Goal: Task Accomplishment & Management: Manage account settings

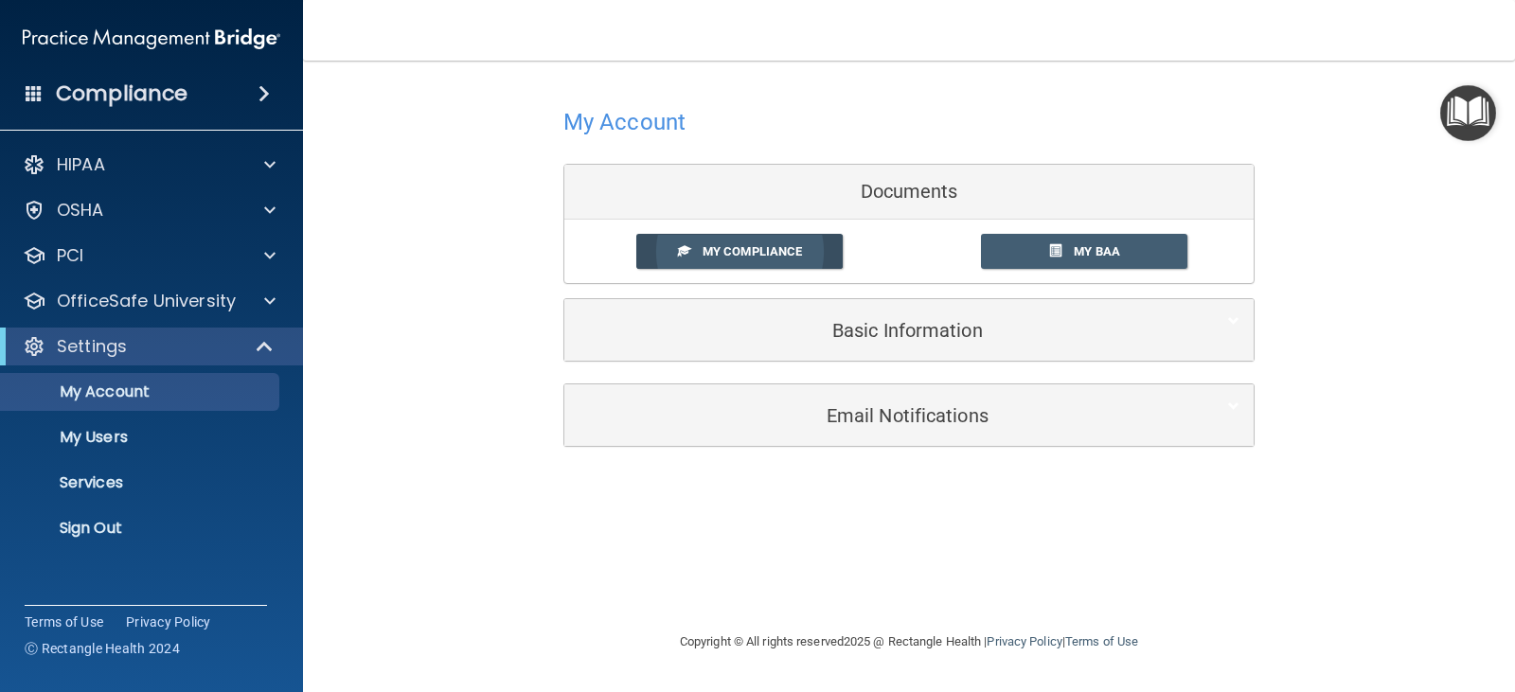
click at [745, 242] on link "My Compliance" at bounding box center [739, 251] width 207 height 35
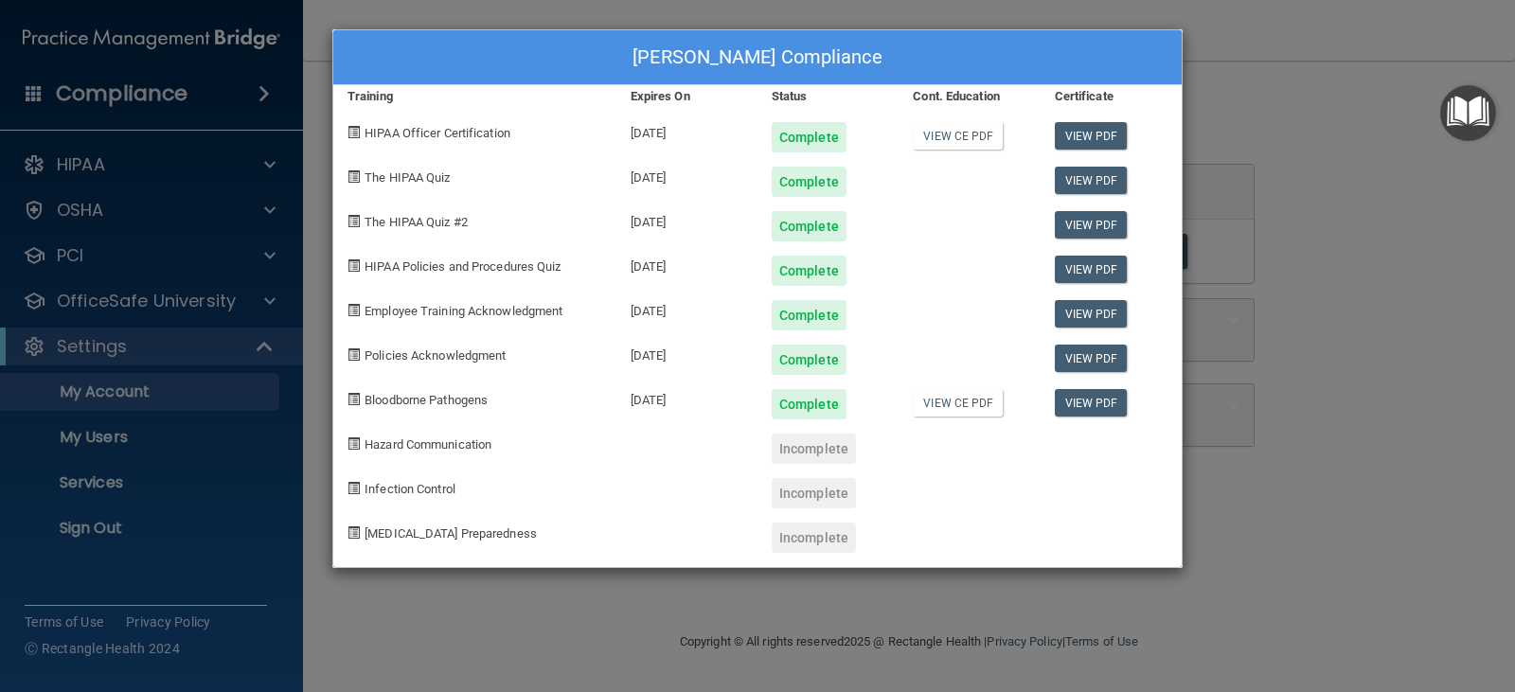
click at [75, 213] on div "Cecilia Deller's Compliance Training Expires On Status Cont. Education Certific…" at bounding box center [757, 346] width 1515 height 692
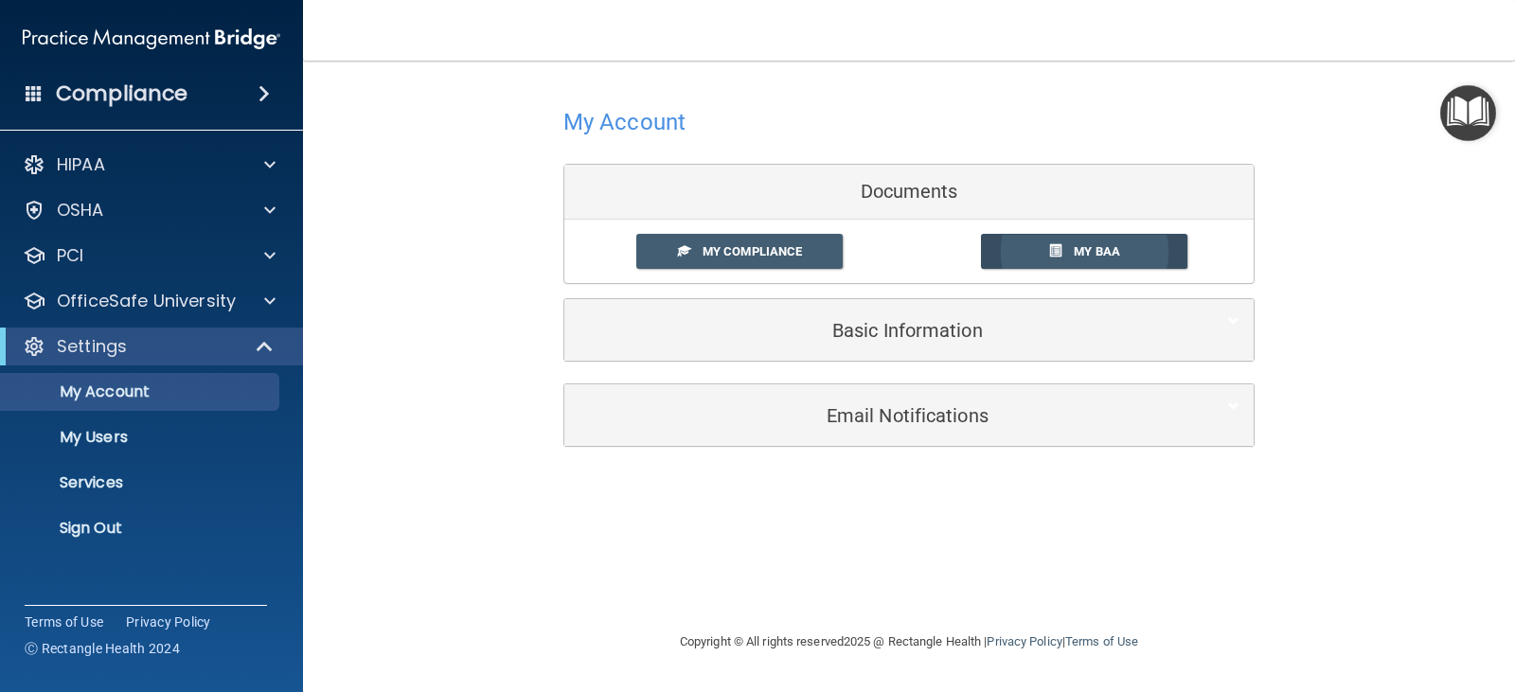
click at [1049, 252] on span at bounding box center [1055, 250] width 12 height 12
drag, startPoint x: 186, startPoint y: 220, endPoint x: 191, endPoint y: 210, distance: 11.0
click at [186, 219] on div "OSHA" at bounding box center [126, 210] width 235 height 23
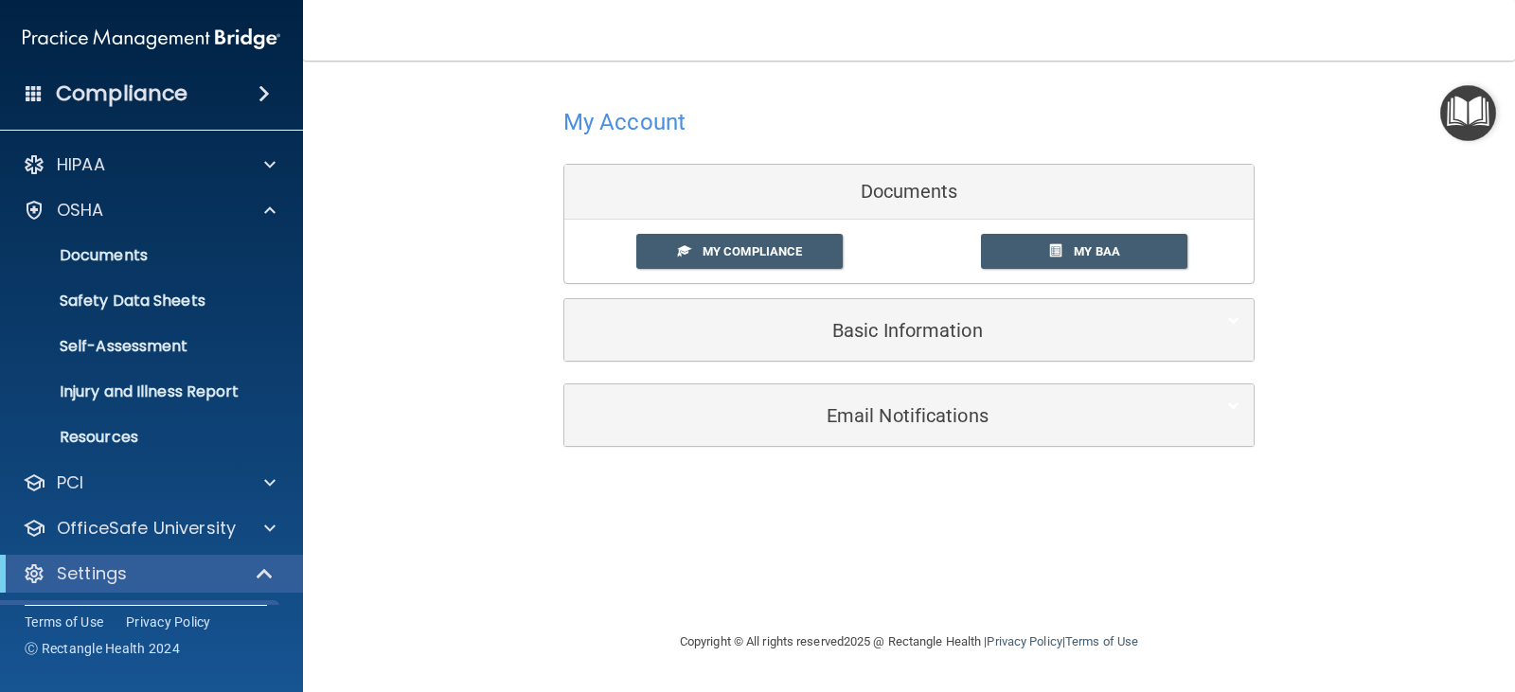
click at [228, 91] on div "Compliance" at bounding box center [151, 94] width 303 height 42
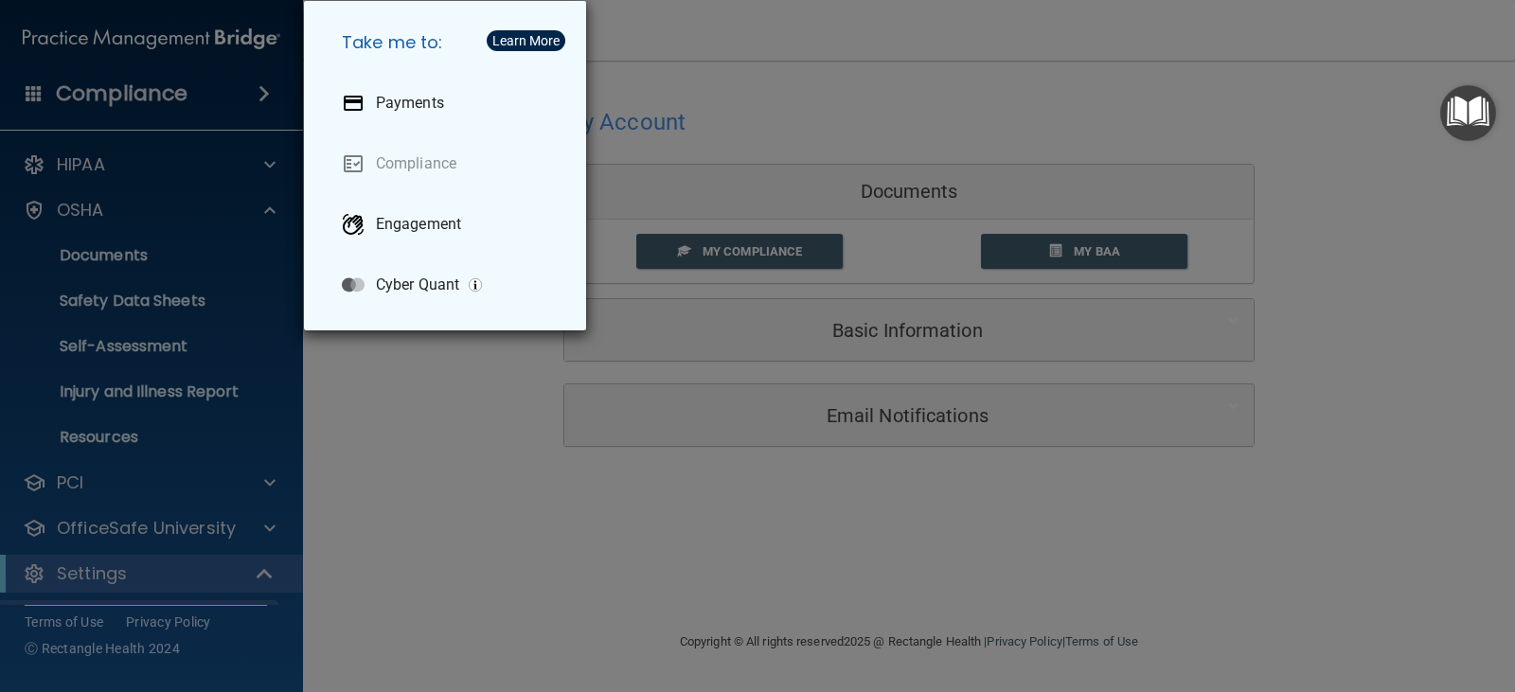
click at [186, 105] on div "Take me to: Payments Compliance Engagement Cyber Quant" at bounding box center [757, 346] width 1515 height 692
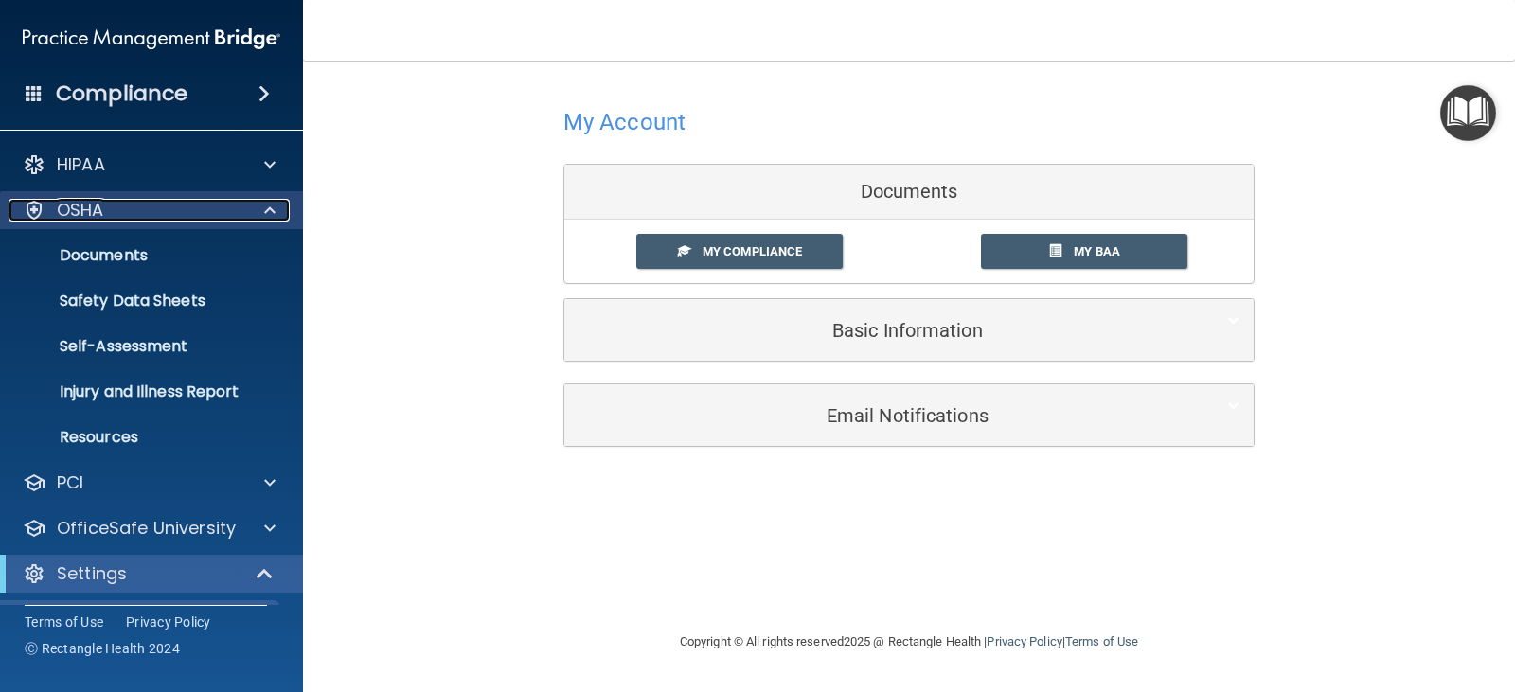
click at [166, 213] on div "OSHA" at bounding box center [126, 210] width 235 height 23
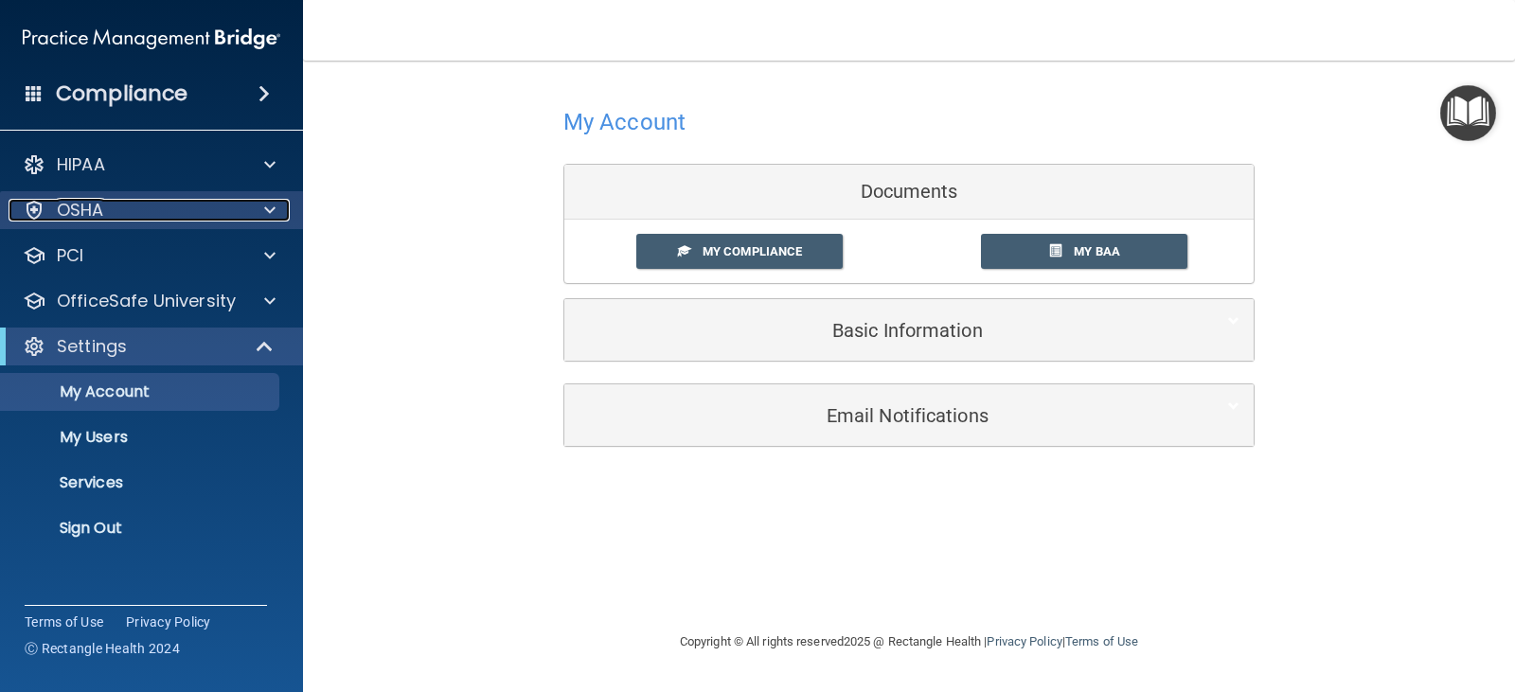
click at [166, 213] on div "OSHA" at bounding box center [126, 210] width 235 height 23
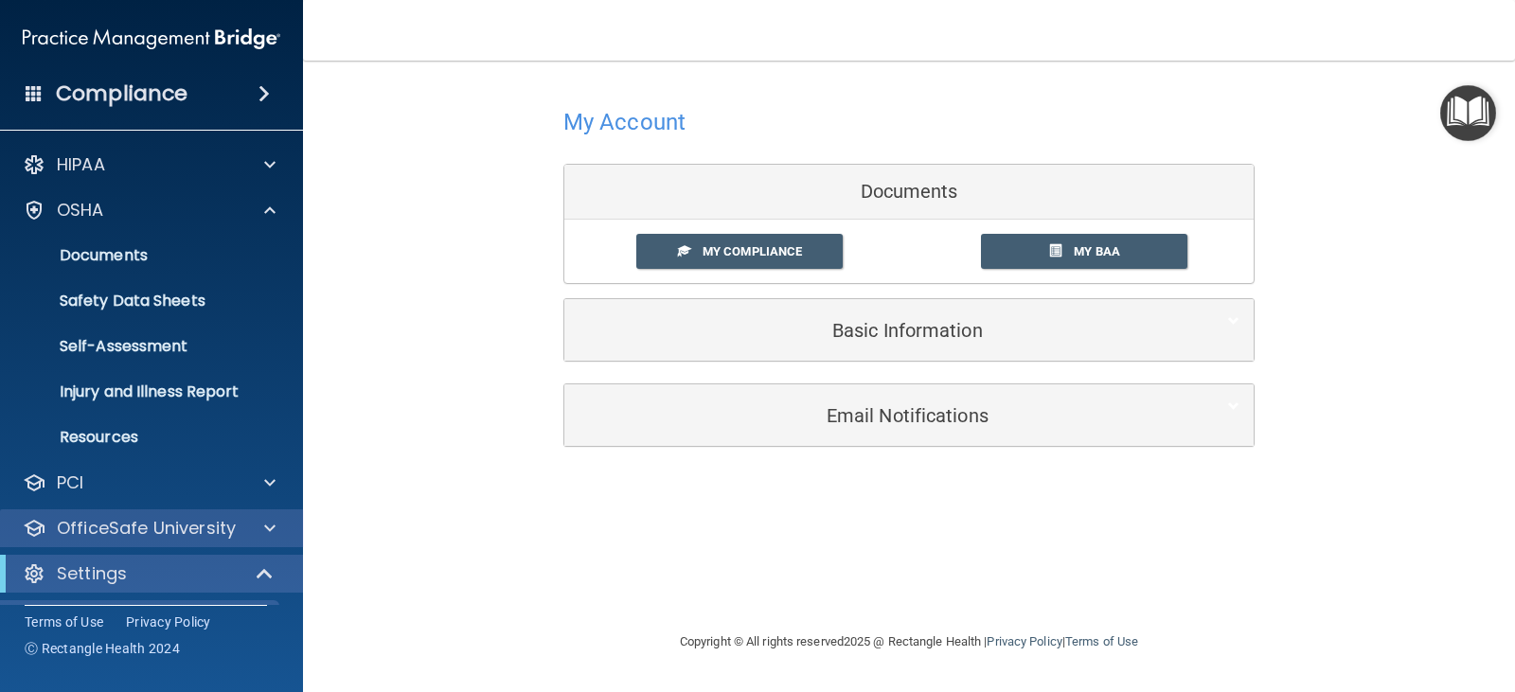
click at [233, 541] on div "OfficeSafe University" at bounding box center [152, 528] width 304 height 38
click at [288, 525] on div at bounding box center [266, 528] width 47 height 23
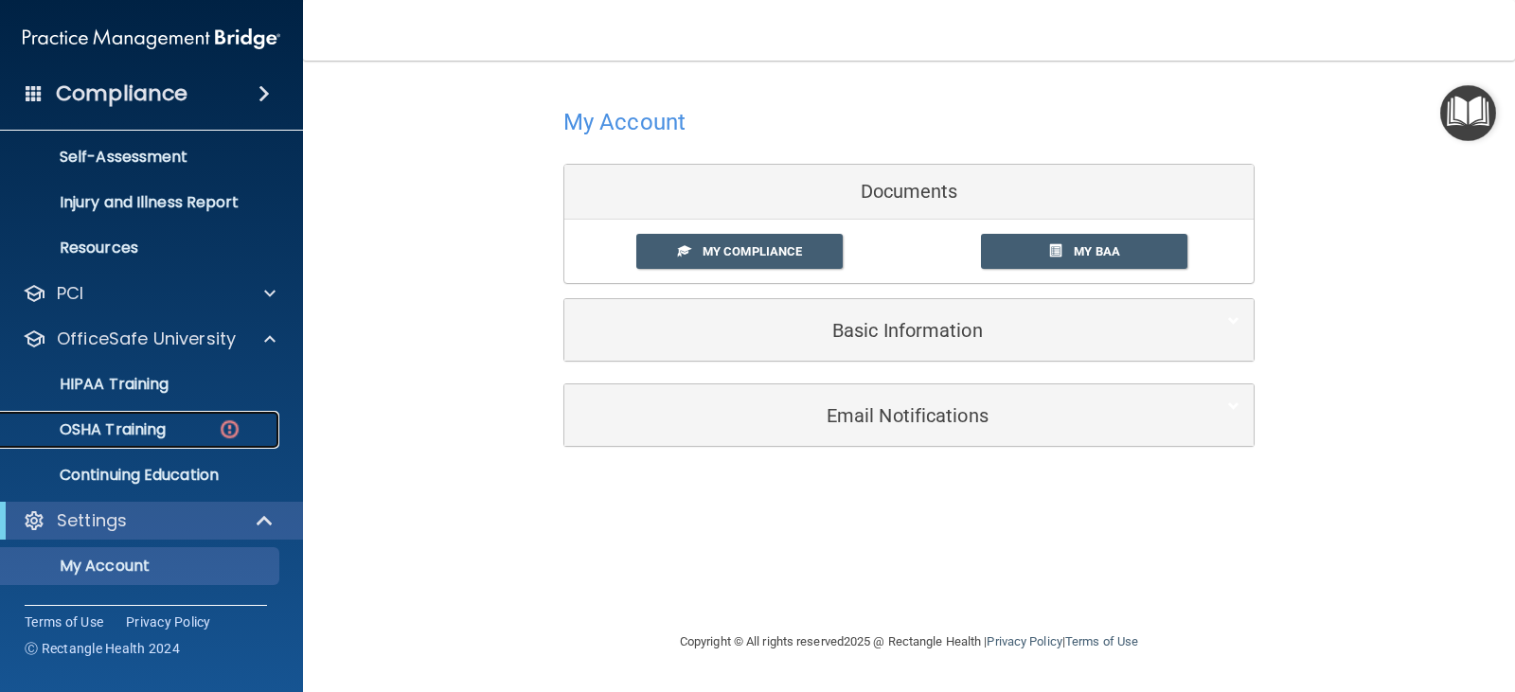
click at [152, 422] on p "OSHA Training" at bounding box center [88, 429] width 153 height 19
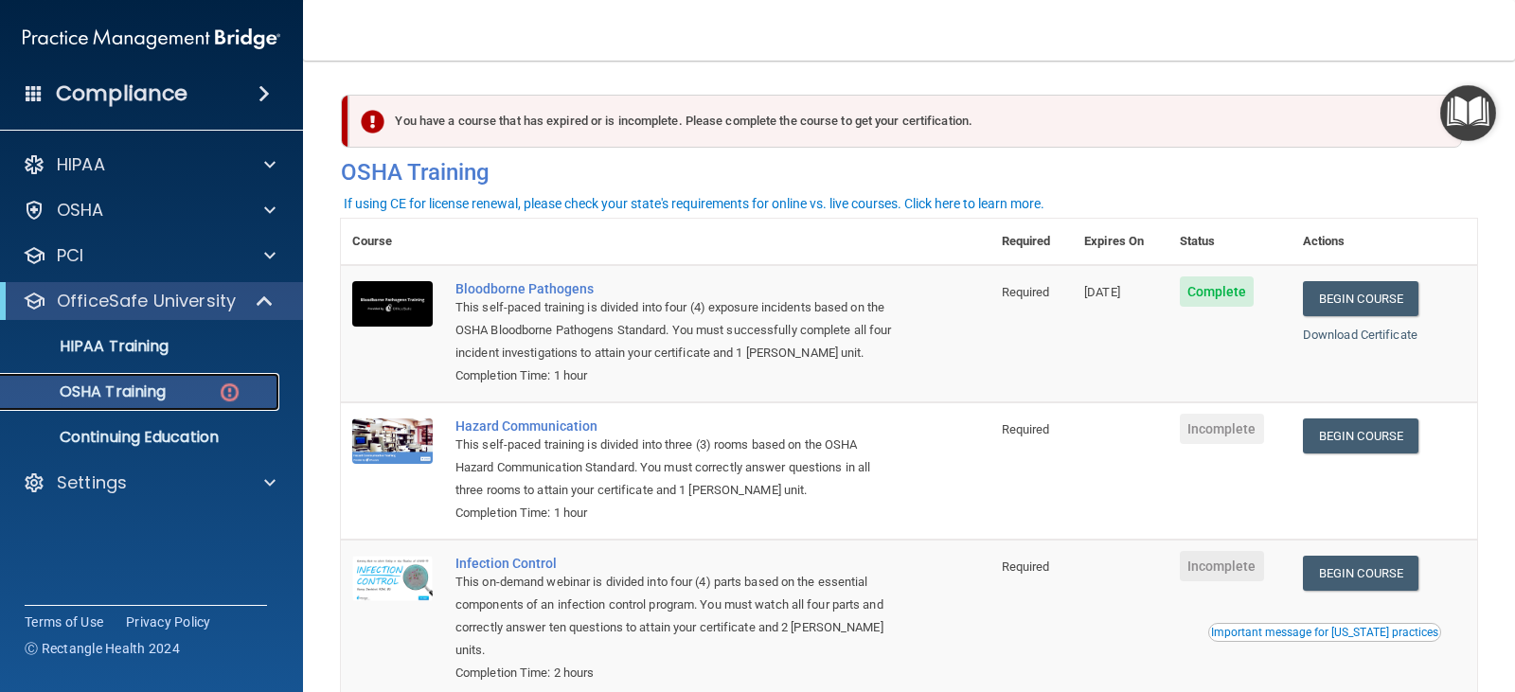
scroll to position [95, 0]
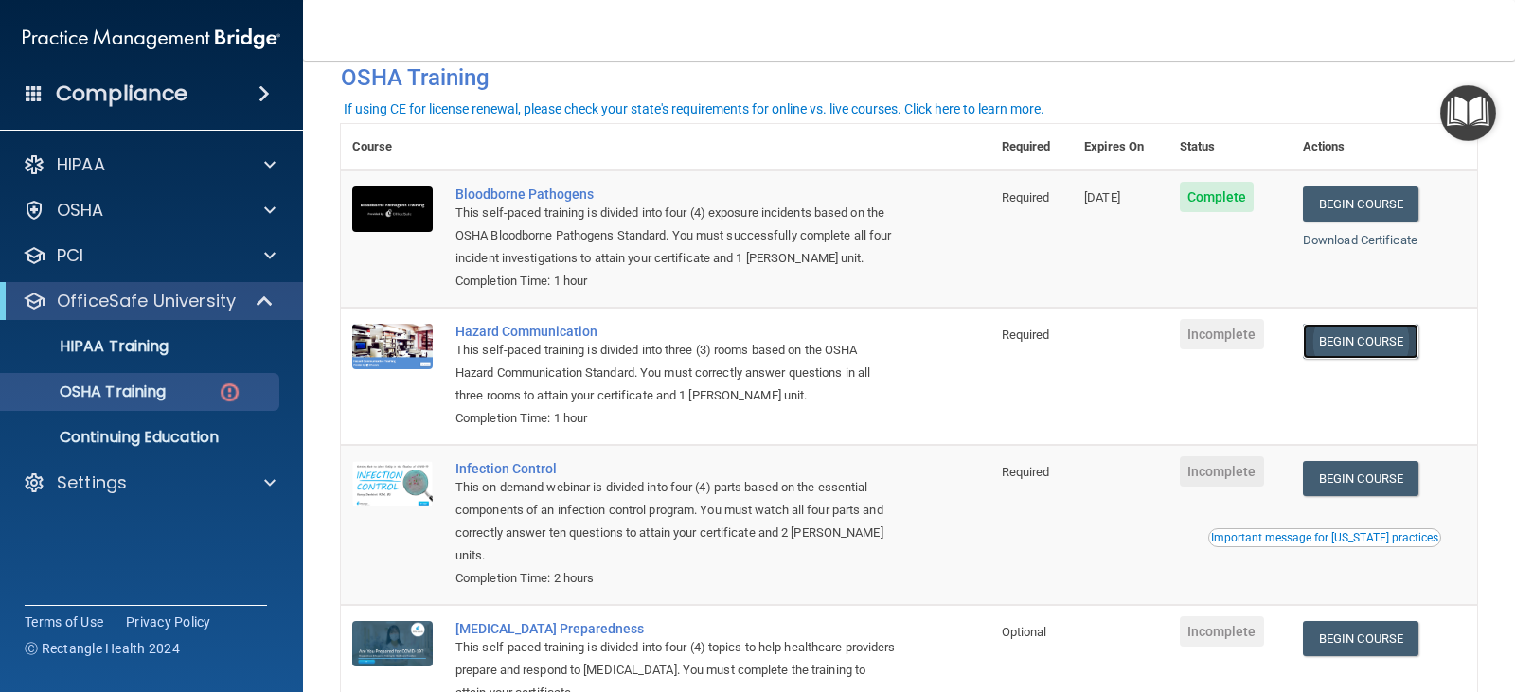
click at [1349, 344] on link "Begin Course" at bounding box center [1361, 341] width 116 height 35
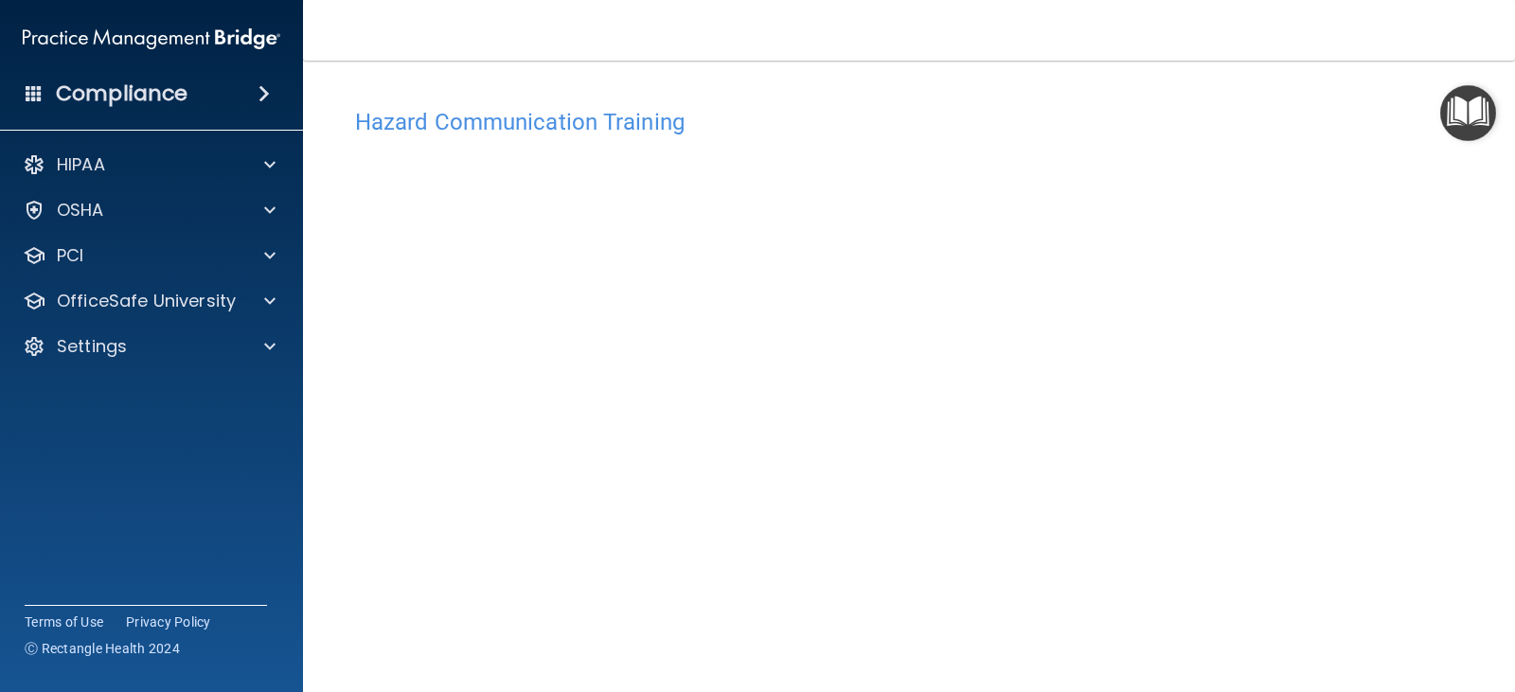
click at [1457, 105] on img "Open Resource Center" at bounding box center [1468, 113] width 56 height 56
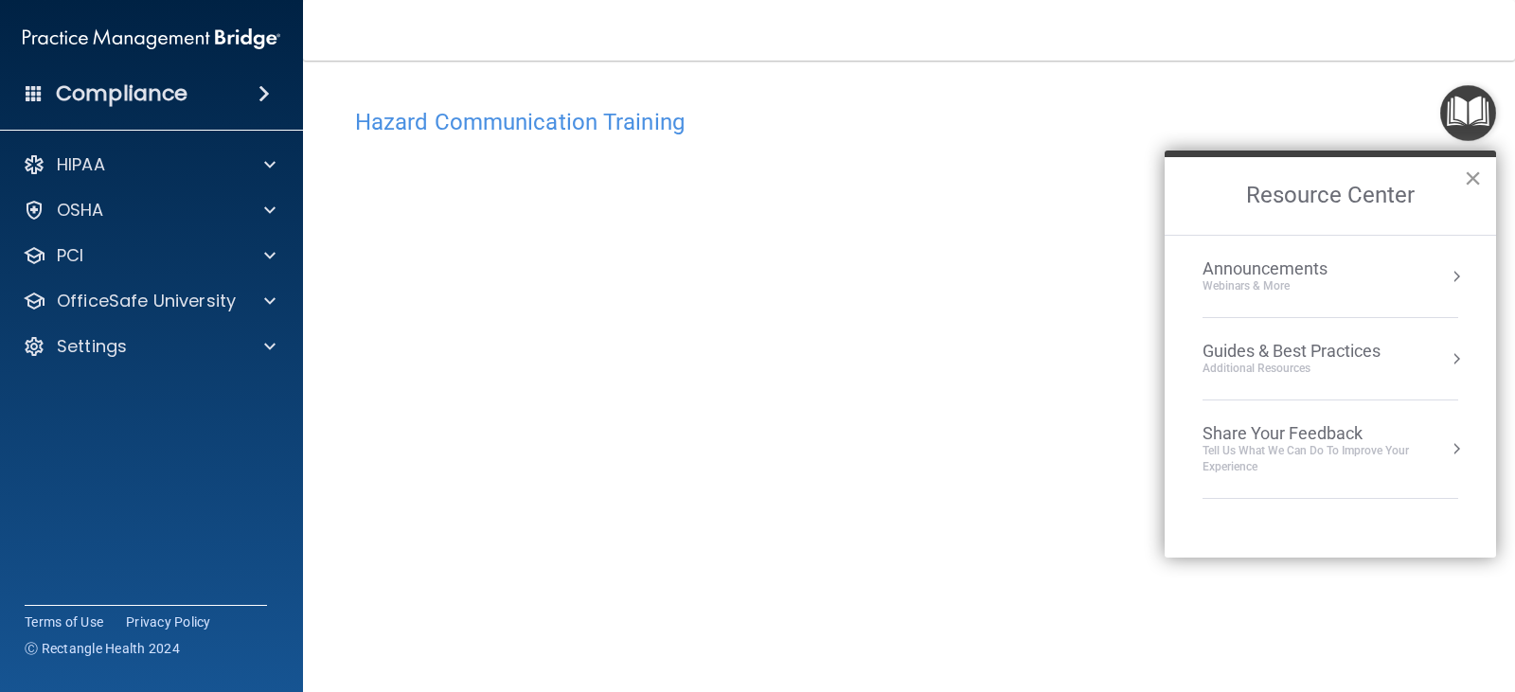
click at [1471, 176] on button "×" at bounding box center [1473, 178] width 18 height 30
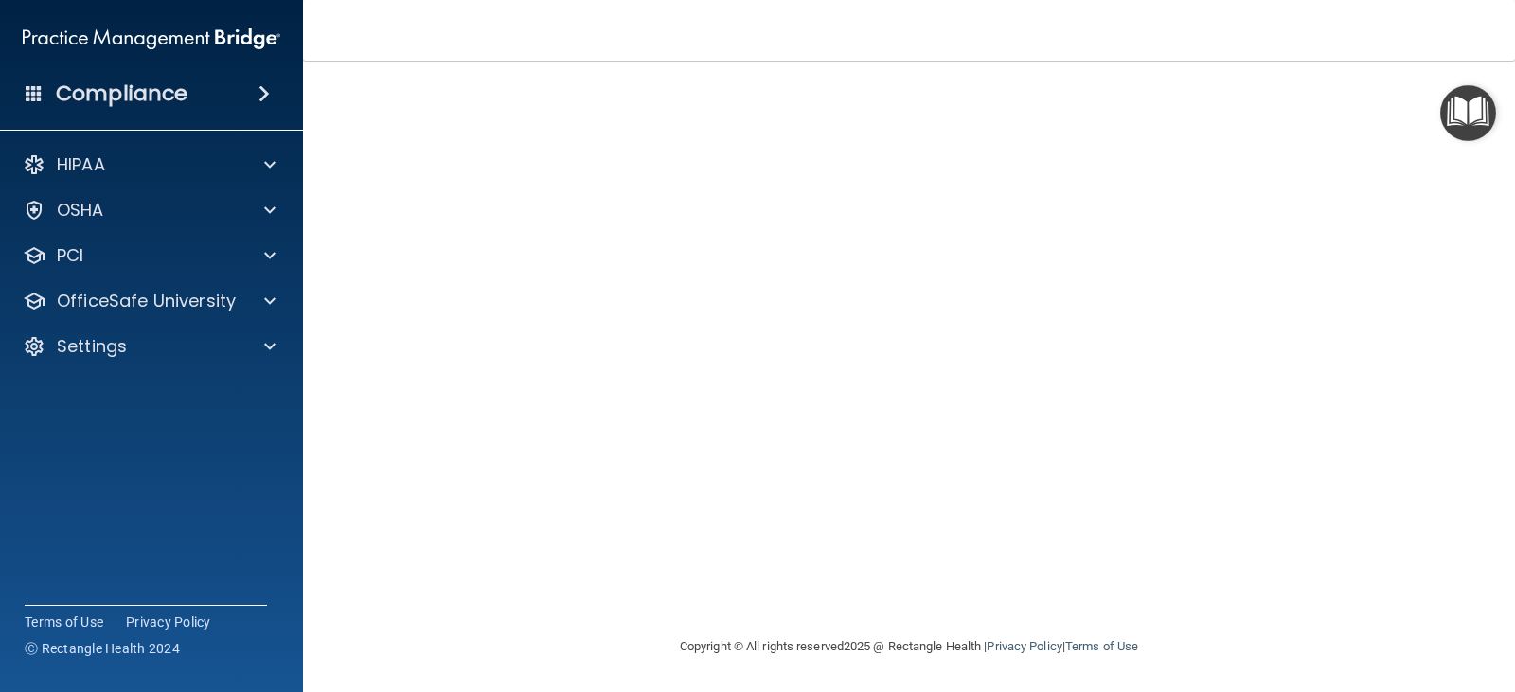
scroll to position [20, 0]
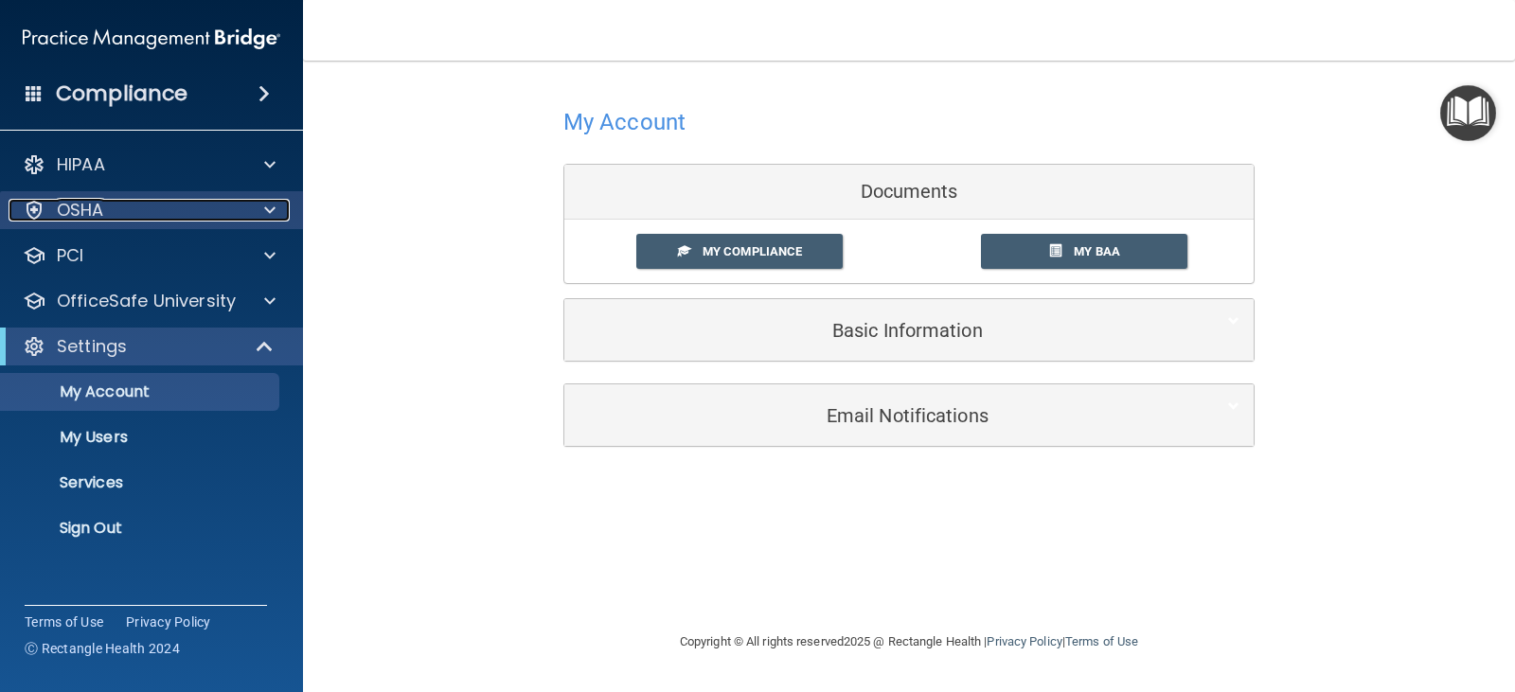
click at [238, 210] on div "OSHA" at bounding box center [126, 210] width 235 height 23
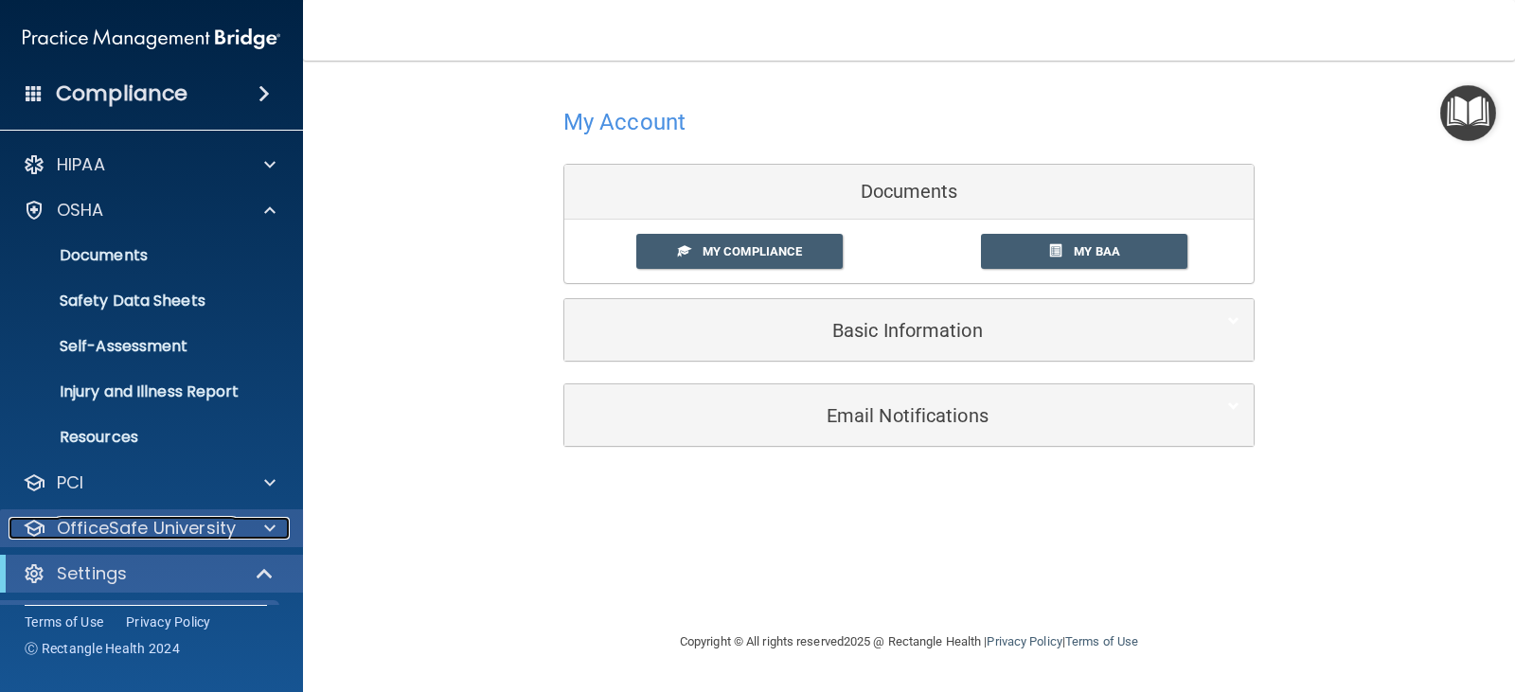
click at [230, 526] on p "OfficeSafe University" at bounding box center [146, 528] width 179 height 23
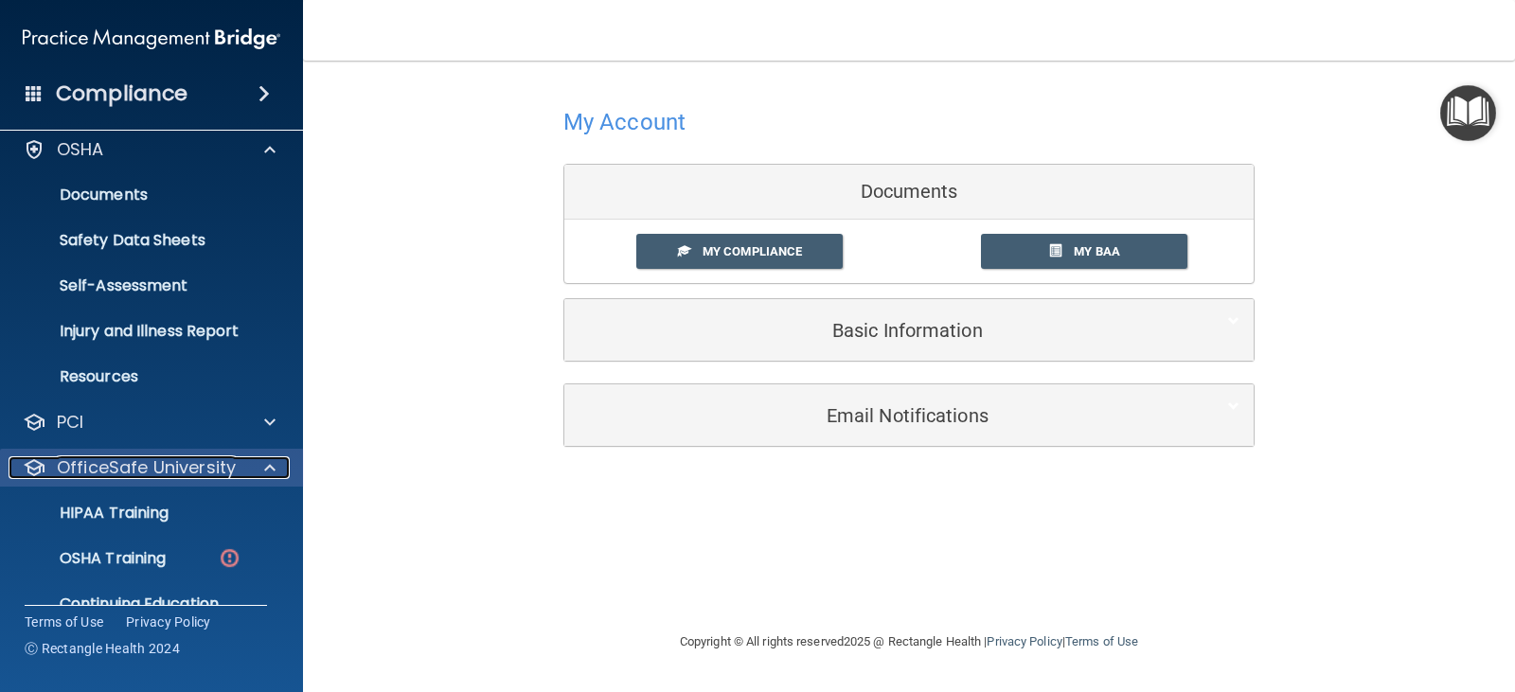
scroll to position [95, 0]
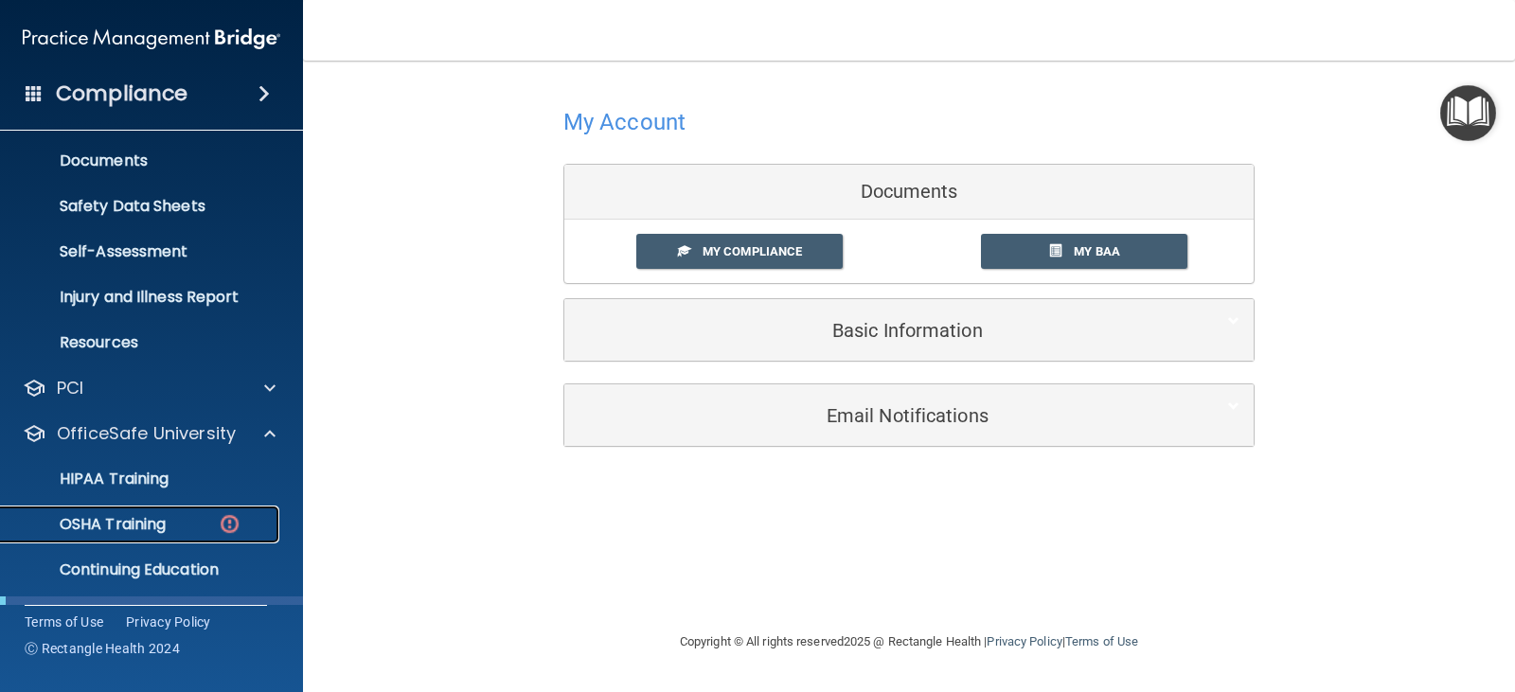
click at [149, 529] on p "OSHA Training" at bounding box center [88, 524] width 153 height 19
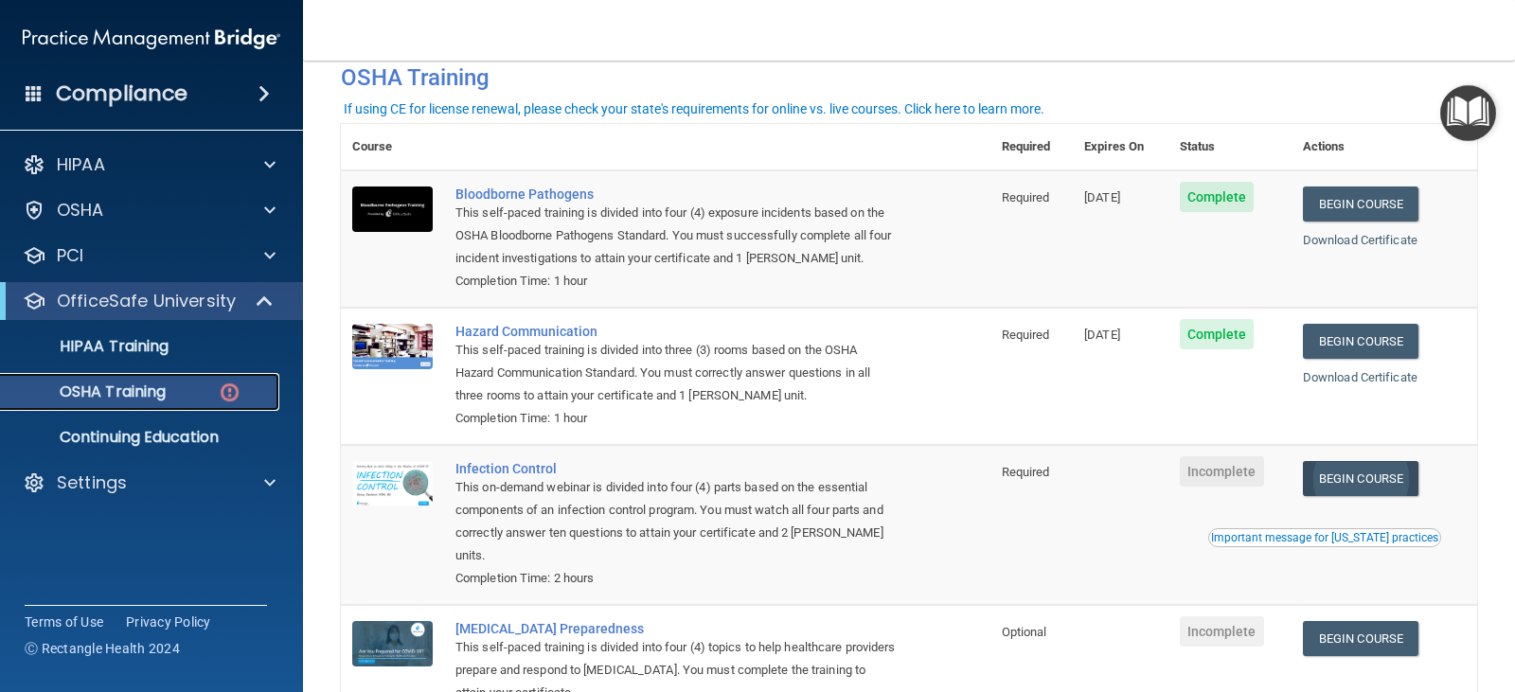
scroll to position [189, 0]
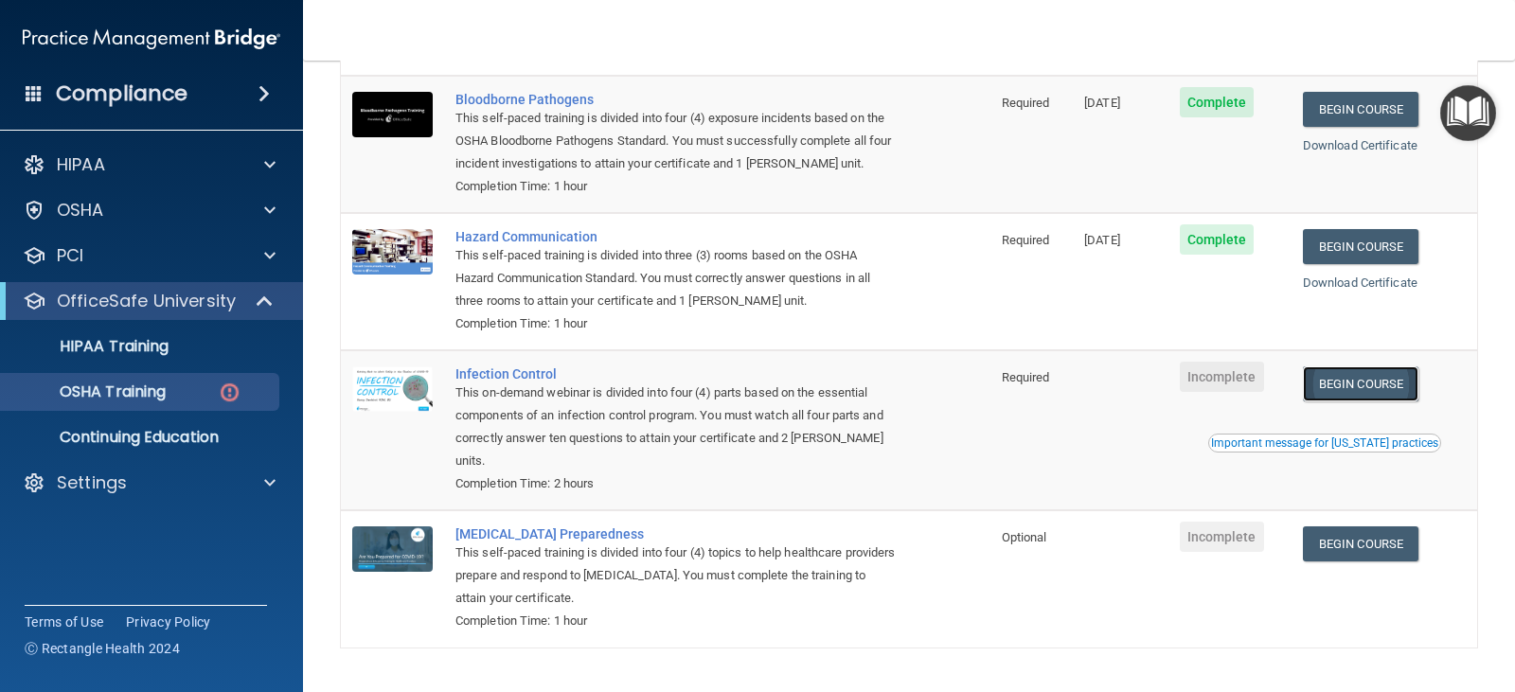
click at [1332, 386] on link "Begin Course" at bounding box center [1361, 383] width 116 height 35
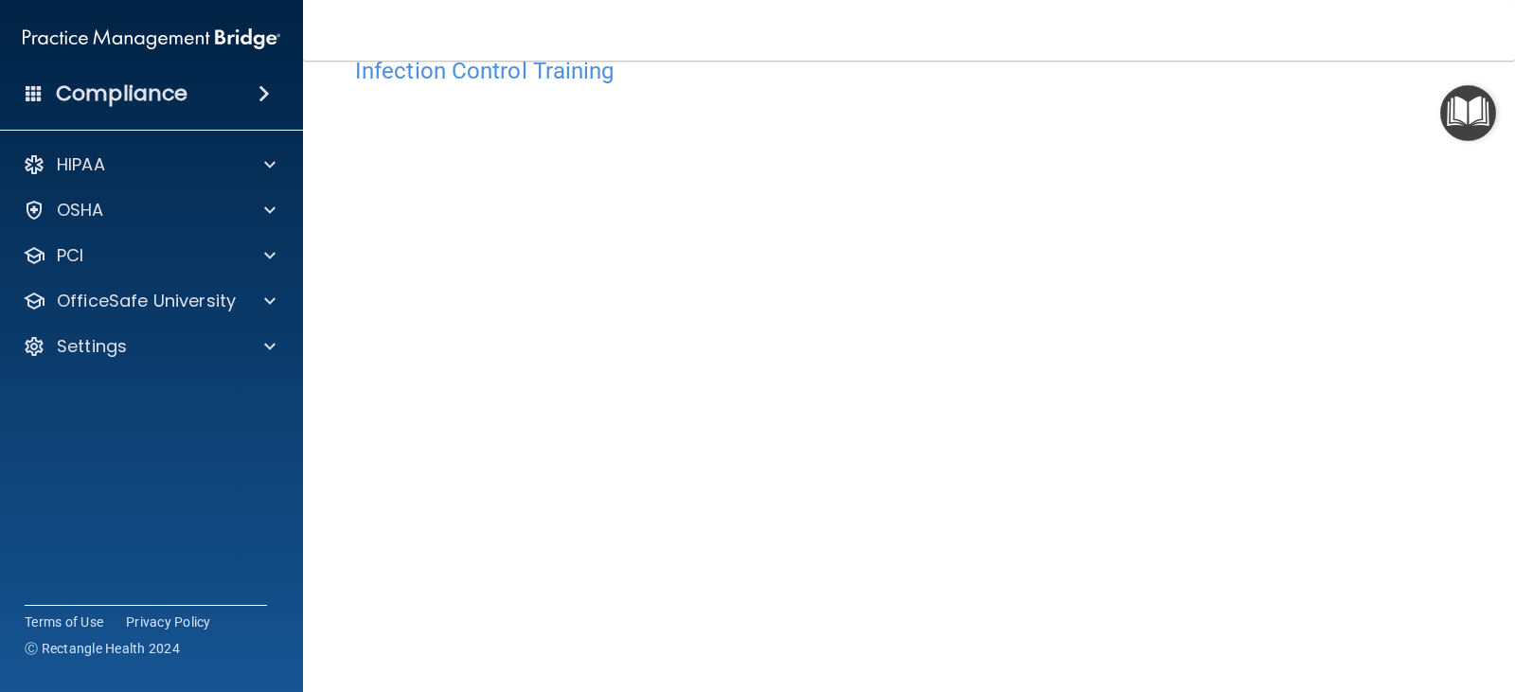
scroll to position [95, 0]
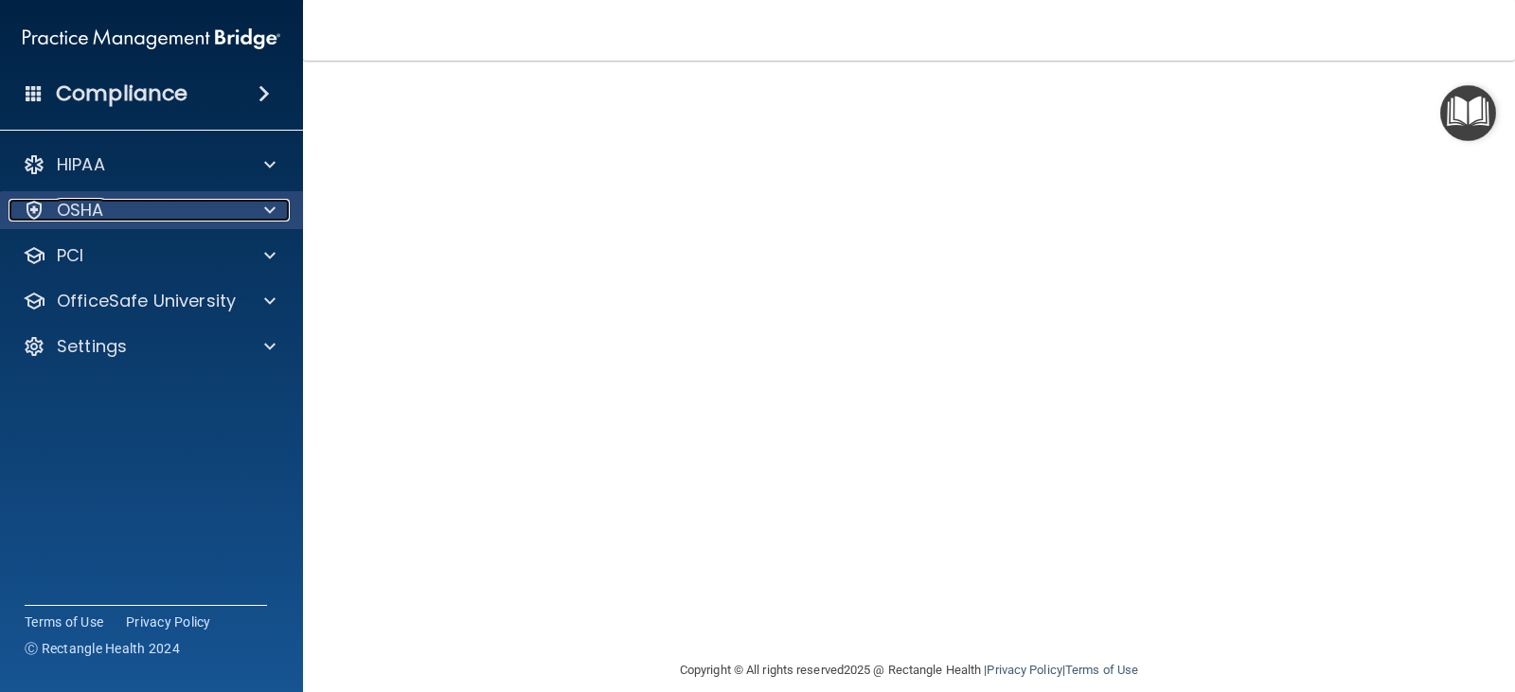
click at [263, 209] on div at bounding box center [266, 210] width 47 height 23
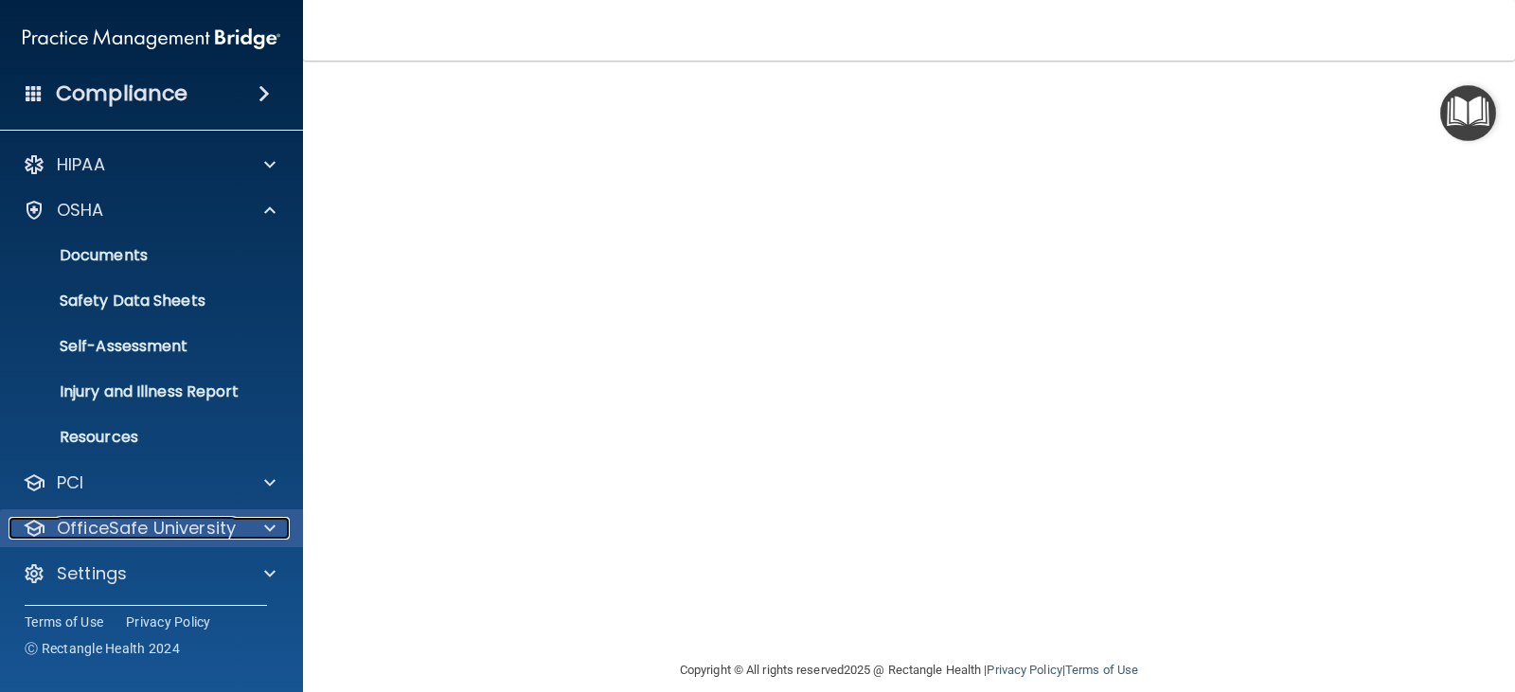
click at [164, 538] on p "OfficeSafe University" at bounding box center [146, 528] width 179 height 23
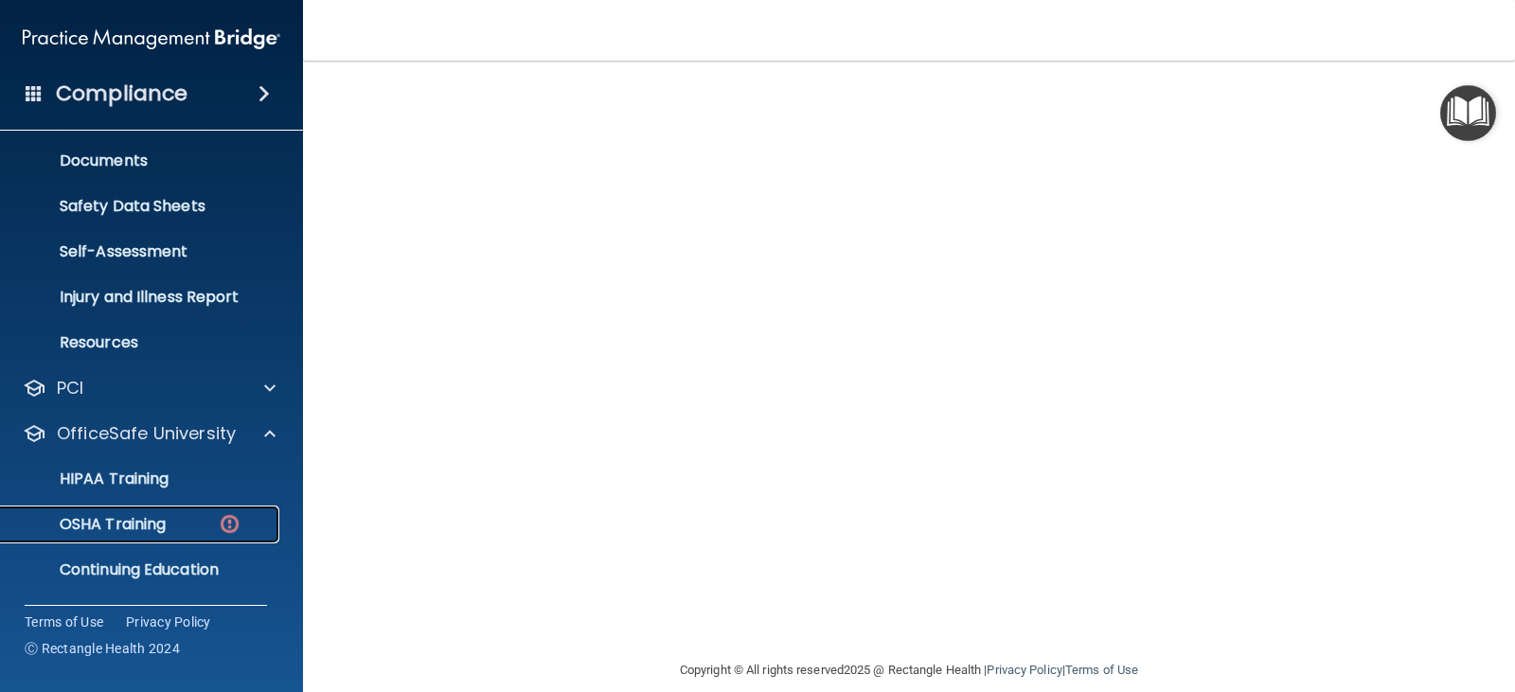
click at [144, 518] on p "OSHA Training" at bounding box center [88, 524] width 153 height 19
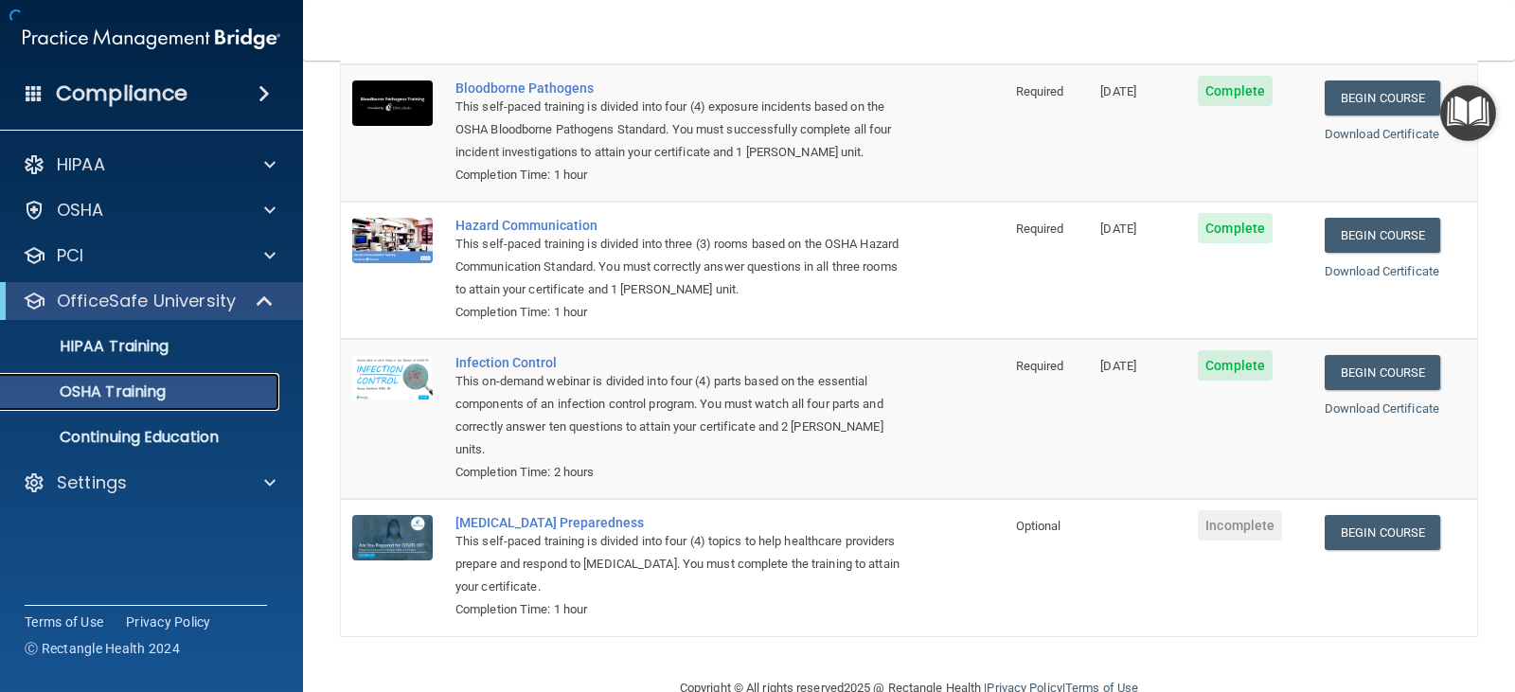
scroll to position [170, 0]
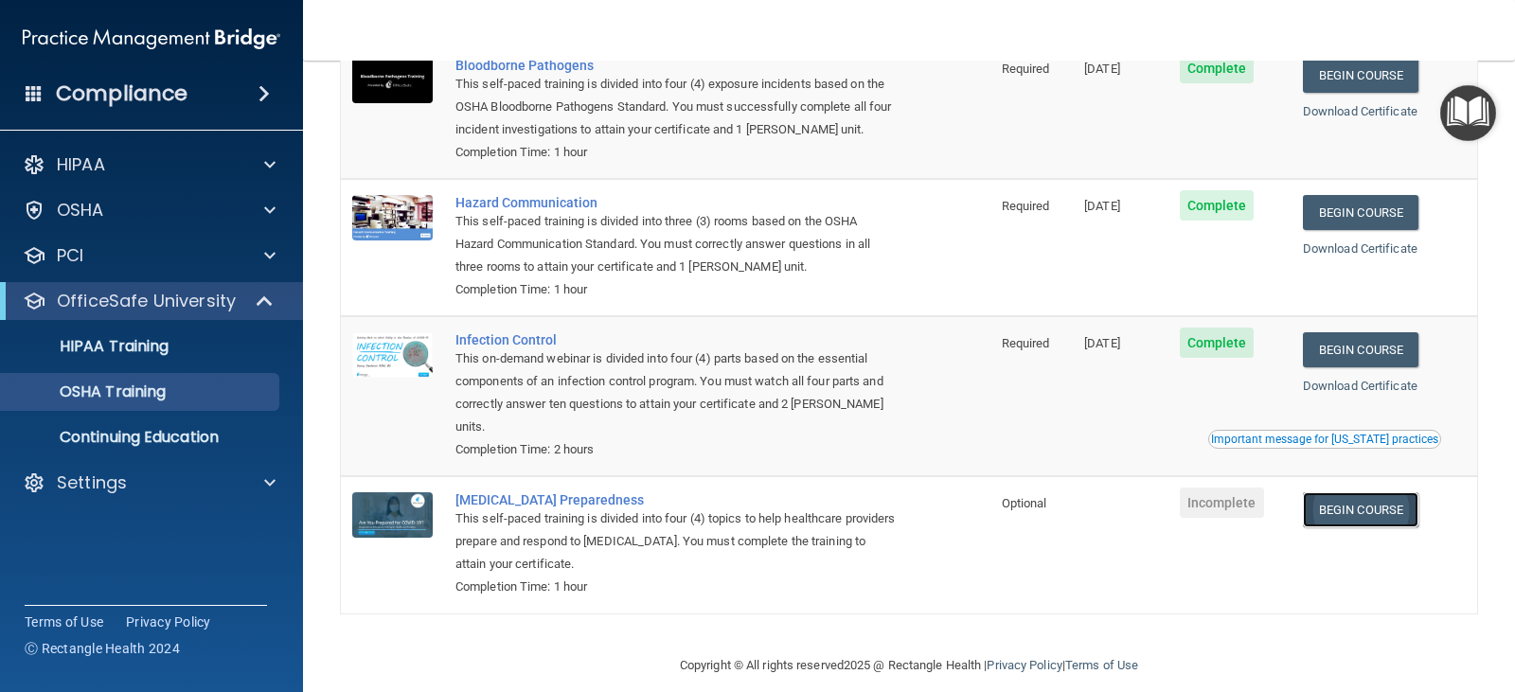
click at [1363, 514] on link "Begin Course" at bounding box center [1361, 509] width 116 height 35
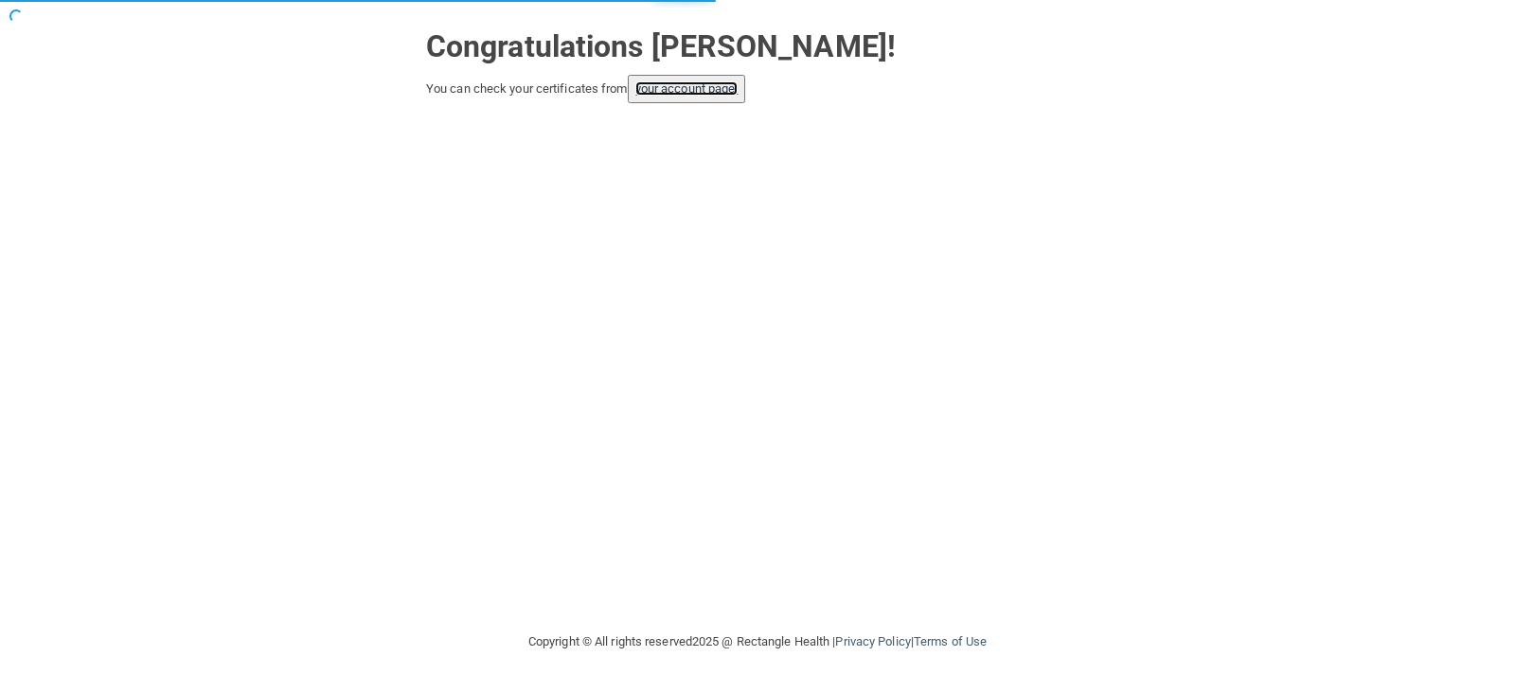
click at [714, 93] on link "your account page!" at bounding box center [686, 88] width 103 height 14
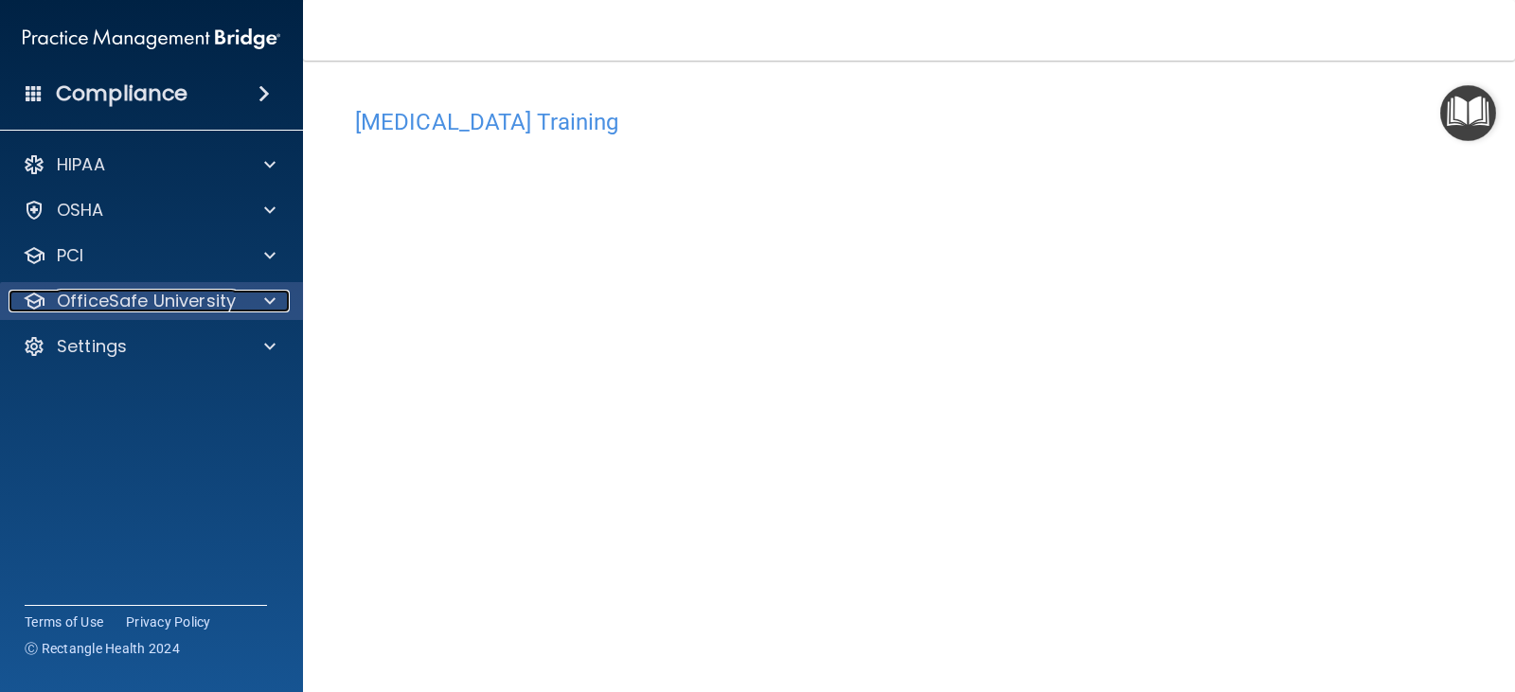
click at [268, 301] on span at bounding box center [269, 301] width 11 height 23
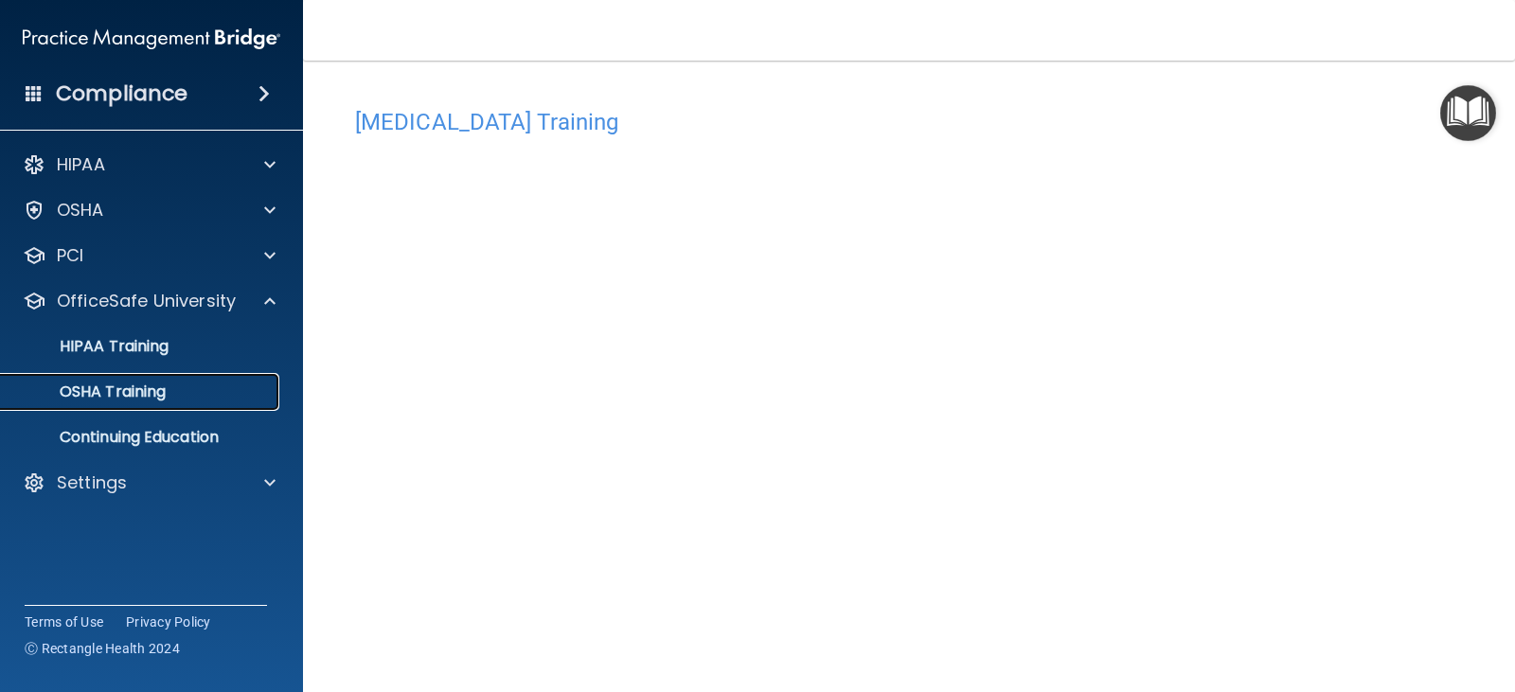
click at [155, 397] on p "OSHA Training" at bounding box center [88, 392] width 153 height 19
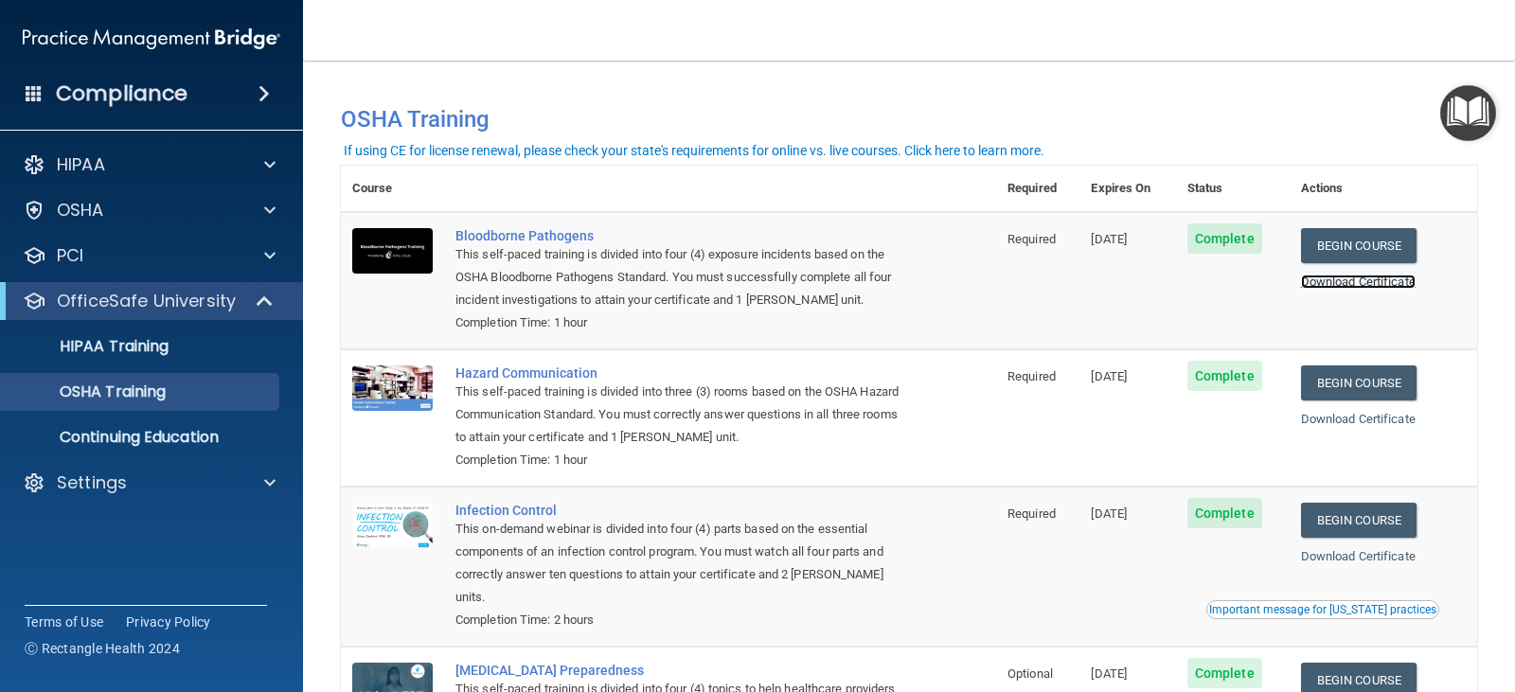
click at [1324, 285] on link "Download Certificate" at bounding box center [1358, 282] width 115 height 14
click at [1357, 422] on link "Download Certificate" at bounding box center [1358, 419] width 115 height 14
click at [1345, 563] on link "Download Certificate" at bounding box center [1358, 556] width 115 height 14
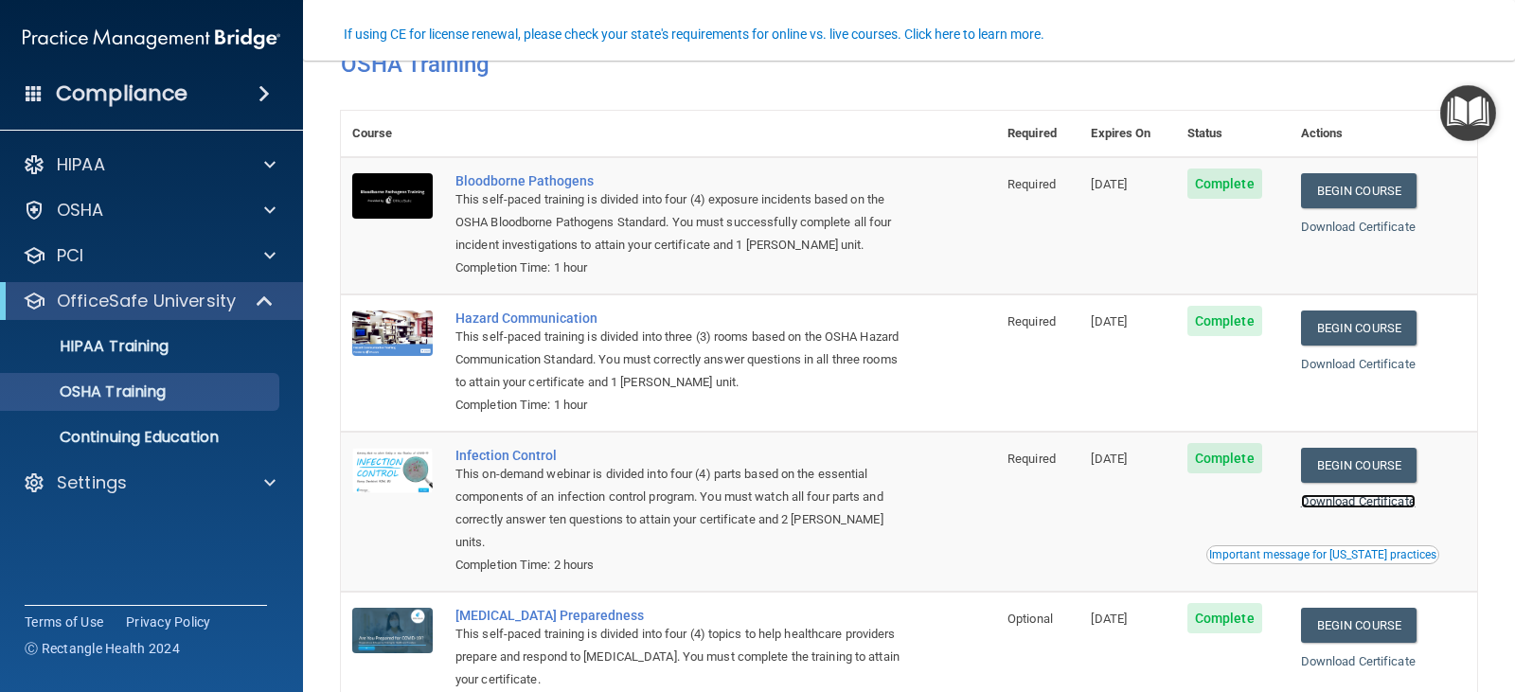
scroll to position [171, 0]
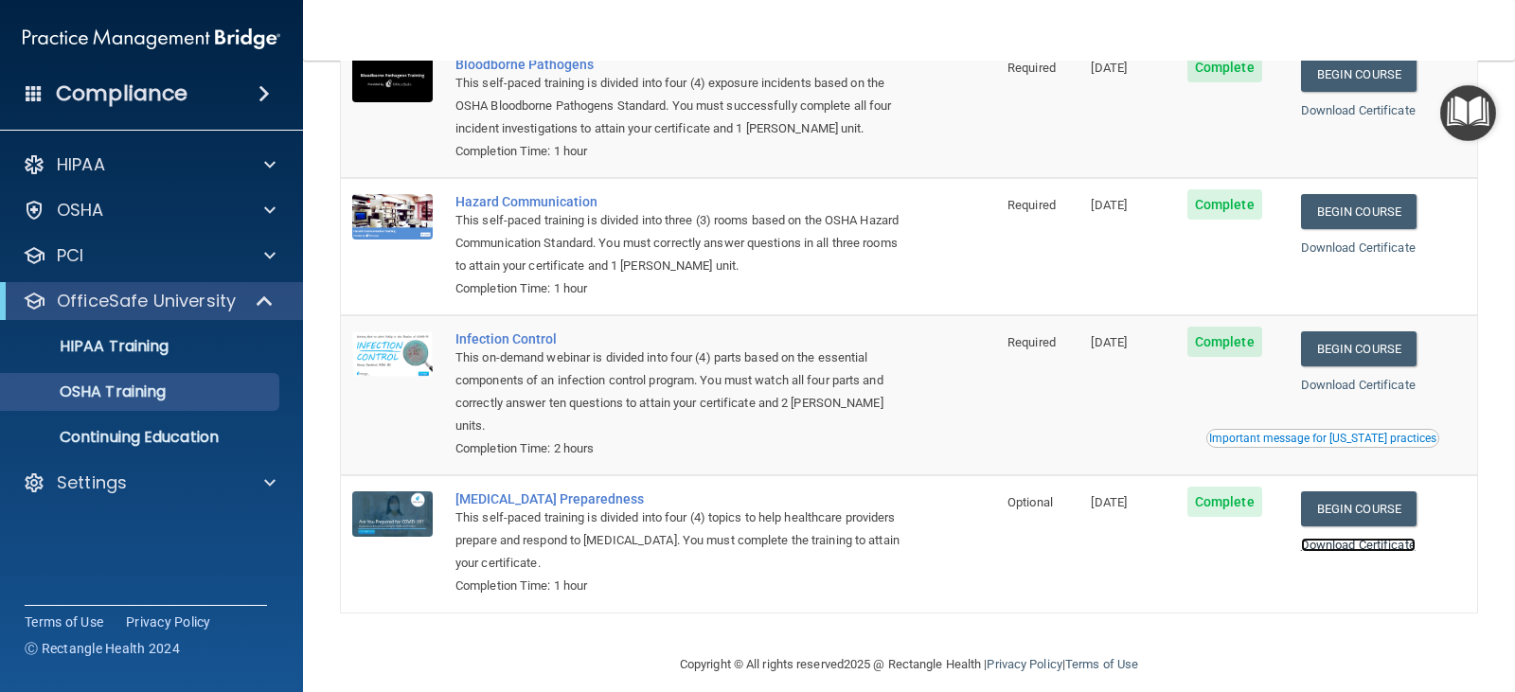
click at [1333, 538] on link "Download Certificate" at bounding box center [1358, 545] width 115 height 14
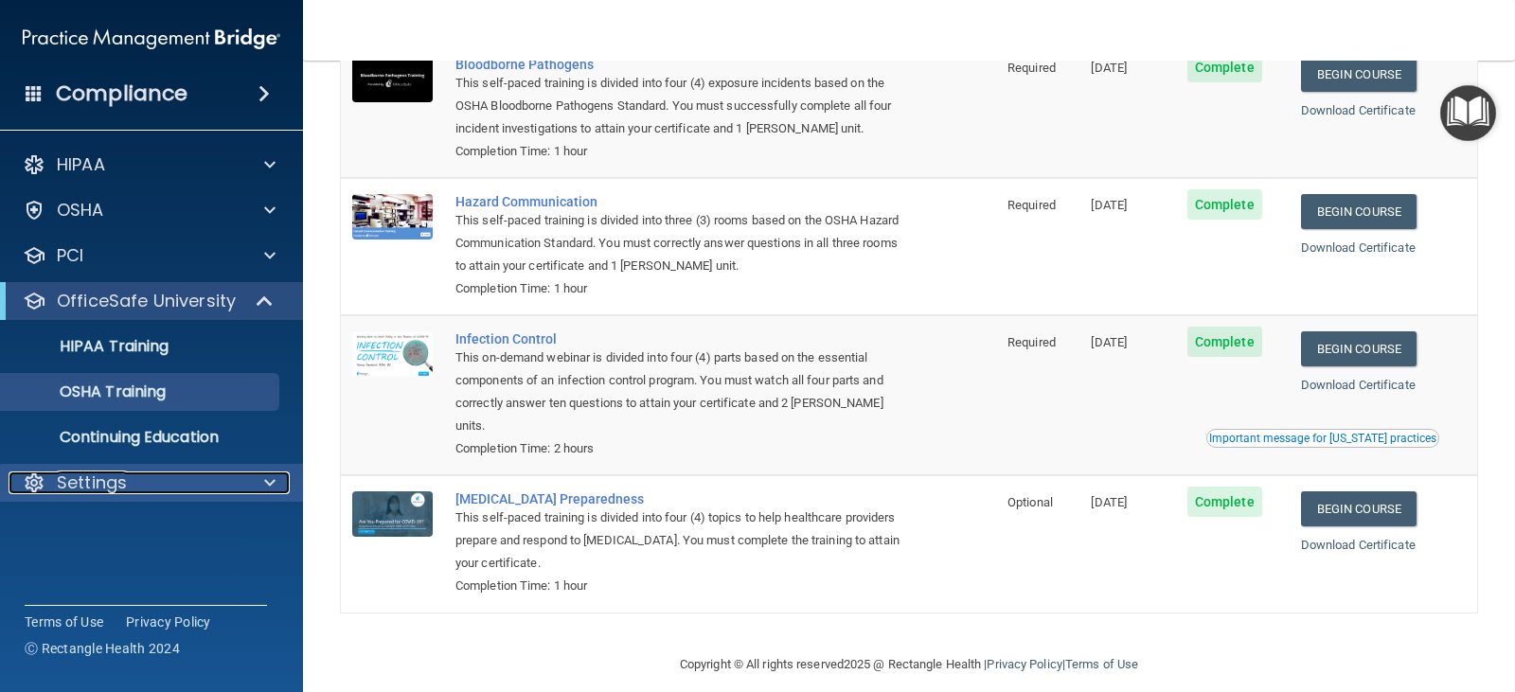
click at [266, 482] on span at bounding box center [269, 483] width 11 height 23
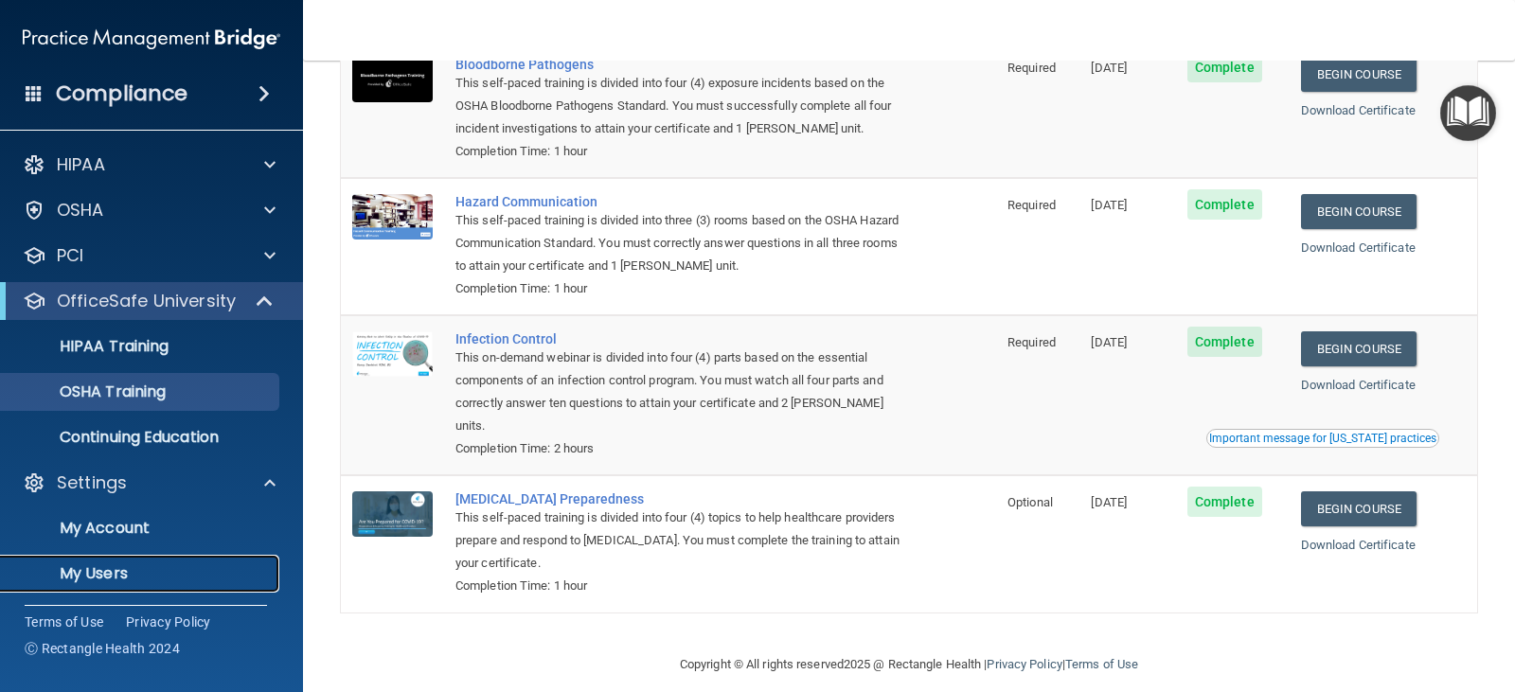
click at [88, 572] on p "My Users" at bounding box center [141, 573] width 259 height 19
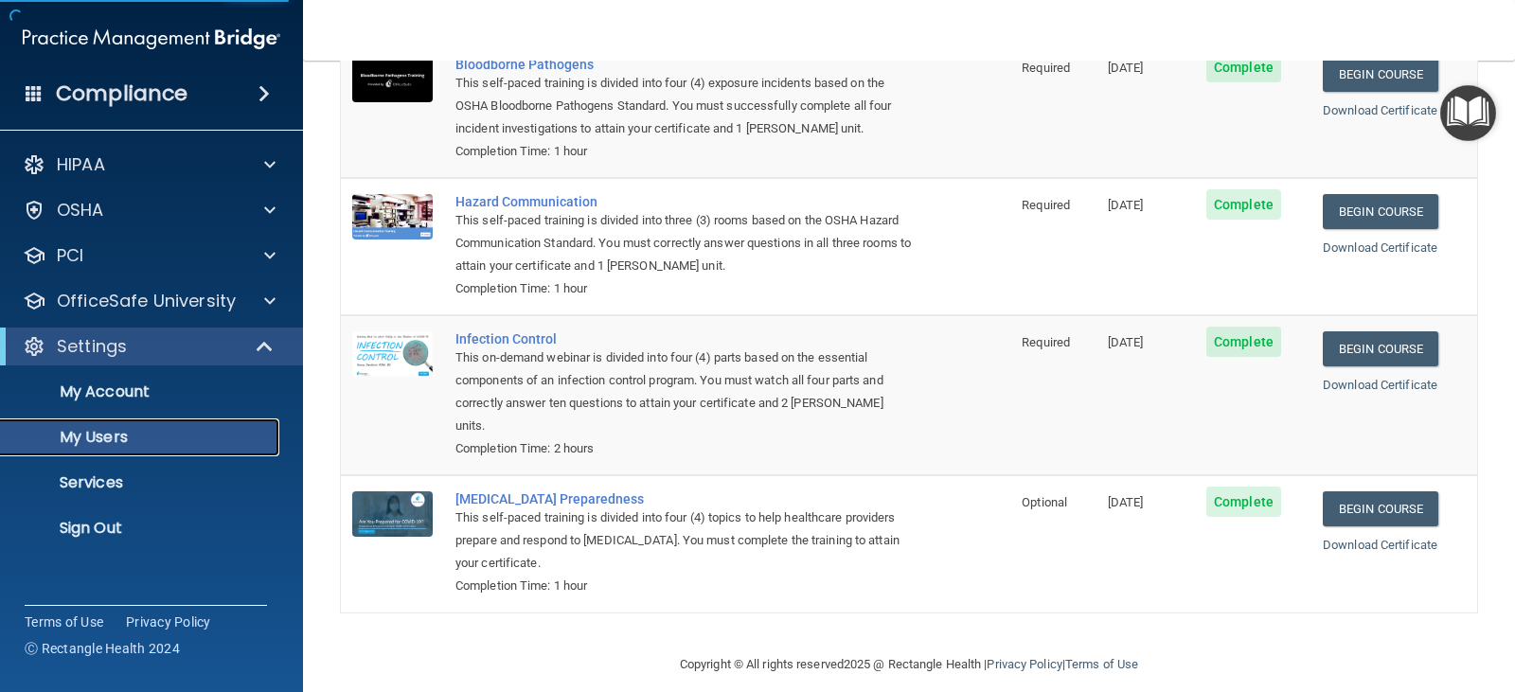
select select "20"
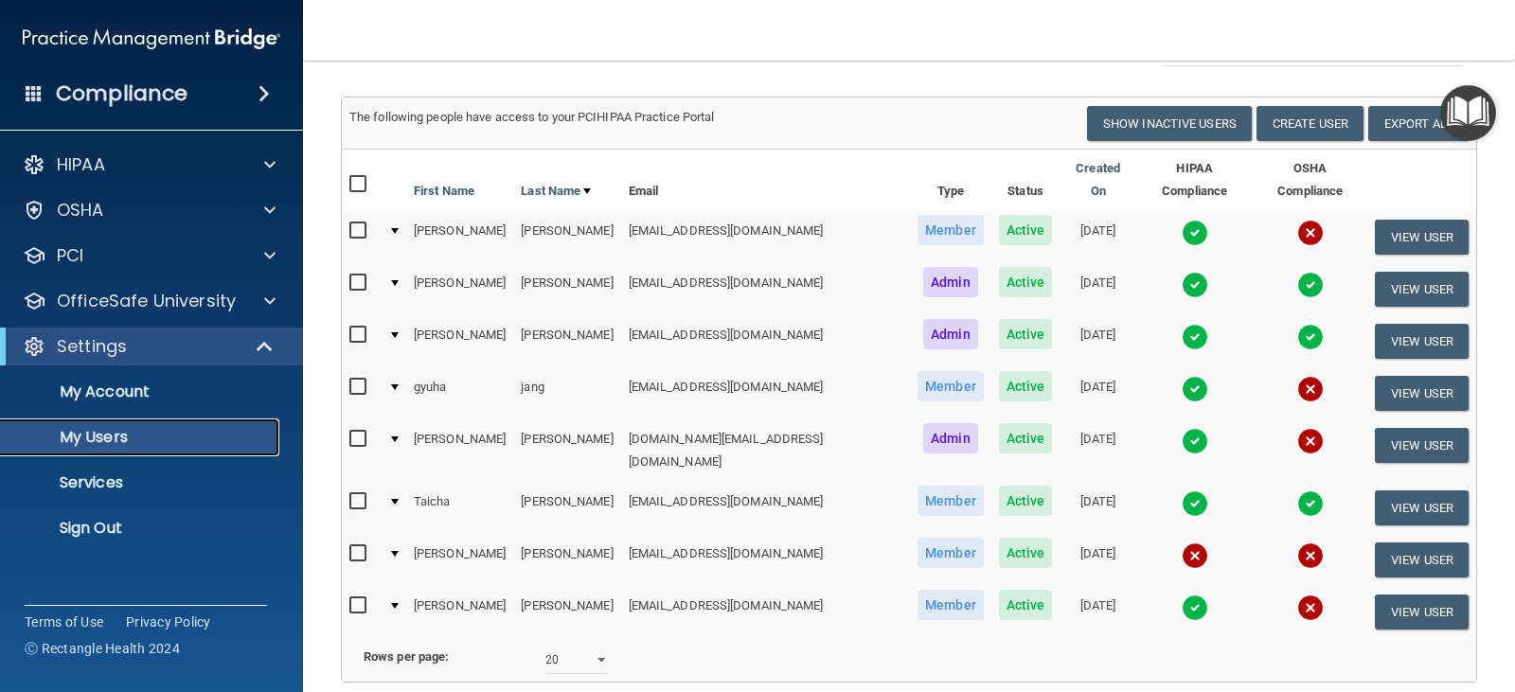
scroll to position [61, 0]
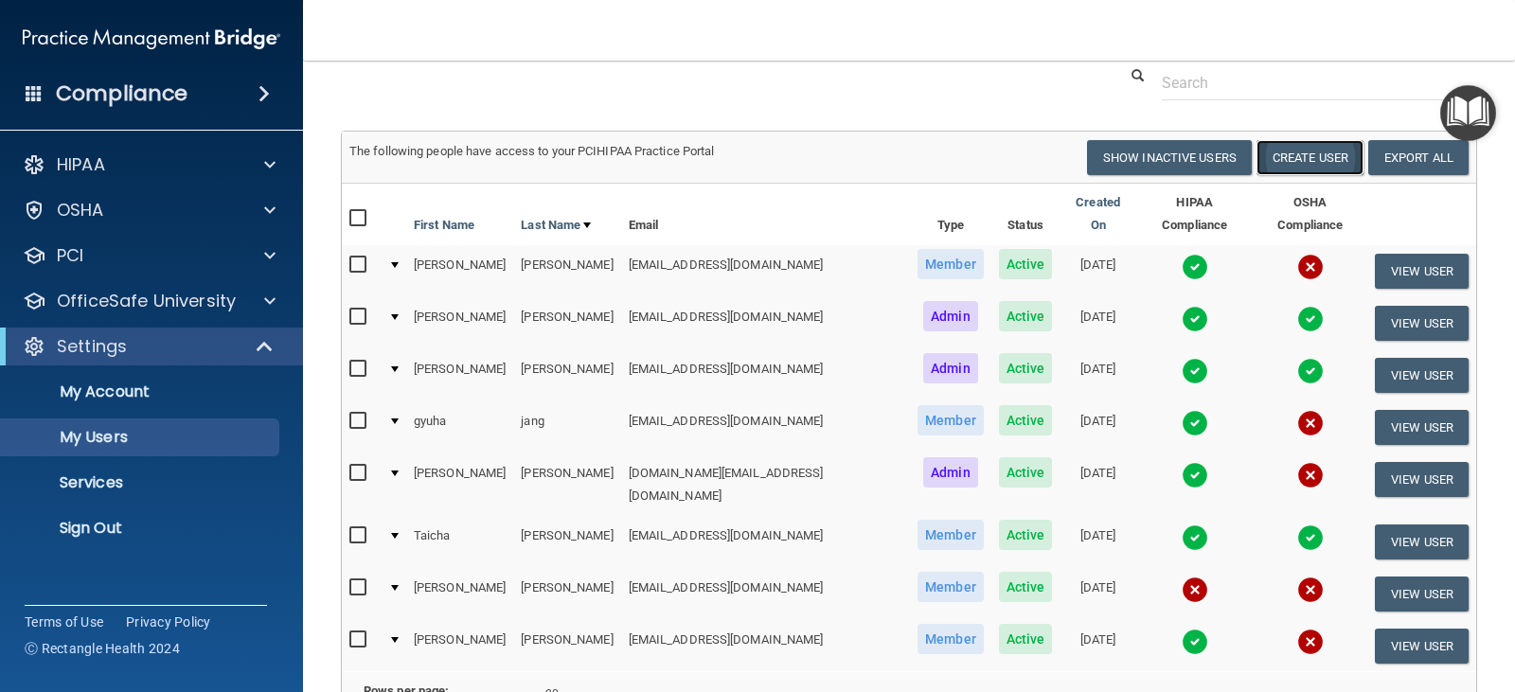
click at [1293, 153] on button "Create User" at bounding box center [1310, 157] width 107 height 35
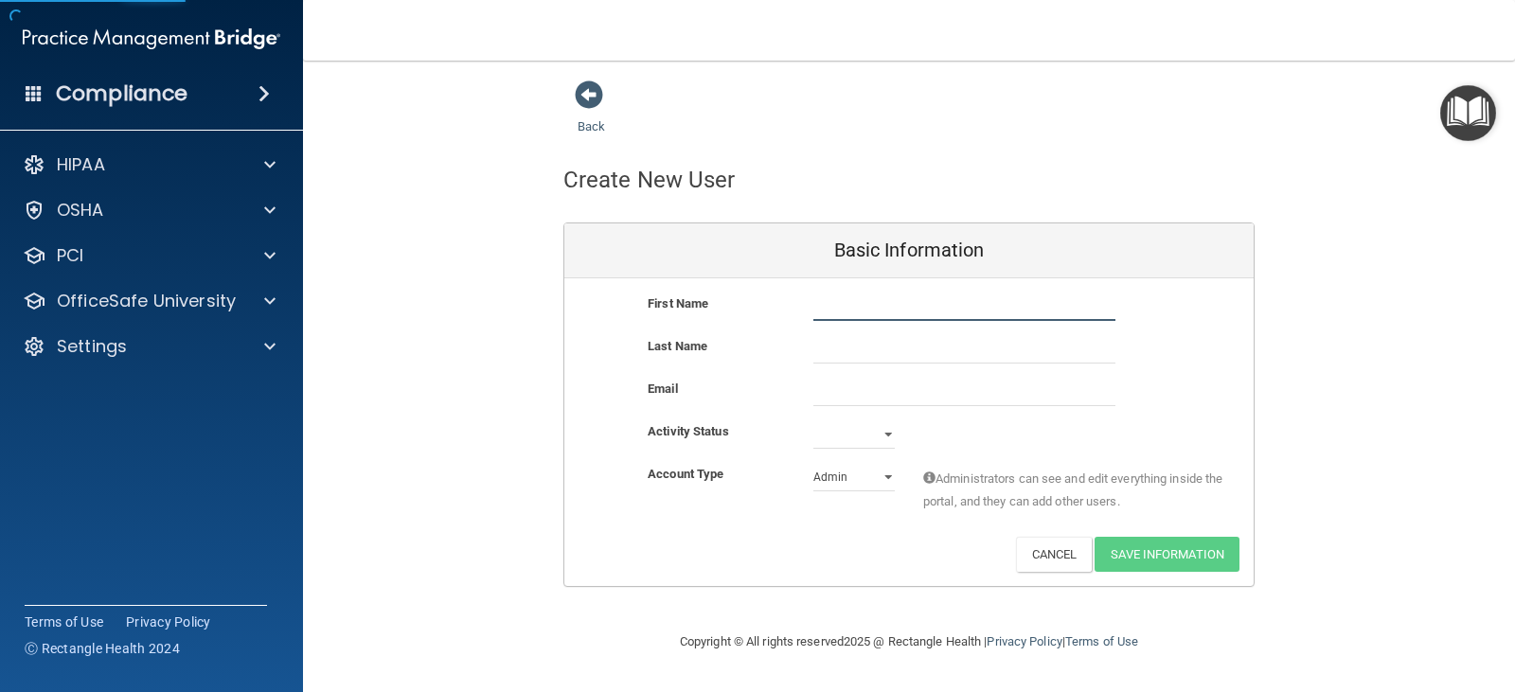
click at [922, 295] on input "text" at bounding box center [964, 307] width 302 height 28
type input "Nawar"
click at [907, 341] on input "text" at bounding box center [964, 349] width 302 height 28
type input "Issac"
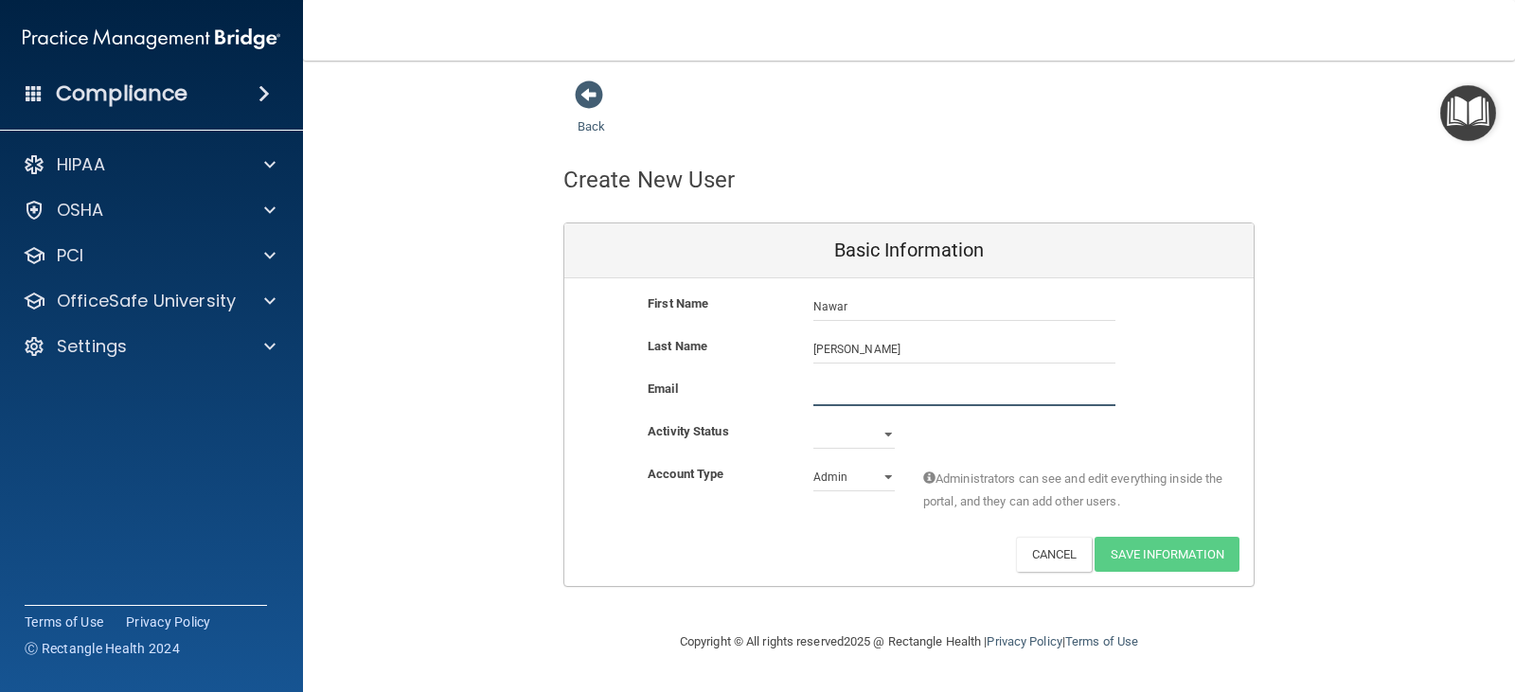
click at [879, 398] on input "email" at bounding box center [964, 392] width 302 height 28
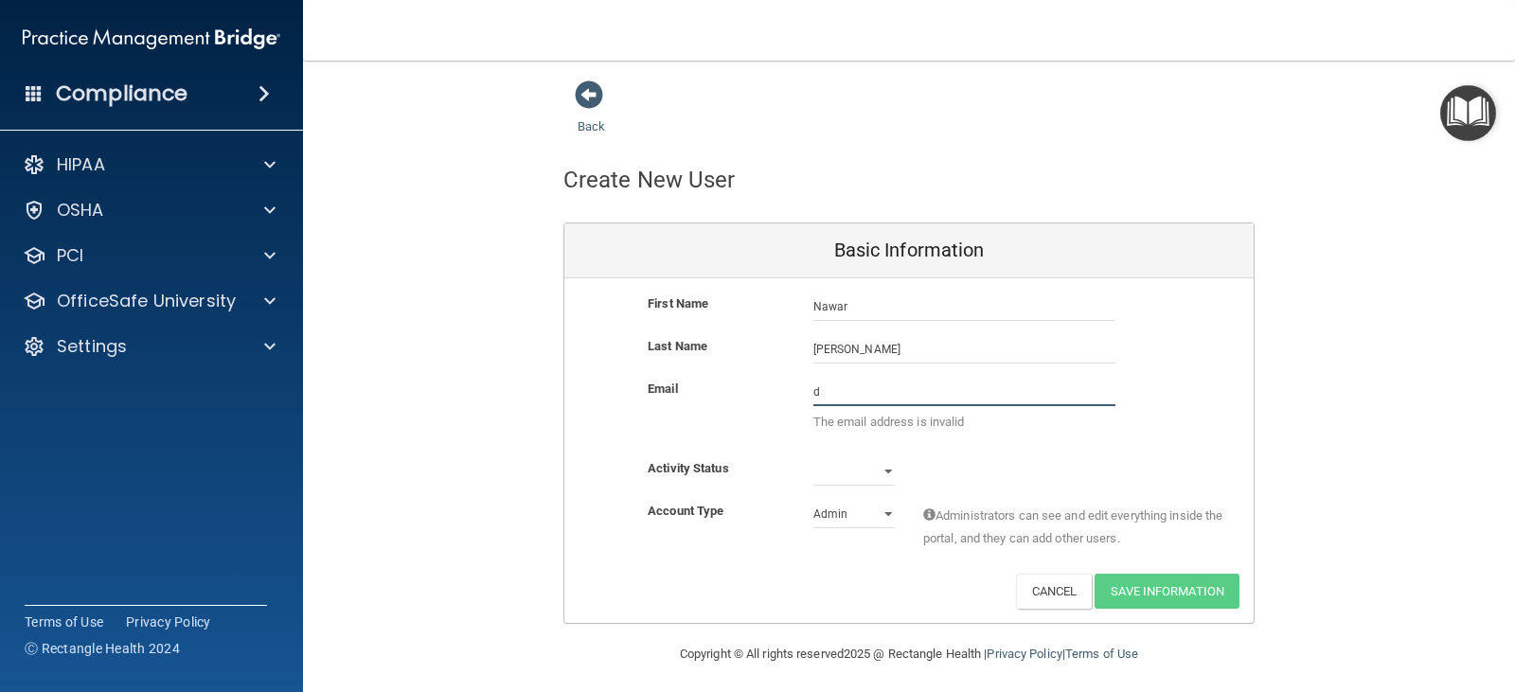
type input "[EMAIL_ADDRESS][DOMAIN_NAME]"
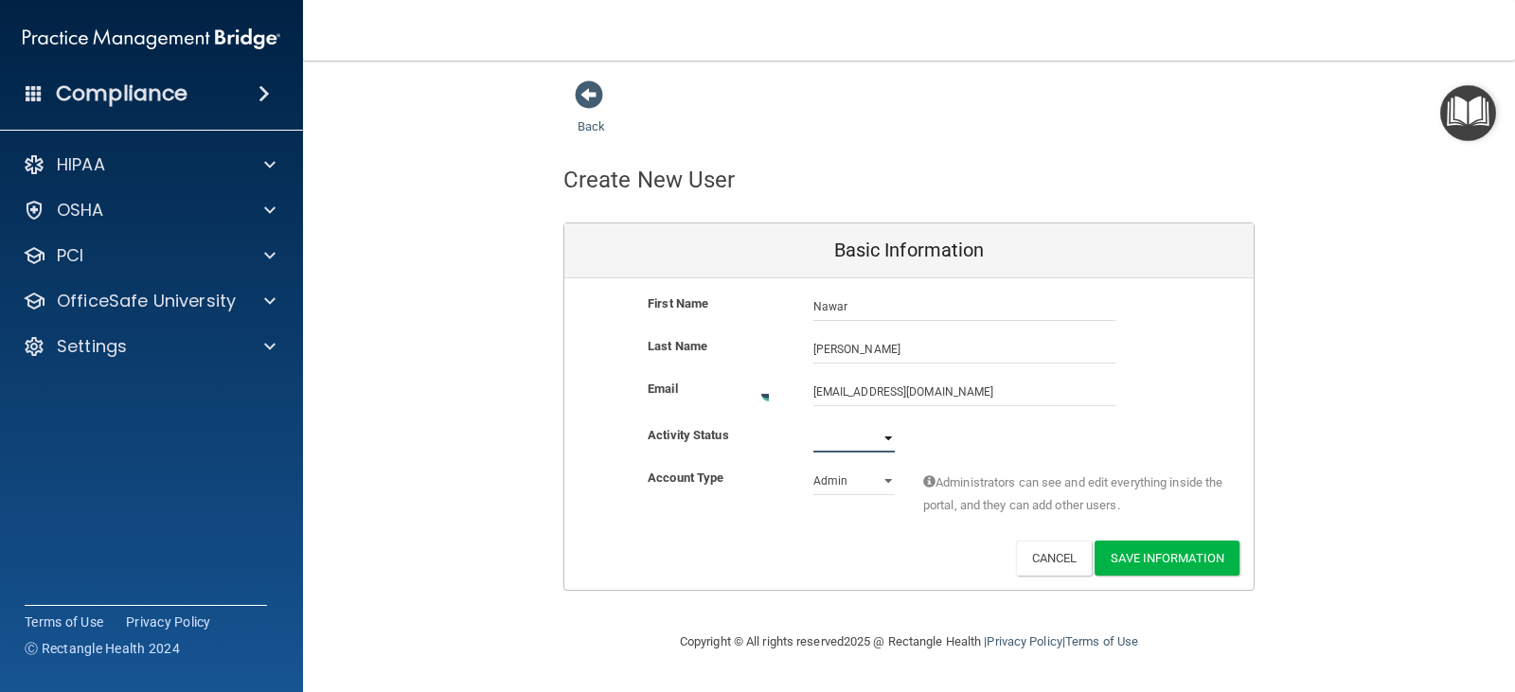
click at [891, 437] on select "Active Inactive" at bounding box center [853, 438] width 81 height 28
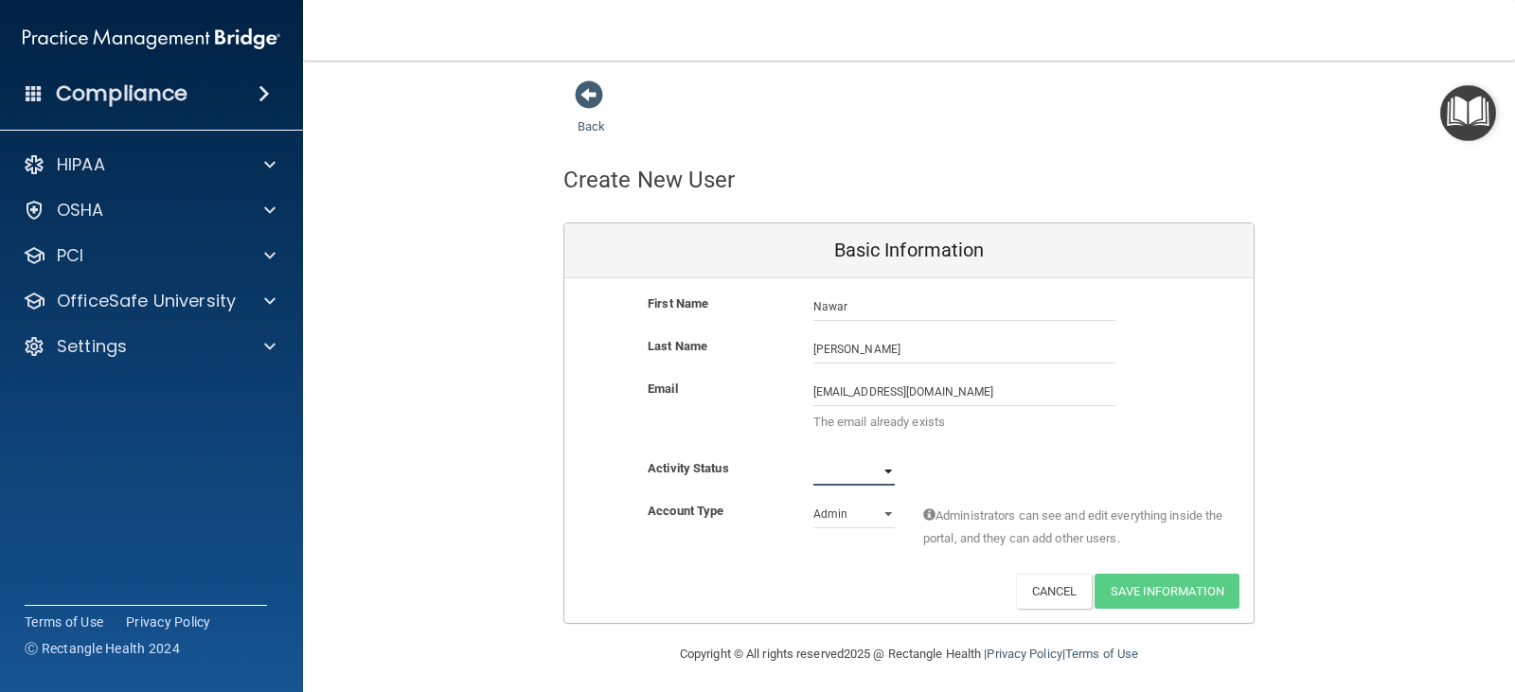
select select "active"
click at [813, 457] on select "Active Inactive" at bounding box center [853, 471] width 81 height 28
click at [880, 516] on select "Admin Member" at bounding box center [853, 514] width 81 height 28
select select "practice_member"
click at [813, 500] on select "Admin Member" at bounding box center [853, 514] width 81 height 28
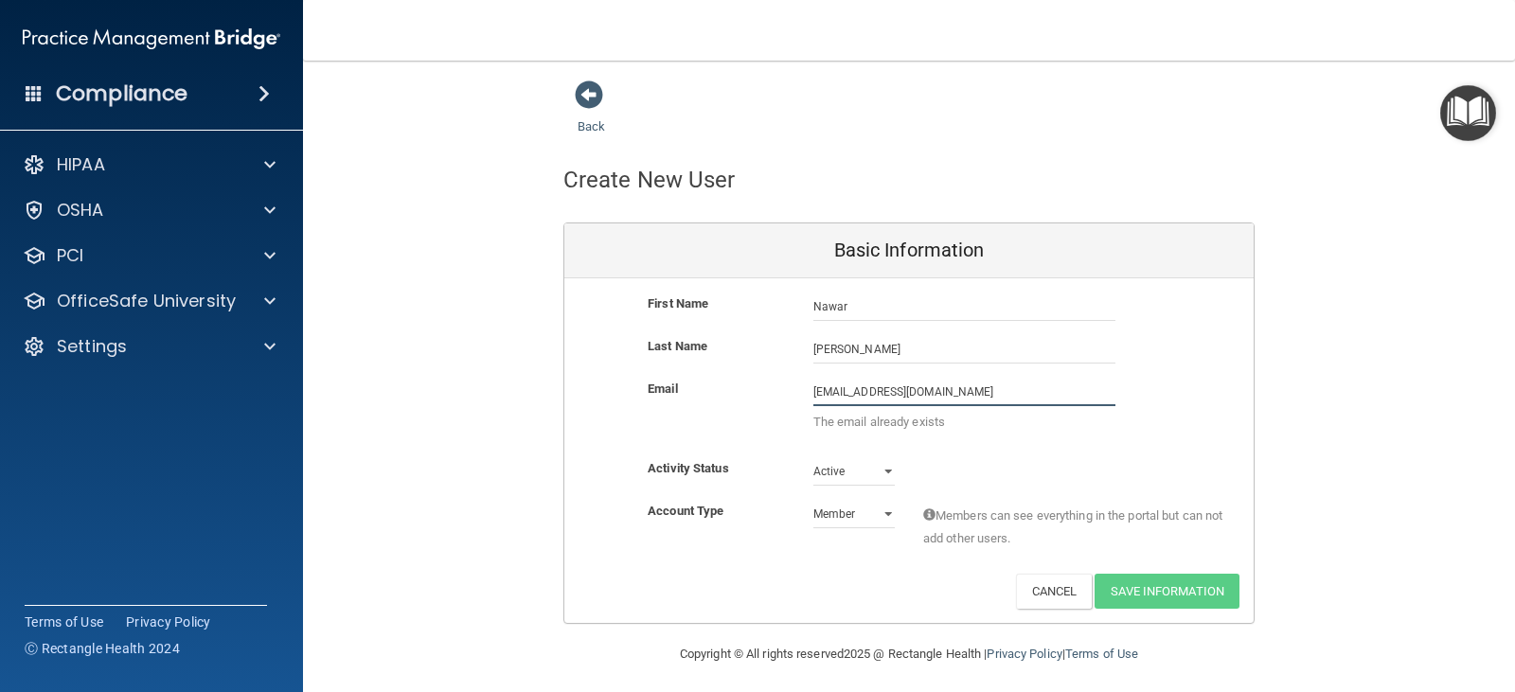
click at [870, 390] on input "[EMAIL_ADDRESS][DOMAIN_NAME]" at bounding box center [964, 392] width 302 height 28
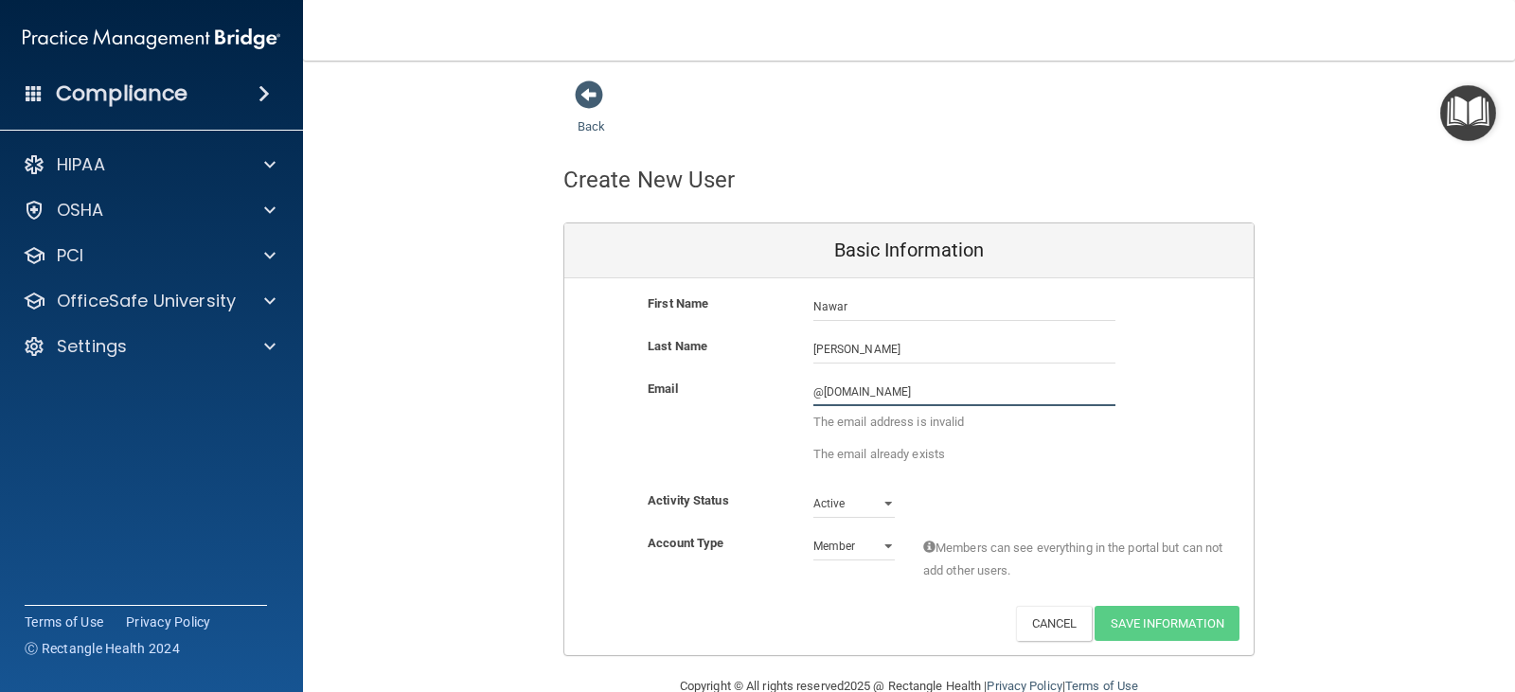
type input "@gmail.com"
click at [872, 541] on div "Account Type Practice Member Admin Member Financial Institution Business Associ…" at bounding box center [908, 562] width 689 height 60
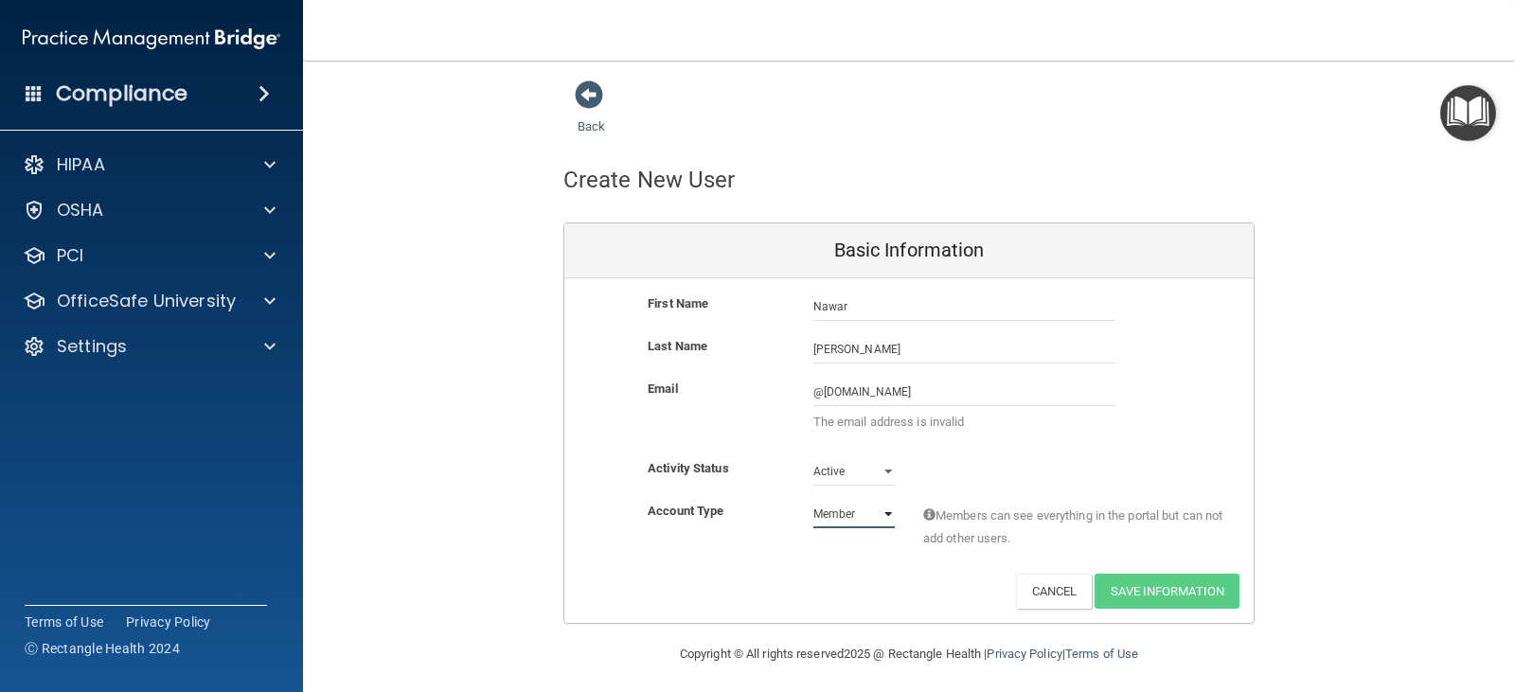
select select "practice_admin"
click at [813, 500] on select "Admin Member" at bounding box center [853, 514] width 81 height 28
click at [813, 387] on input "@gmail.com" at bounding box center [964, 392] width 302 height 28
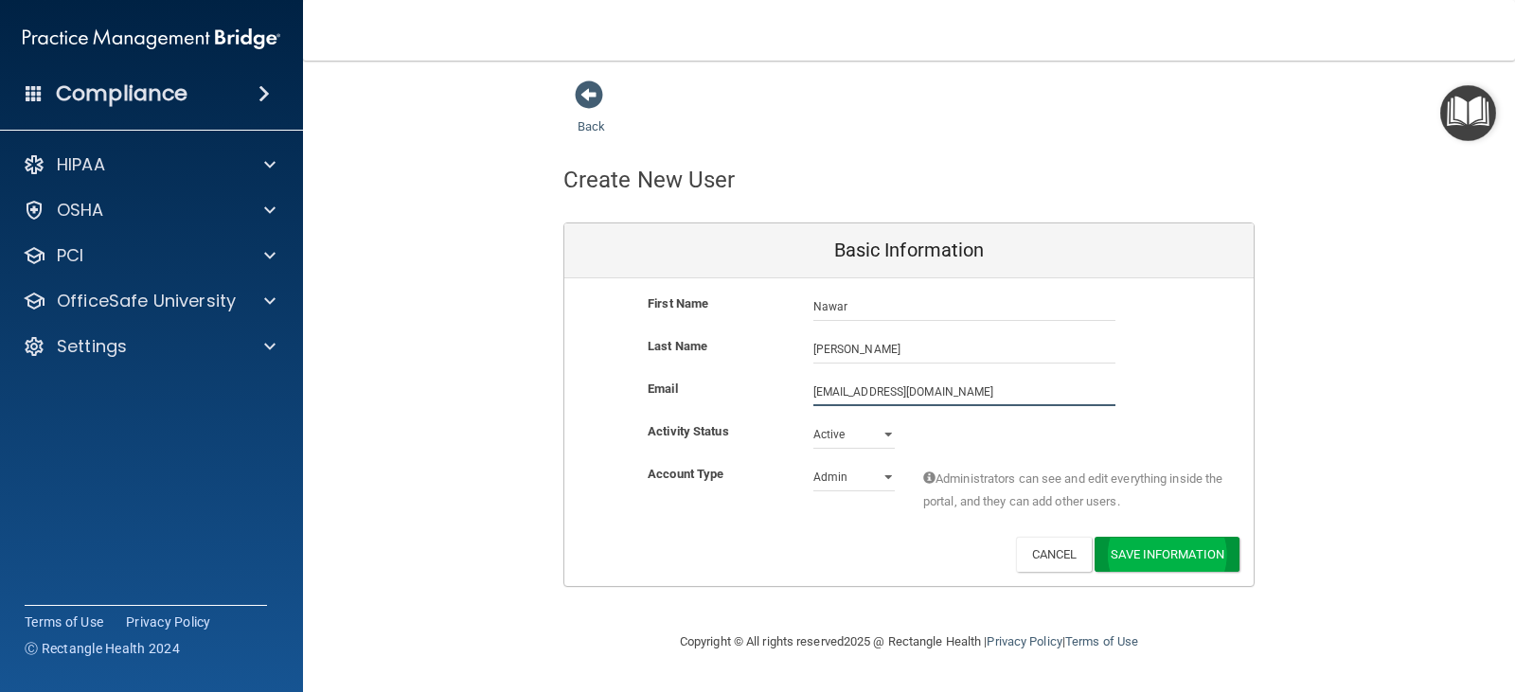
type input "[EMAIL_ADDRESS][DOMAIN_NAME]"
click at [1145, 557] on button "Save Information" at bounding box center [1167, 558] width 145 height 35
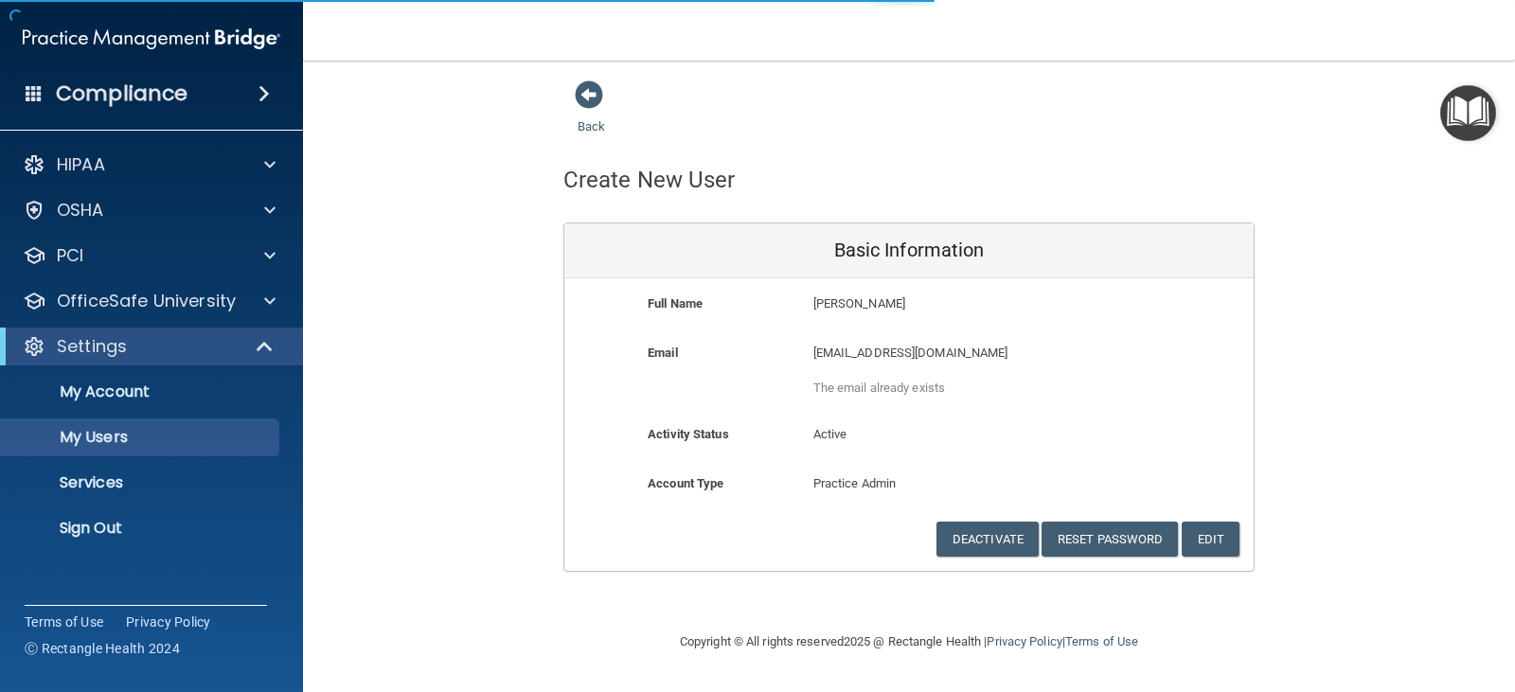
select select "20"
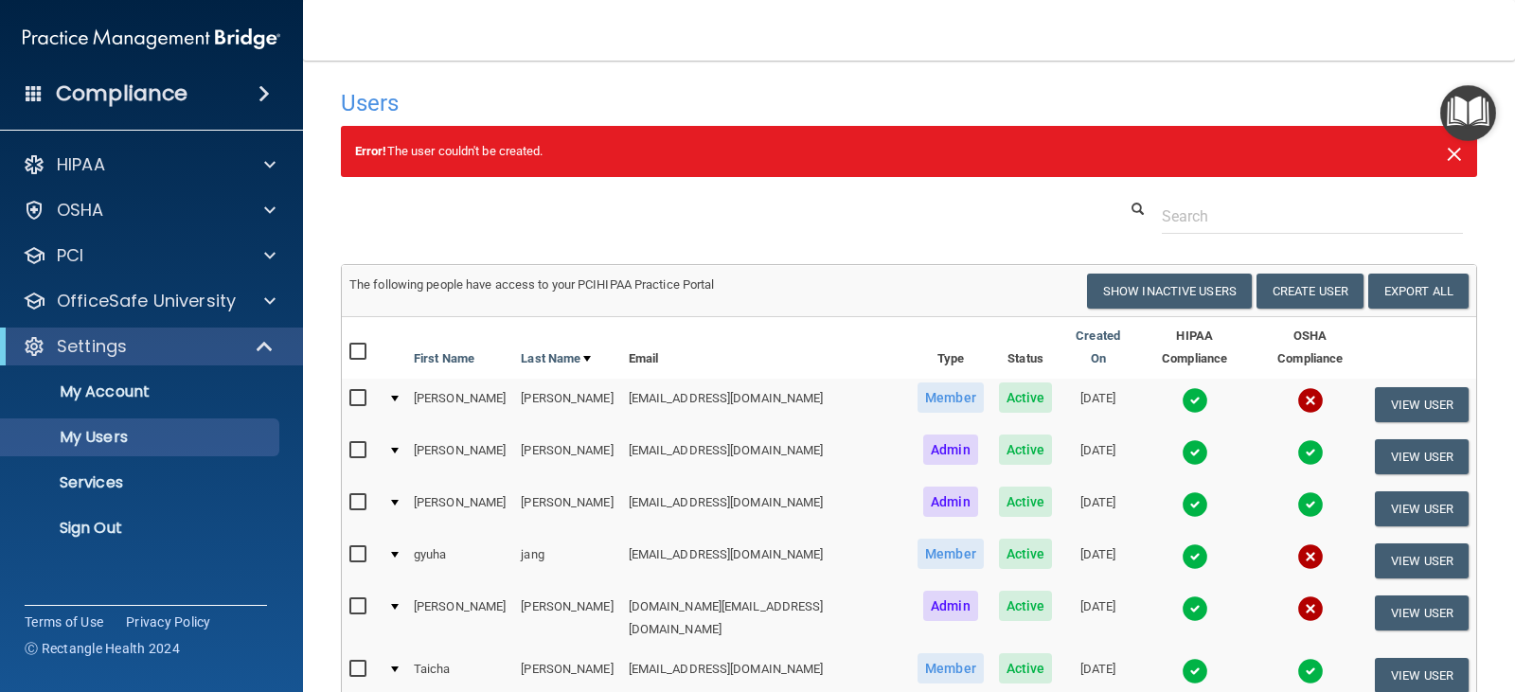
click at [1446, 152] on span "×" at bounding box center [1454, 152] width 17 height 38
select select "20"
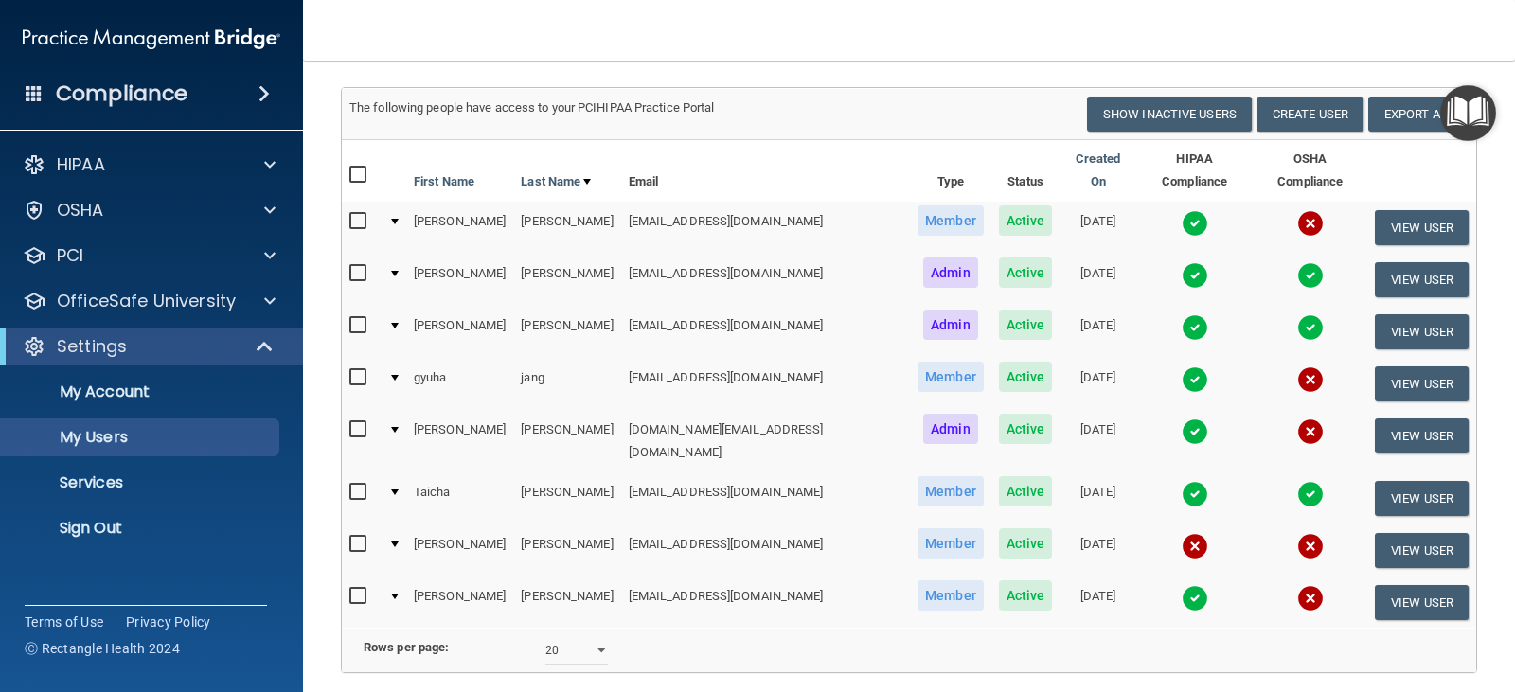
scroll to position [61, 0]
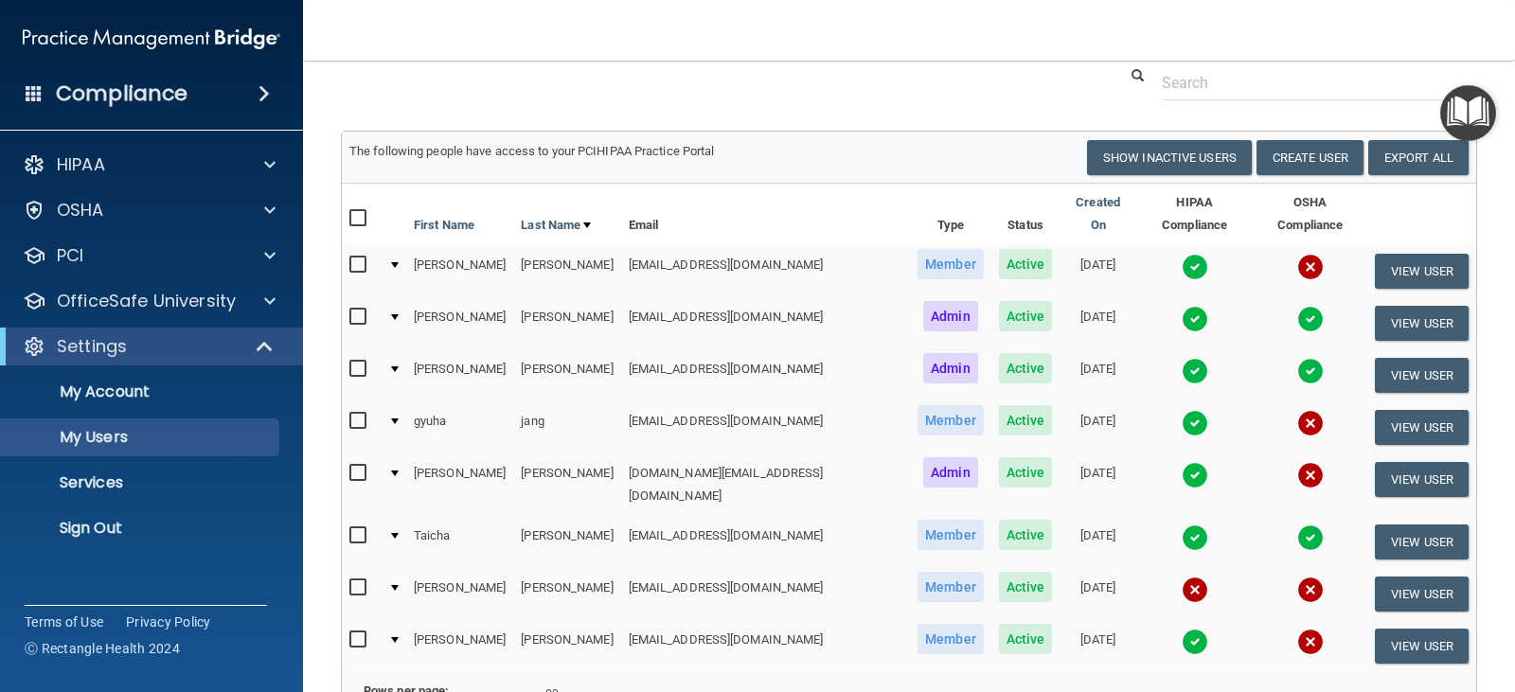
click at [1003, 81] on div at bounding box center [909, 82] width 1165 height 35
click at [92, 396] on p "My Account" at bounding box center [141, 392] width 259 height 19
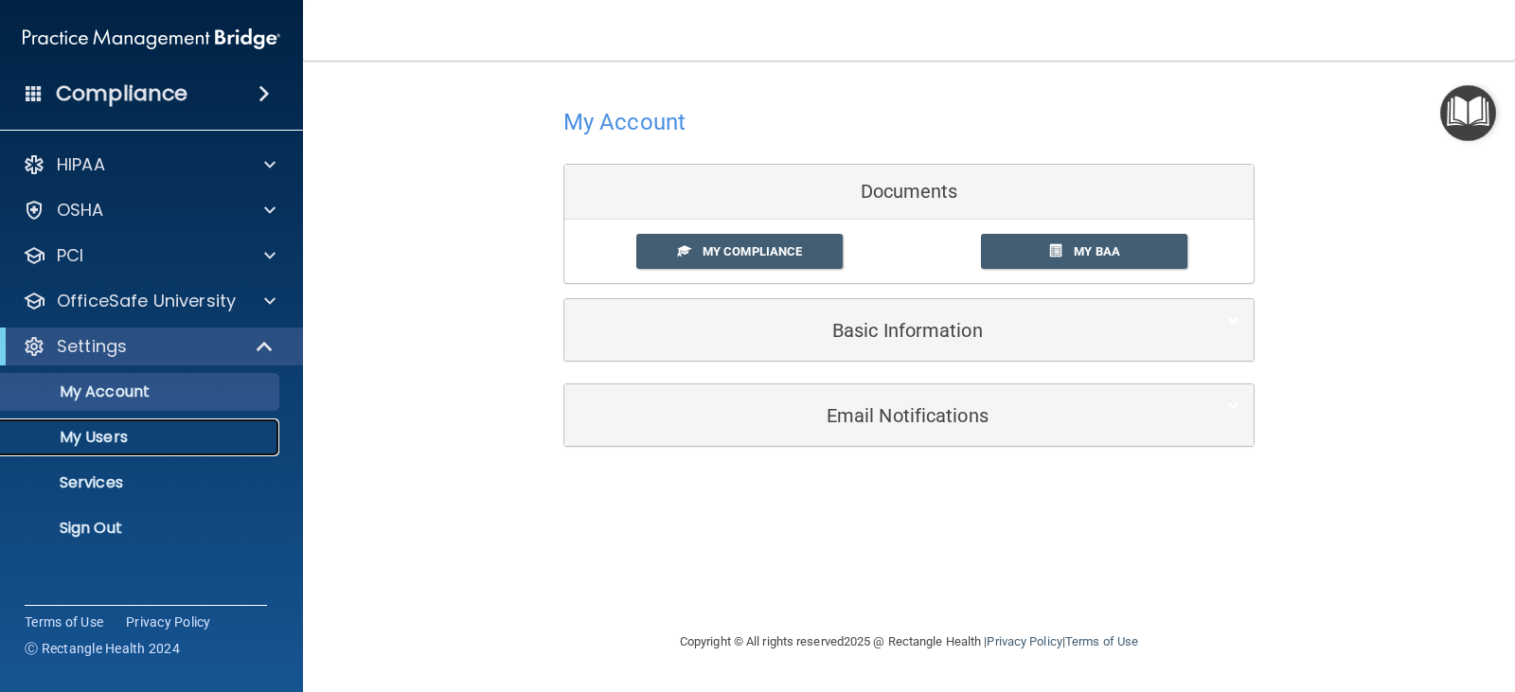
click at [80, 441] on p "My Users" at bounding box center [141, 437] width 259 height 19
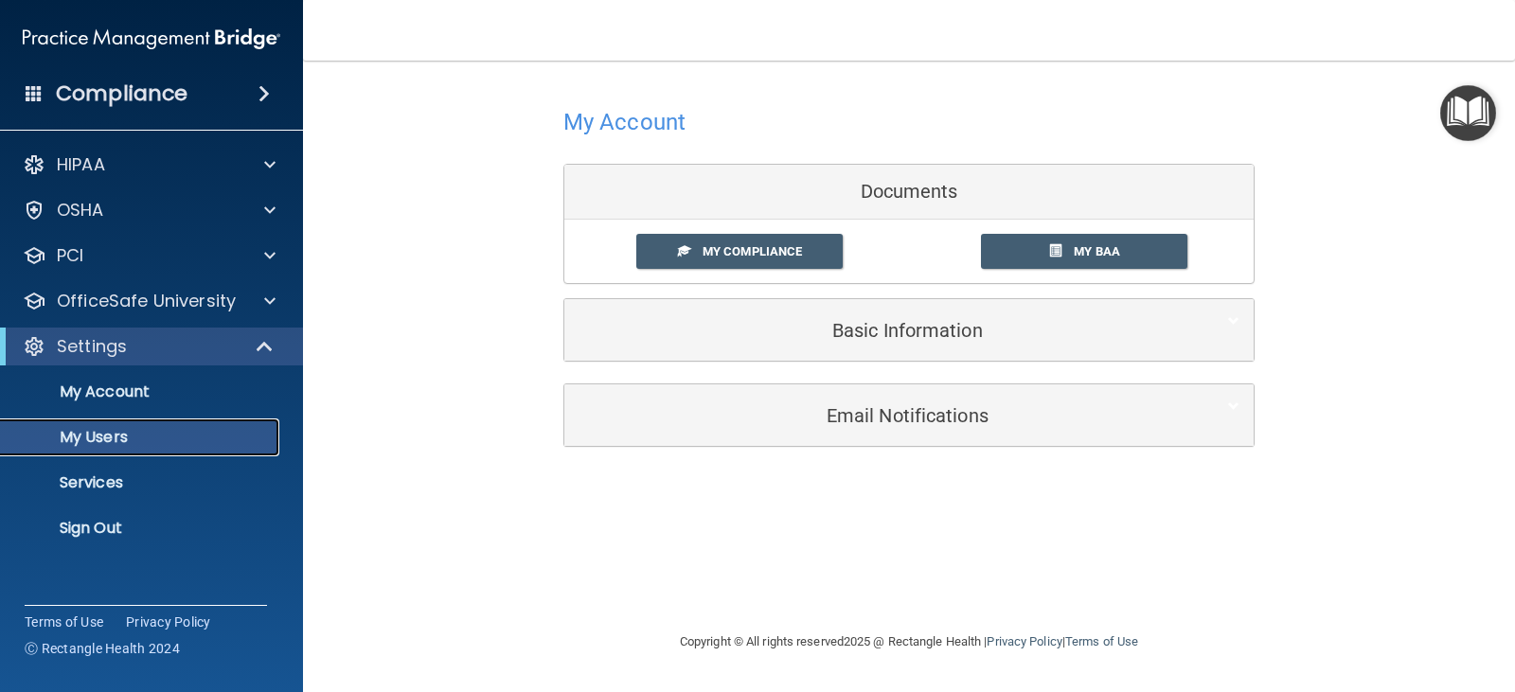
select select "20"
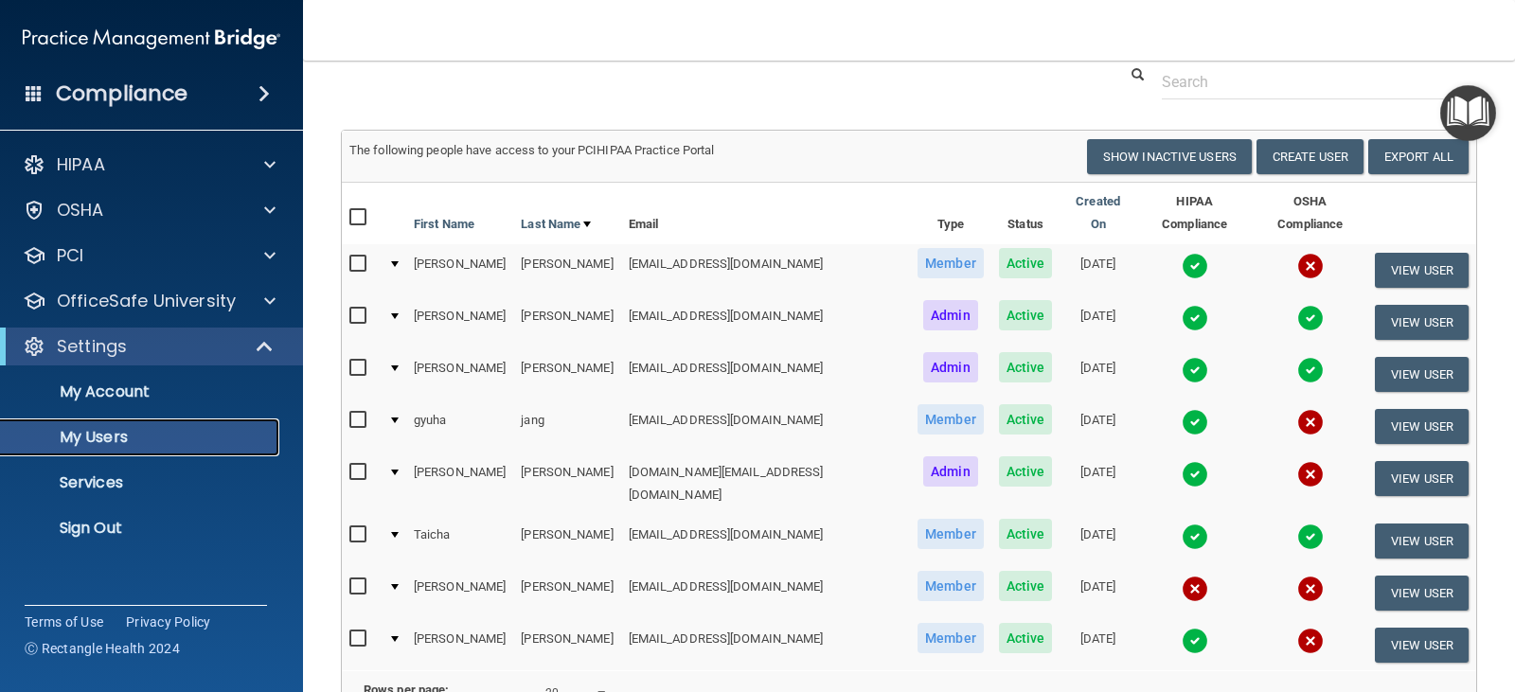
scroll to position [95, 0]
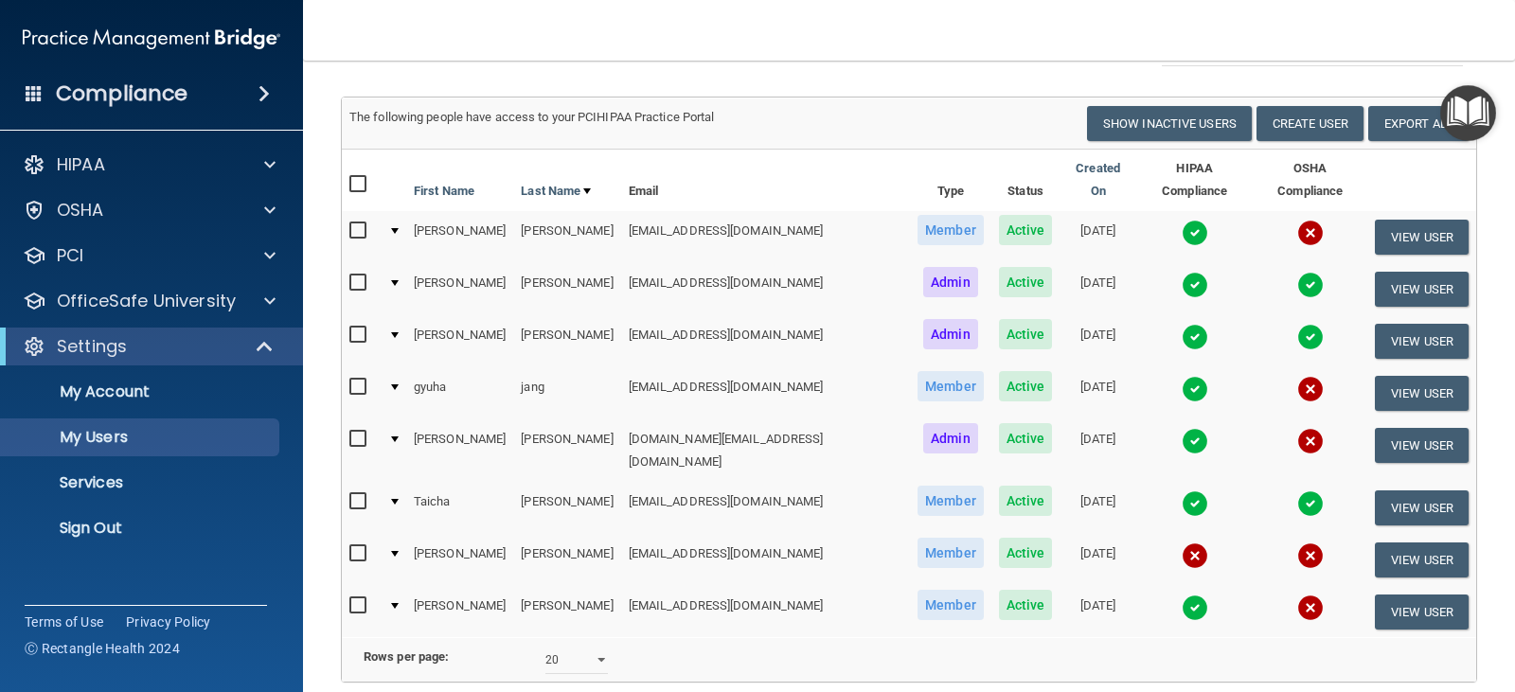
click at [1043, 35] on nav "Toggle navigation Cecilia Deller dellersmiles@gmail.com Manage My Enterprise De…" at bounding box center [909, 30] width 1212 height 61
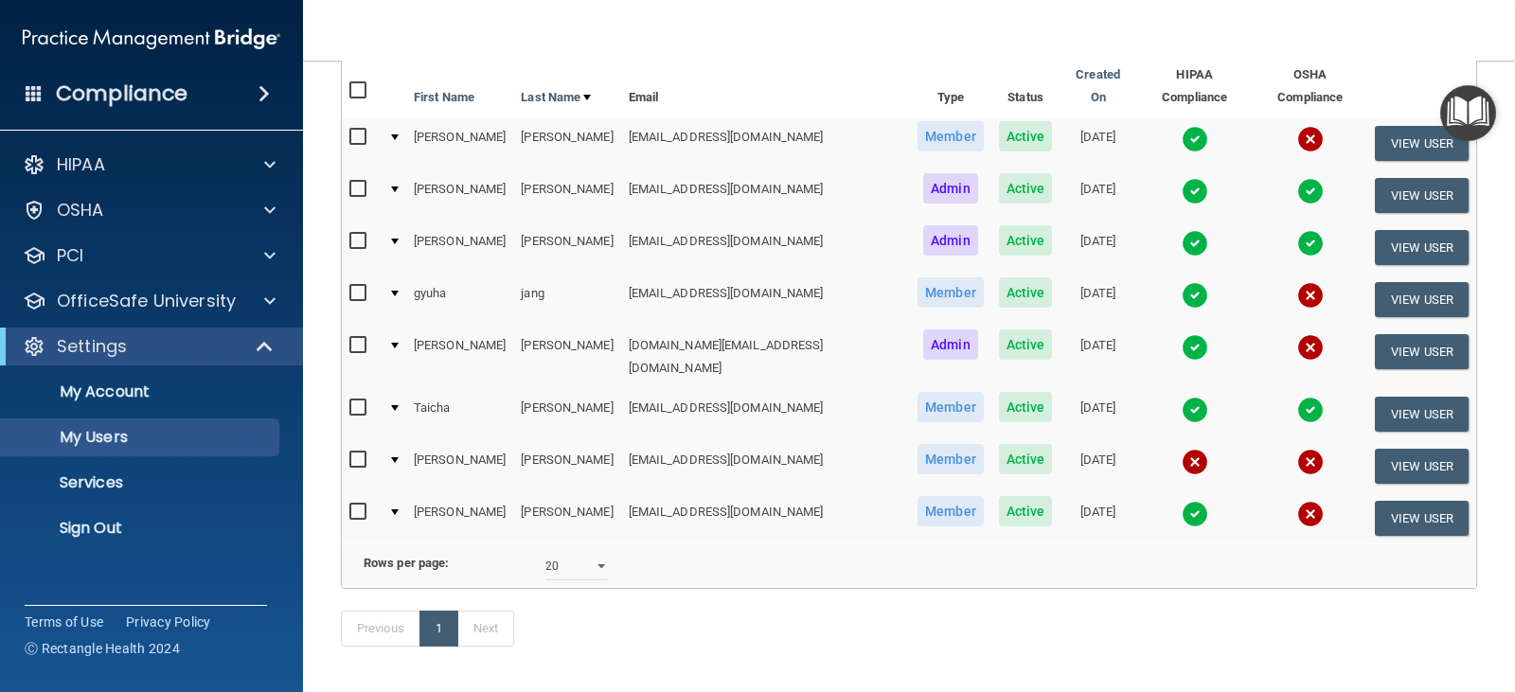
scroll to position [155, 0]
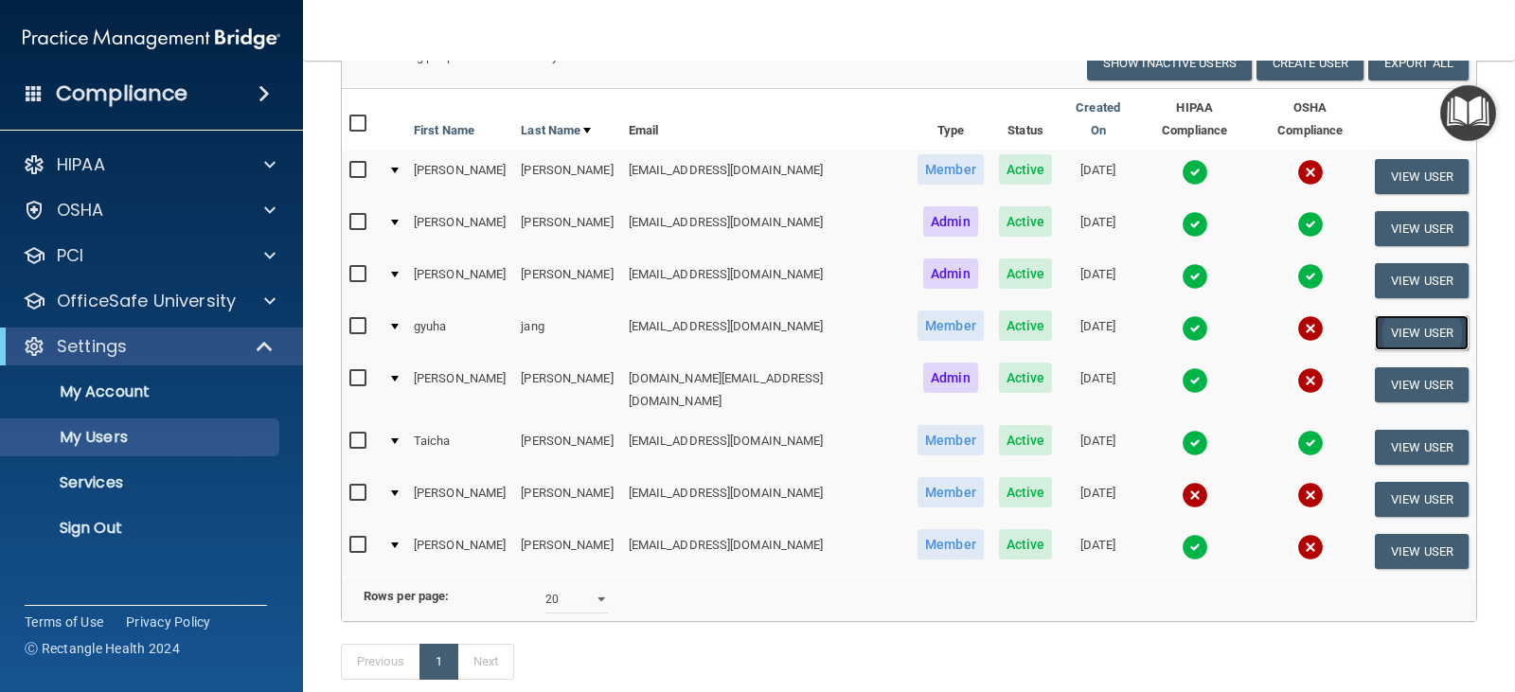
click at [1399, 317] on button "View User" at bounding box center [1422, 332] width 94 height 35
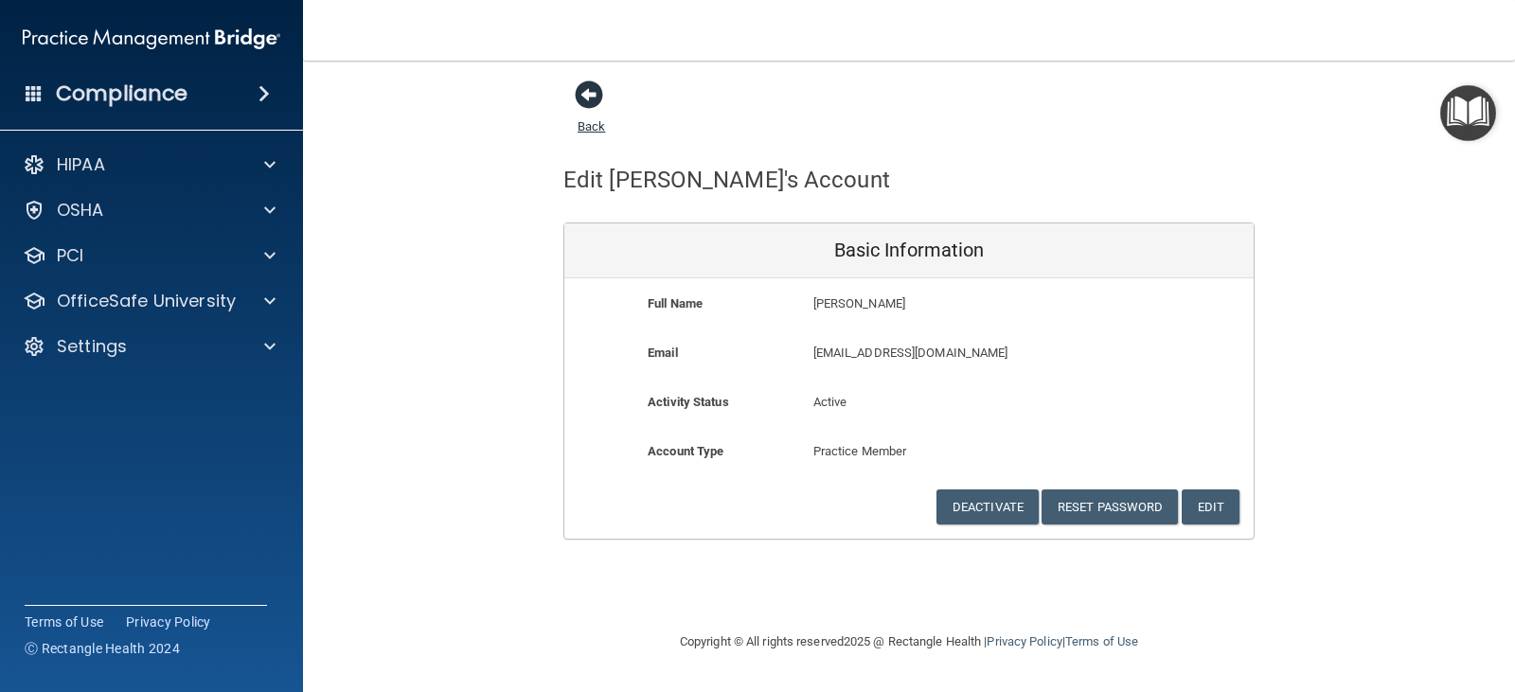
click at [579, 87] on span at bounding box center [589, 94] width 28 height 28
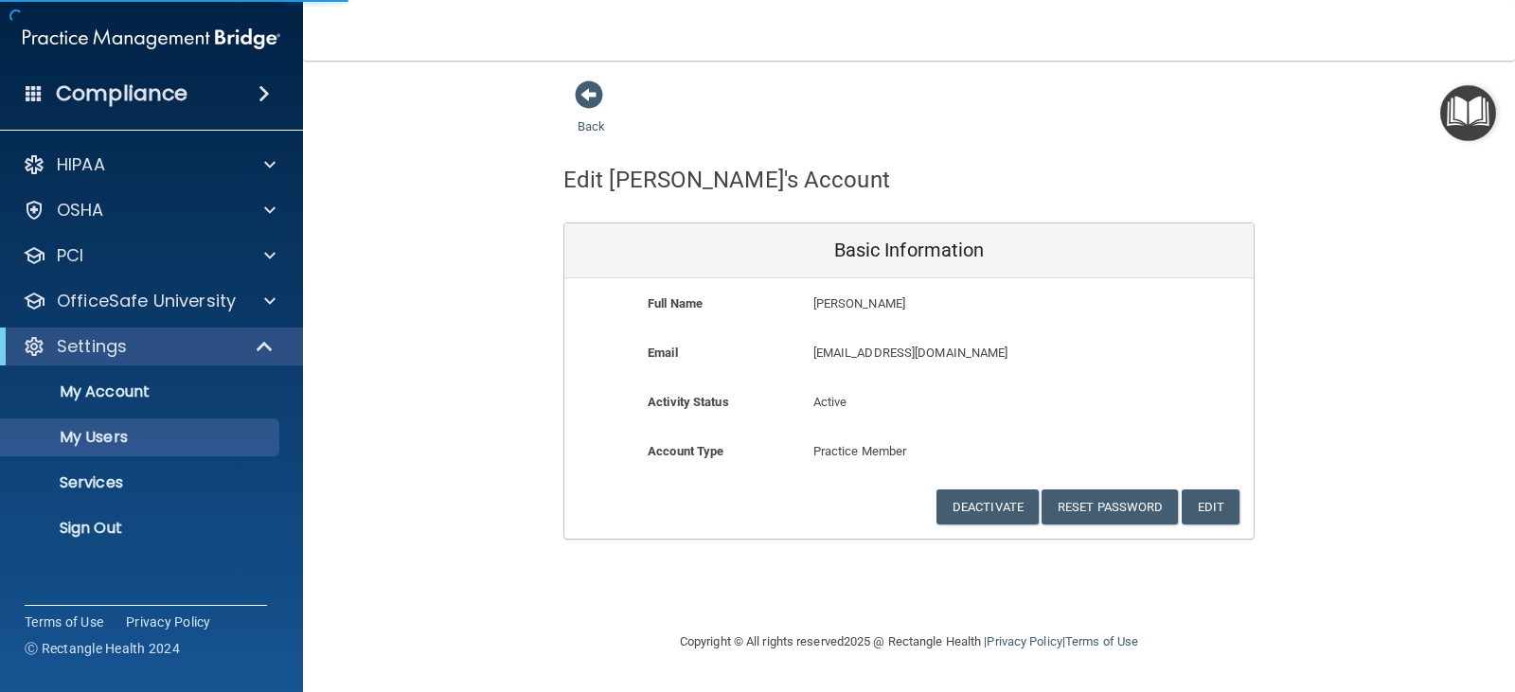
select select "20"
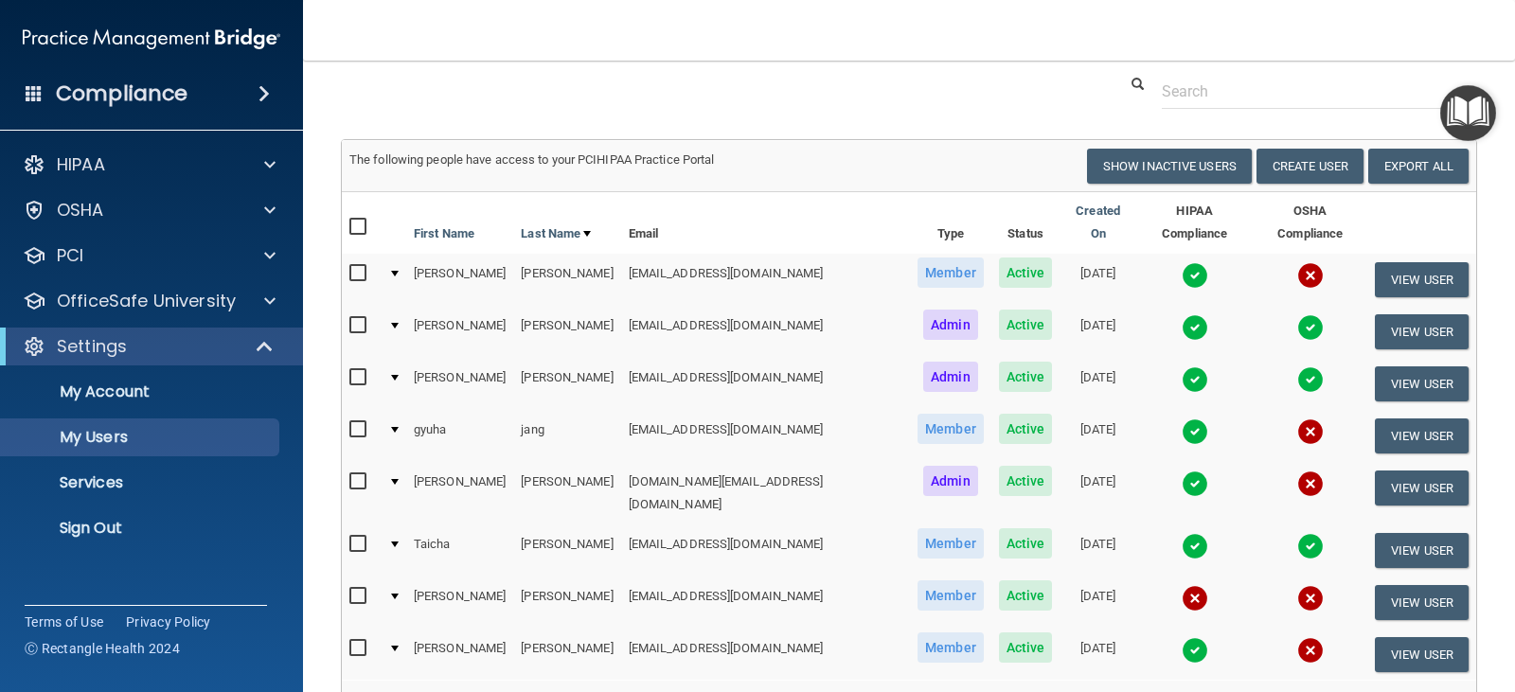
scroll to position [95, 0]
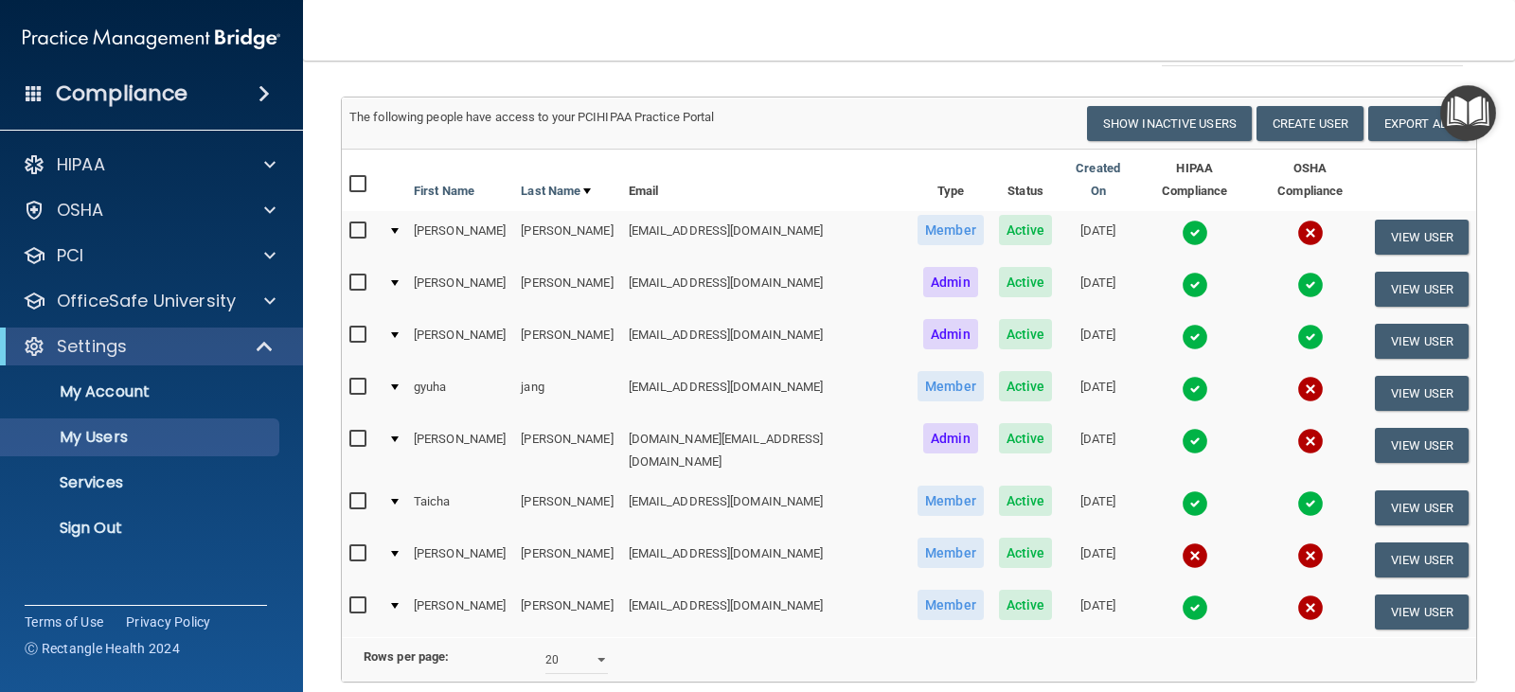
click at [399, 384] on div at bounding box center [395, 387] width 8 height 6
click at [355, 380] on input "checkbox" at bounding box center [360, 387] width 22 height 15
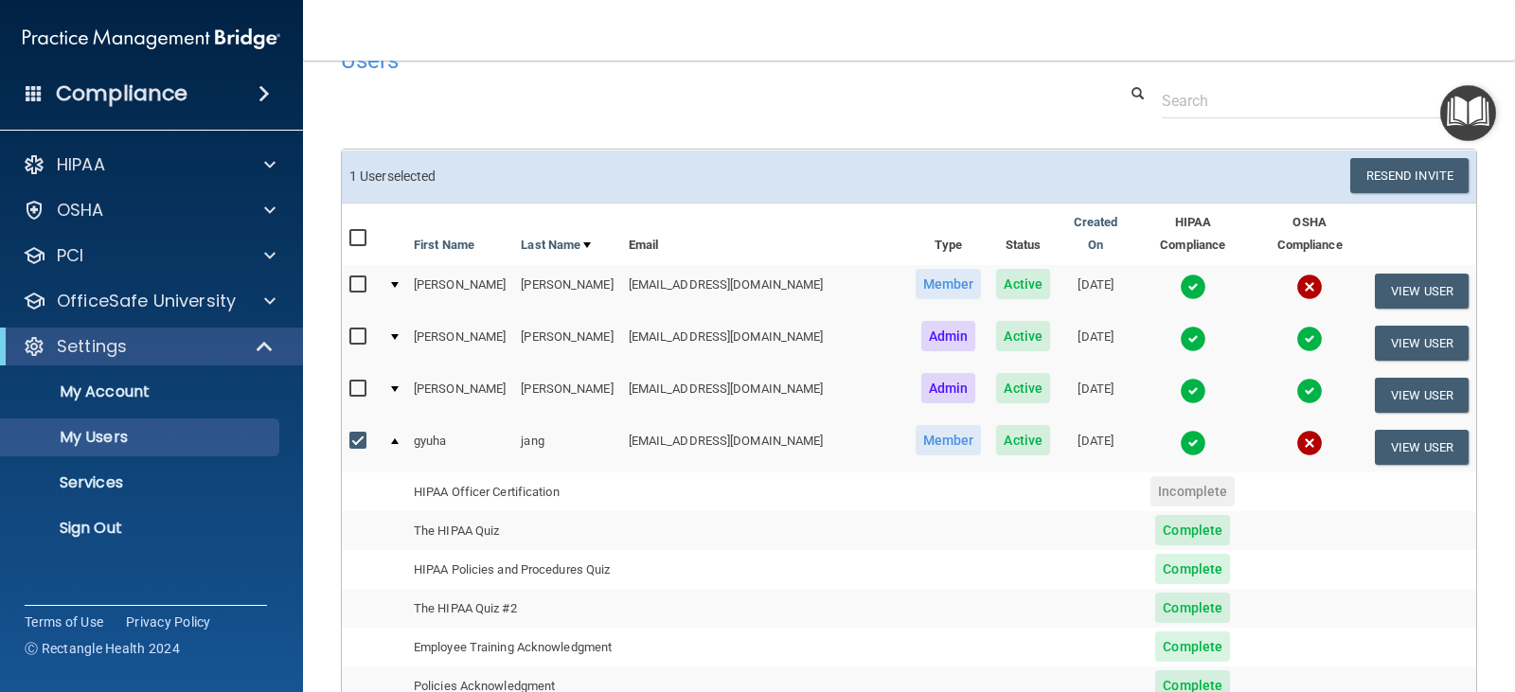
scroll to position [0, 0]
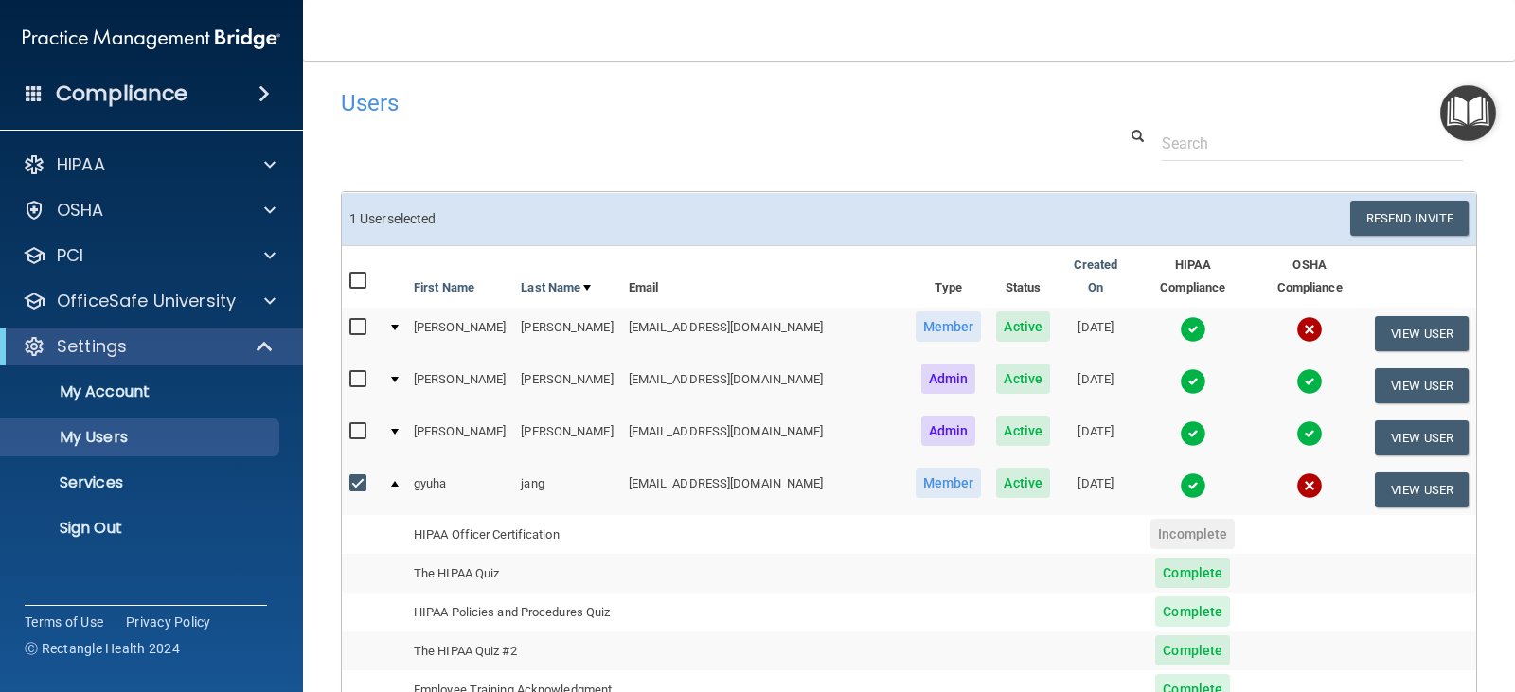
click at [353, 476] on input "checkbox" at bounding box center [360, 483] width 22 height 15
checkbox input "false"
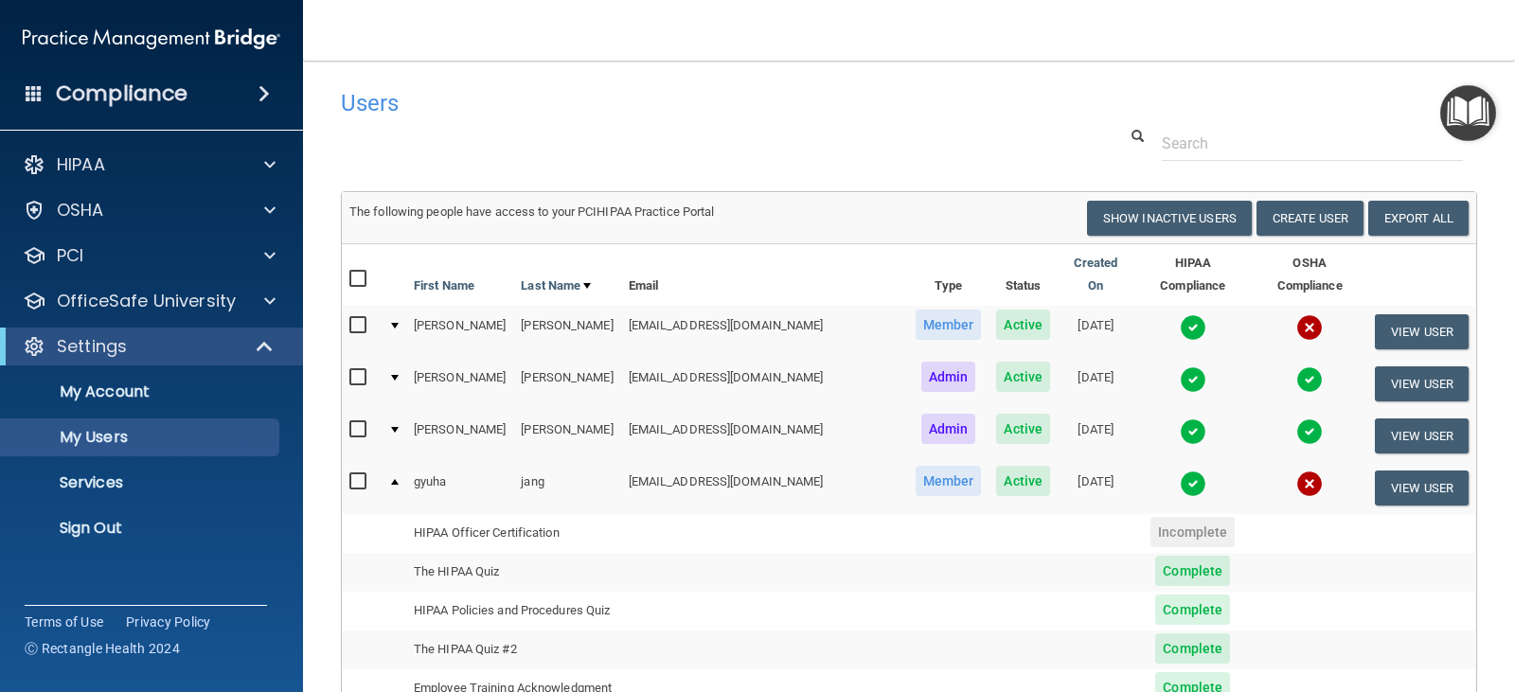
click at [393, 479] on div at bounding box center [395, 482] width 8 height 6
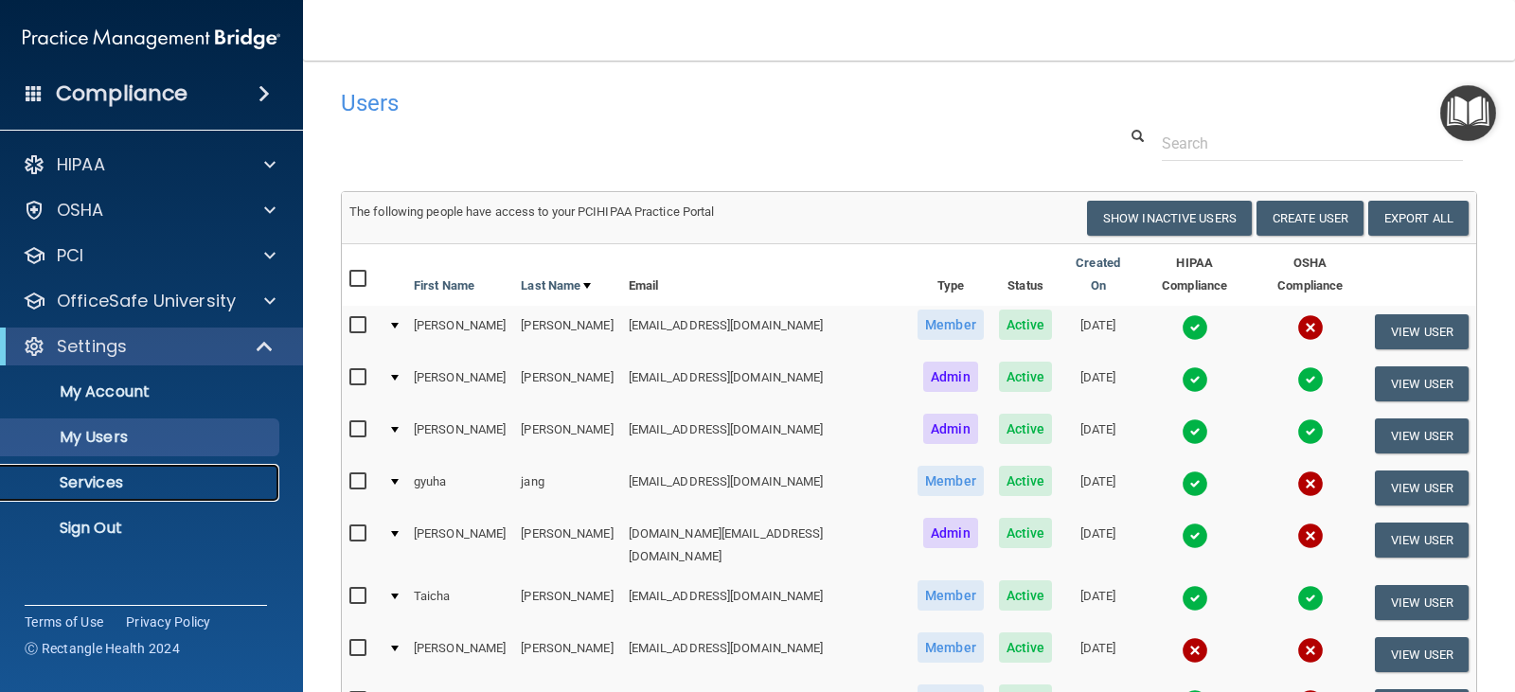
click at [126, 479] on p "Services" at bounding box center [141, 482] width 259 height 19
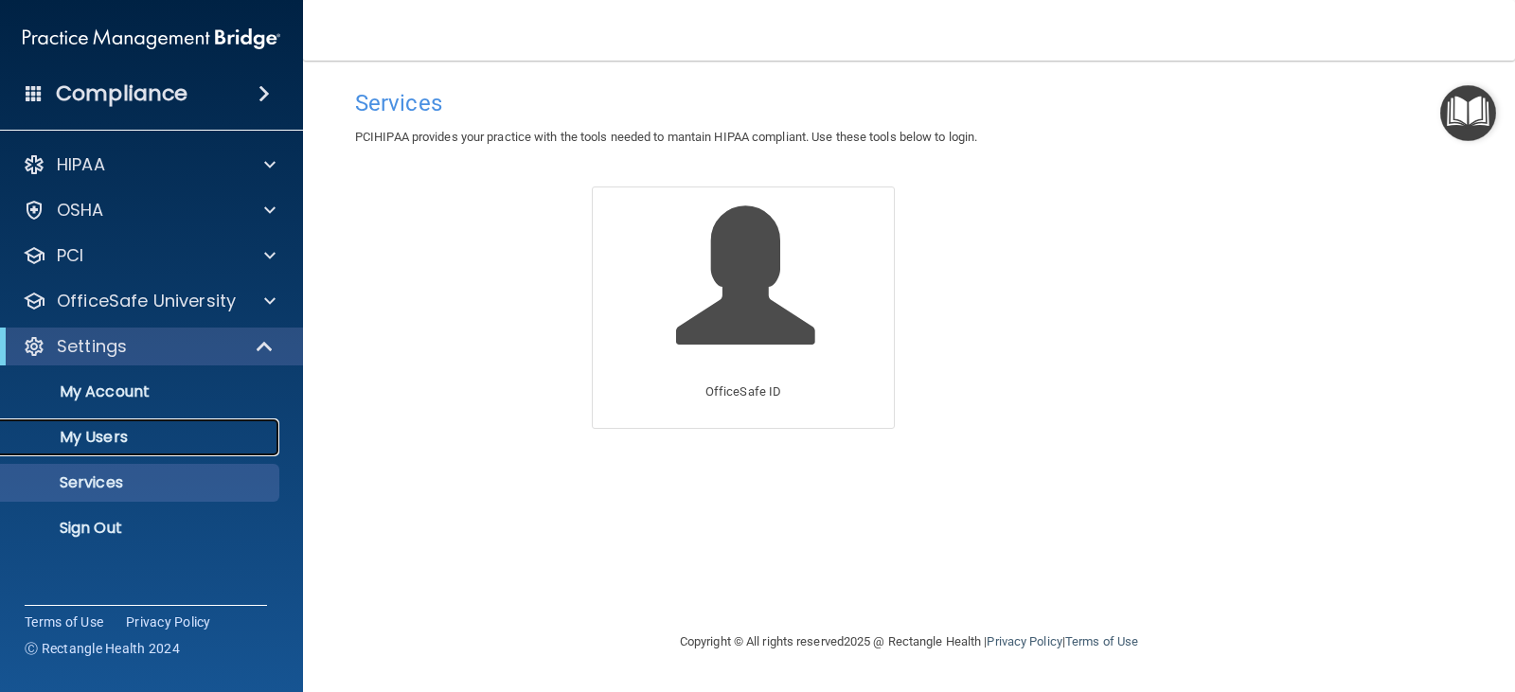
click at [120, 437] on p "My Users" at bounding box center [141, 437] width 259 height 19
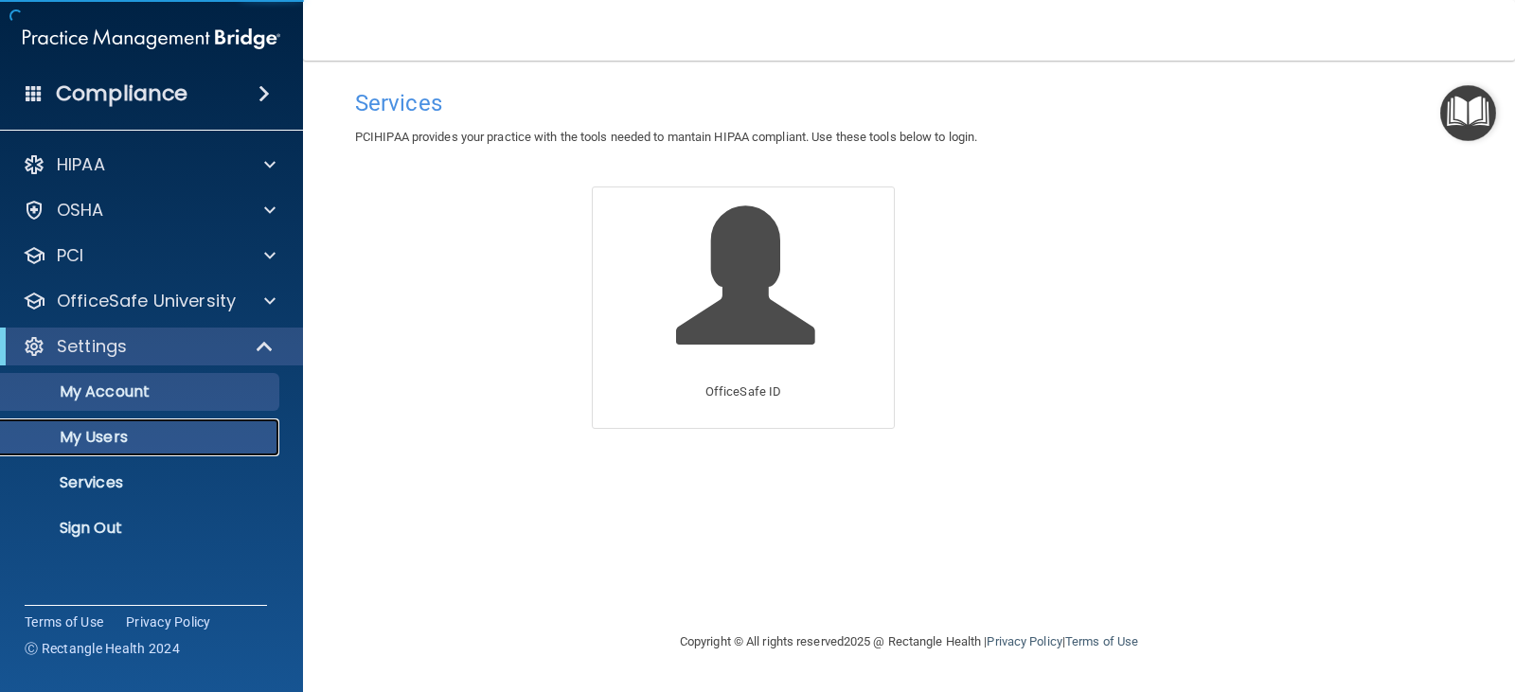
select select "20"
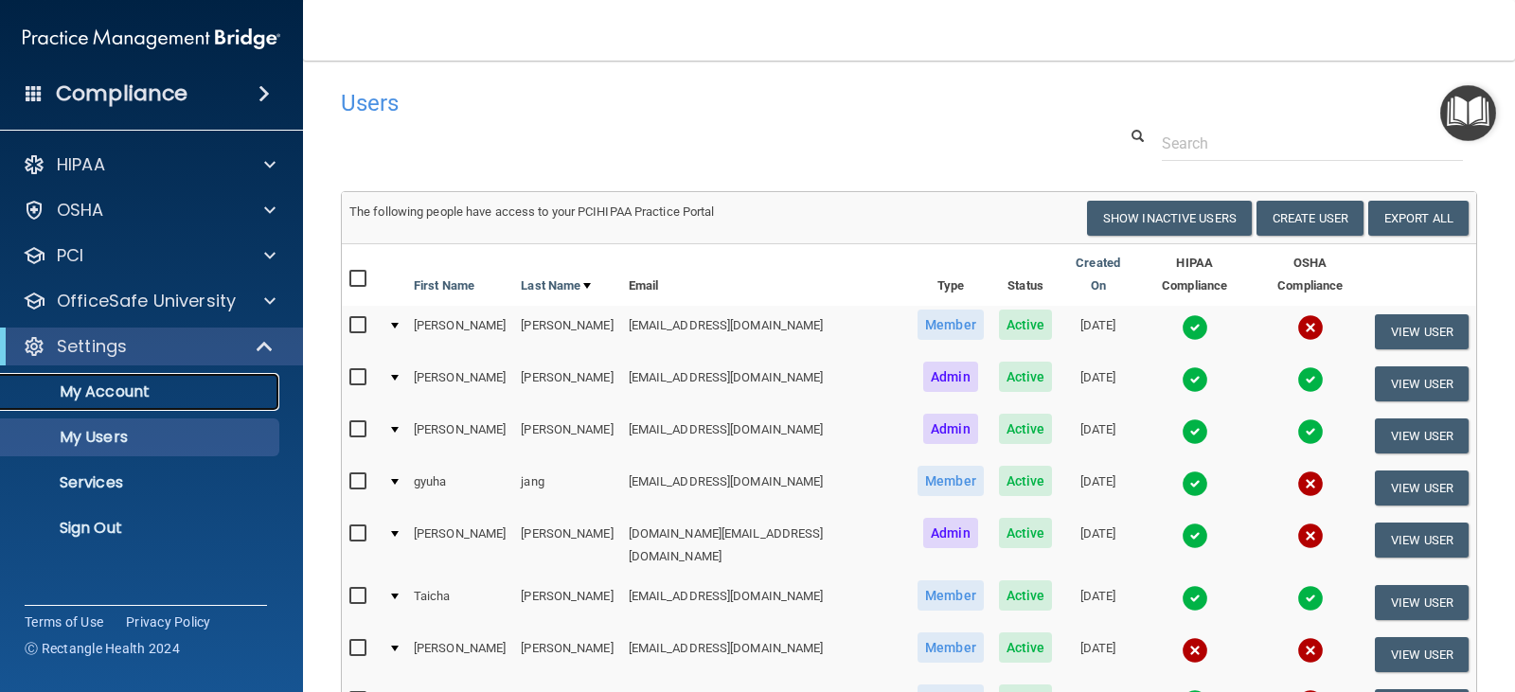
click at [123, 391] on p "My Account" at bounding box center [141, 392] width 259 height 19
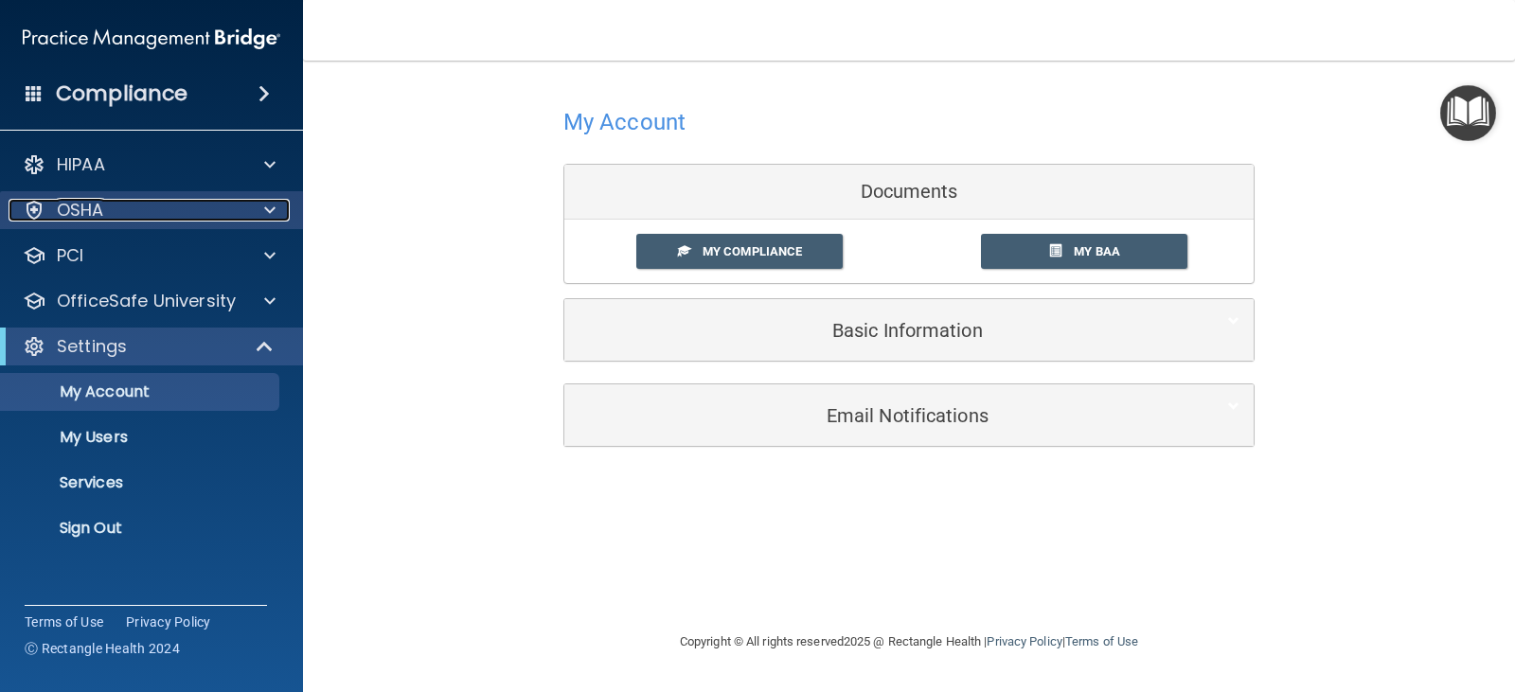
click at [264, 211] on span at bounding box center [269, 210] width 11 height 23
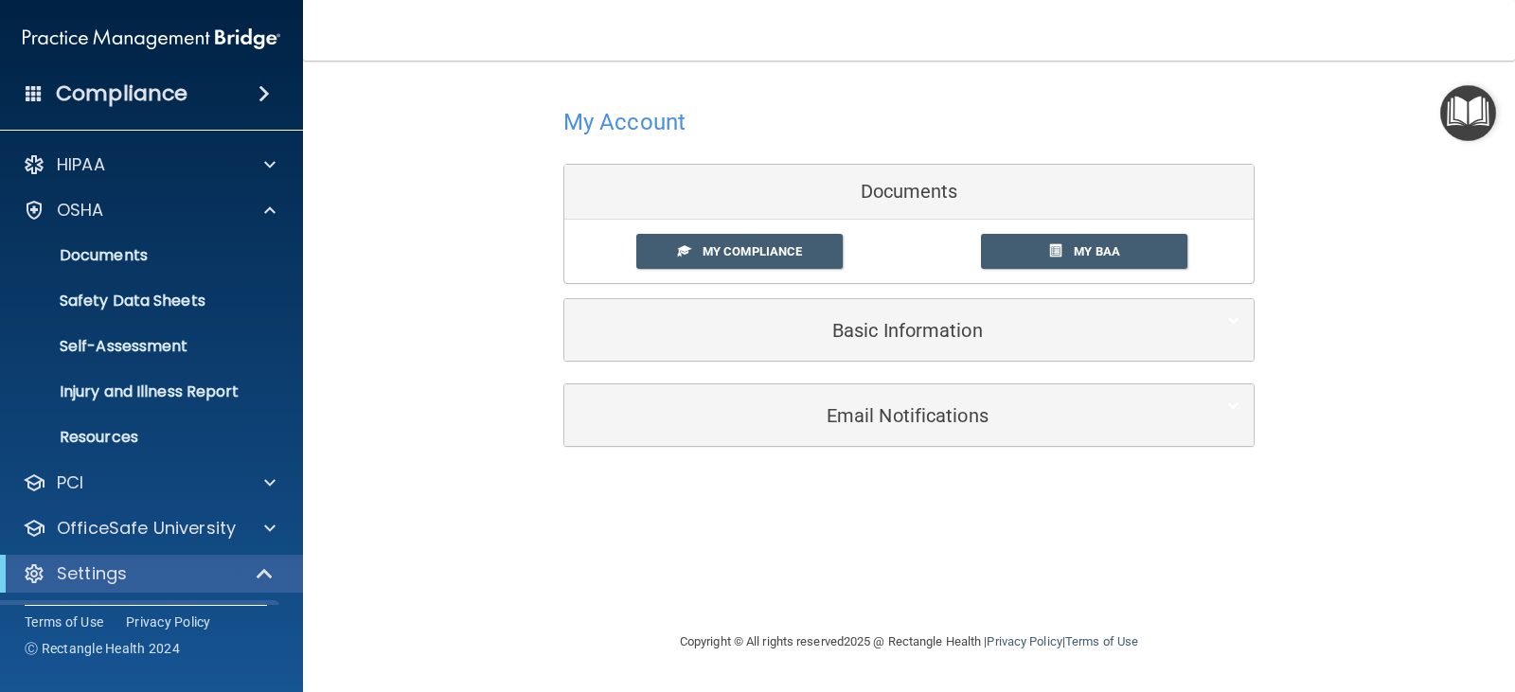
click at [242, 94] on div "Compliance" at bounding box center [151, 94] width 303 height 42
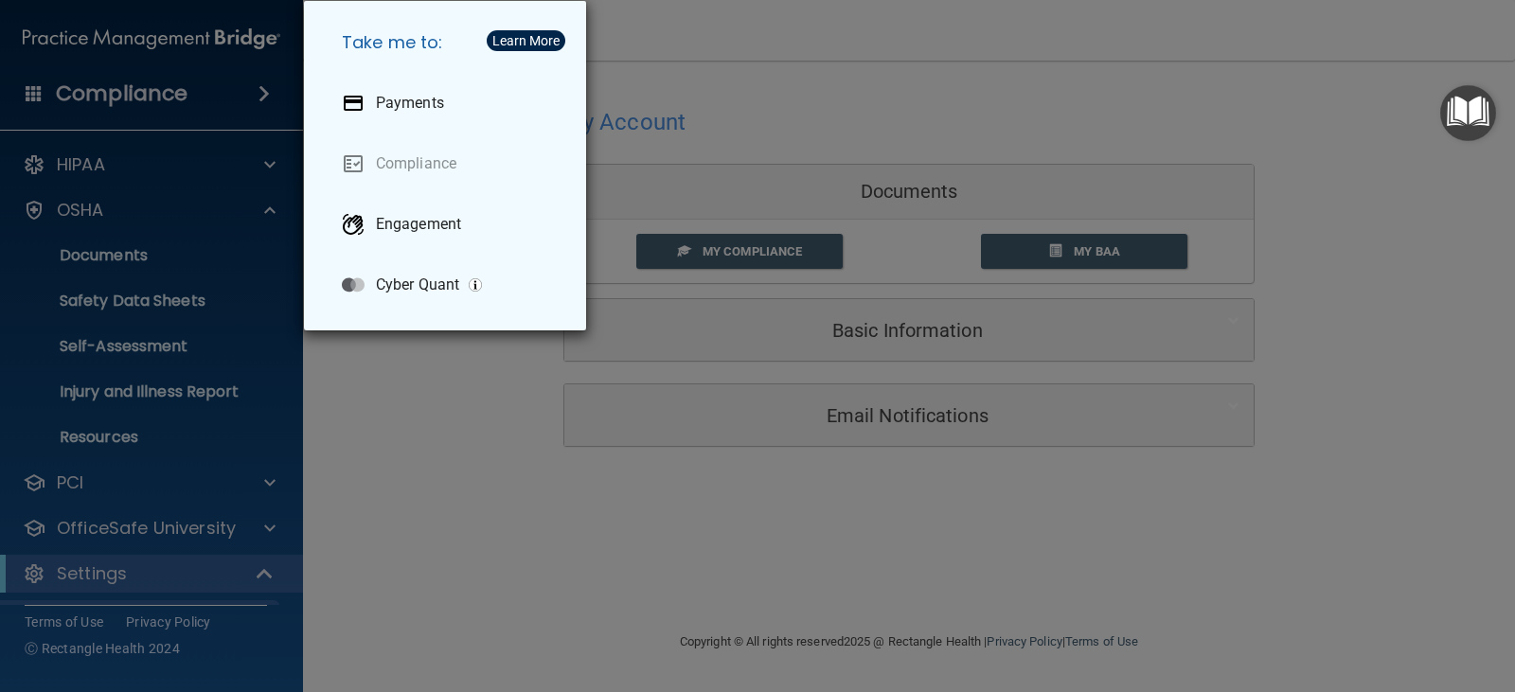
click at [230, 410] on div "Take me to: Payments Compliance Engagement Cyber Quant" at bounding box center [757, 346] width 1515 height 692
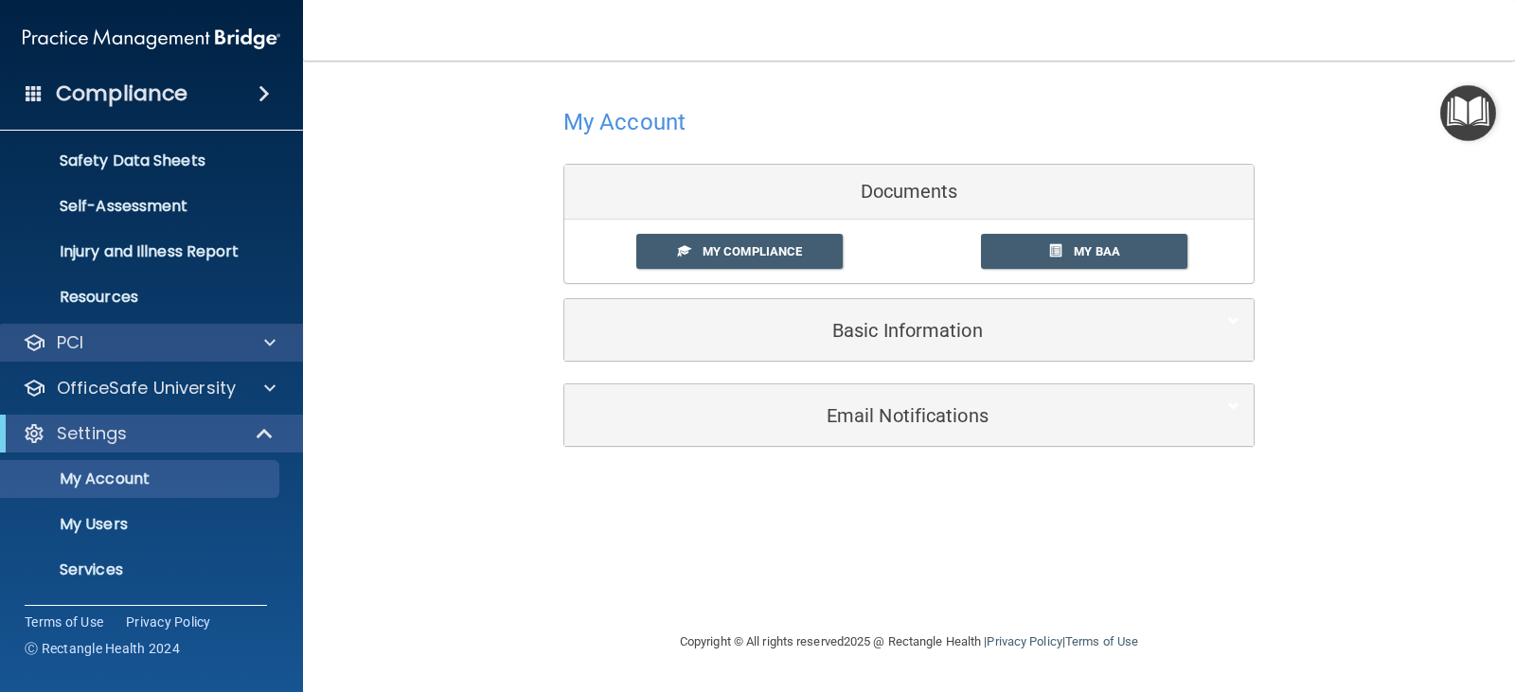
scroll to position [185, 0]
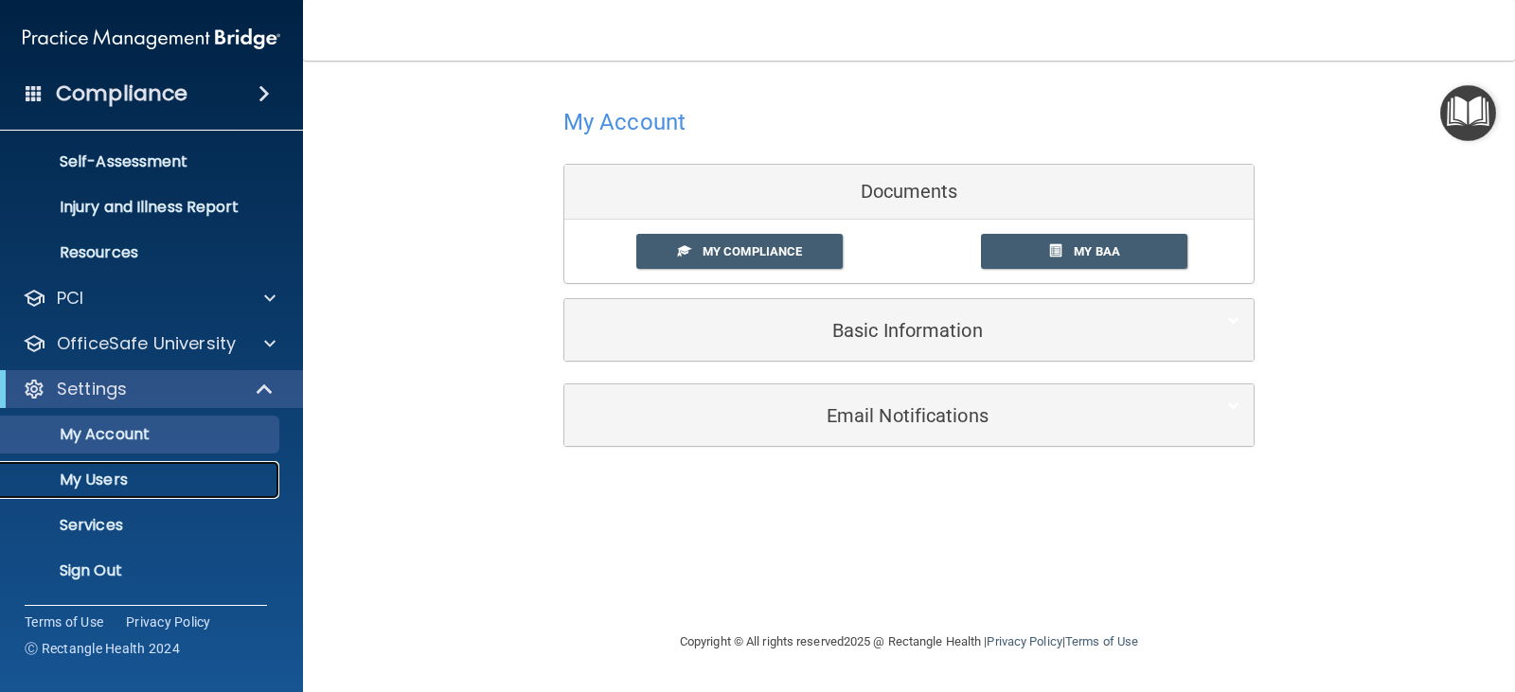
click at [118, 482] on p "My Users" at bounding box center [141, 480] width 259 height 19
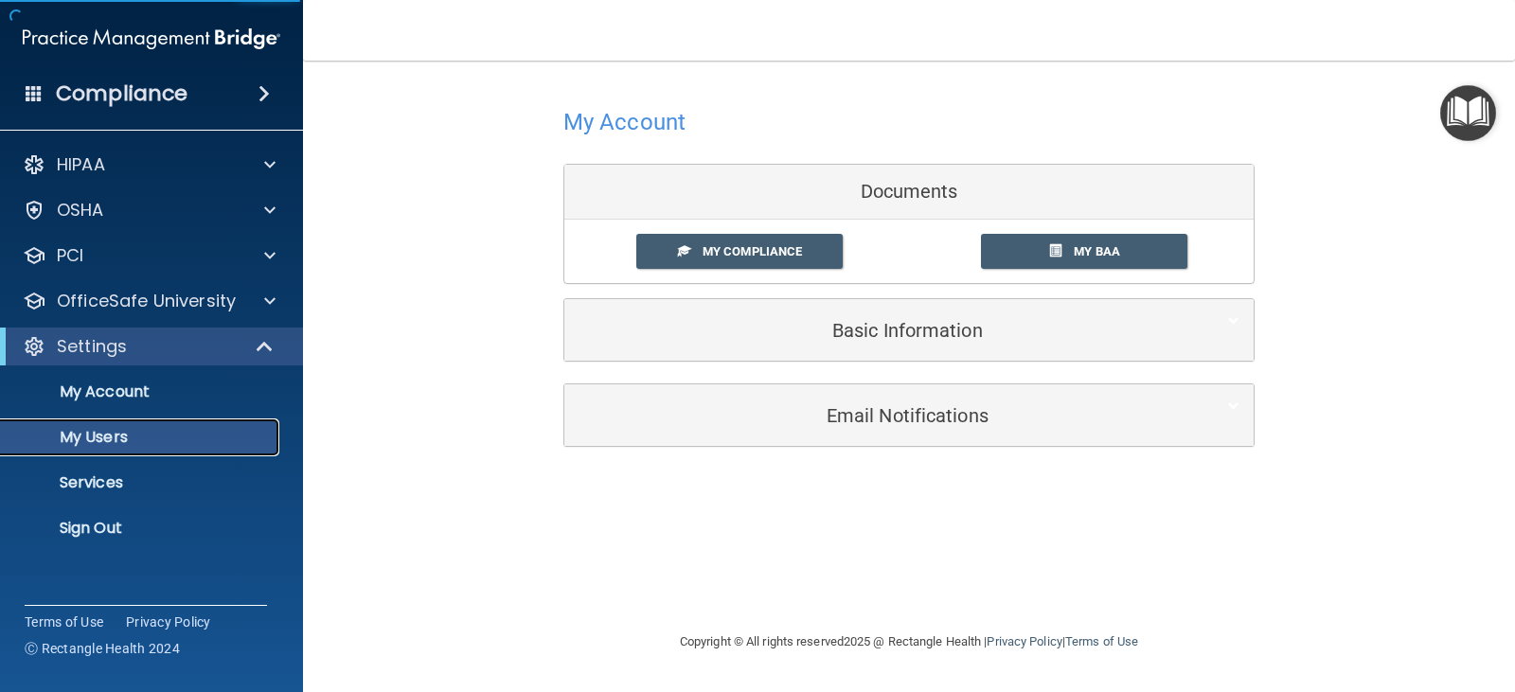
select select "20"
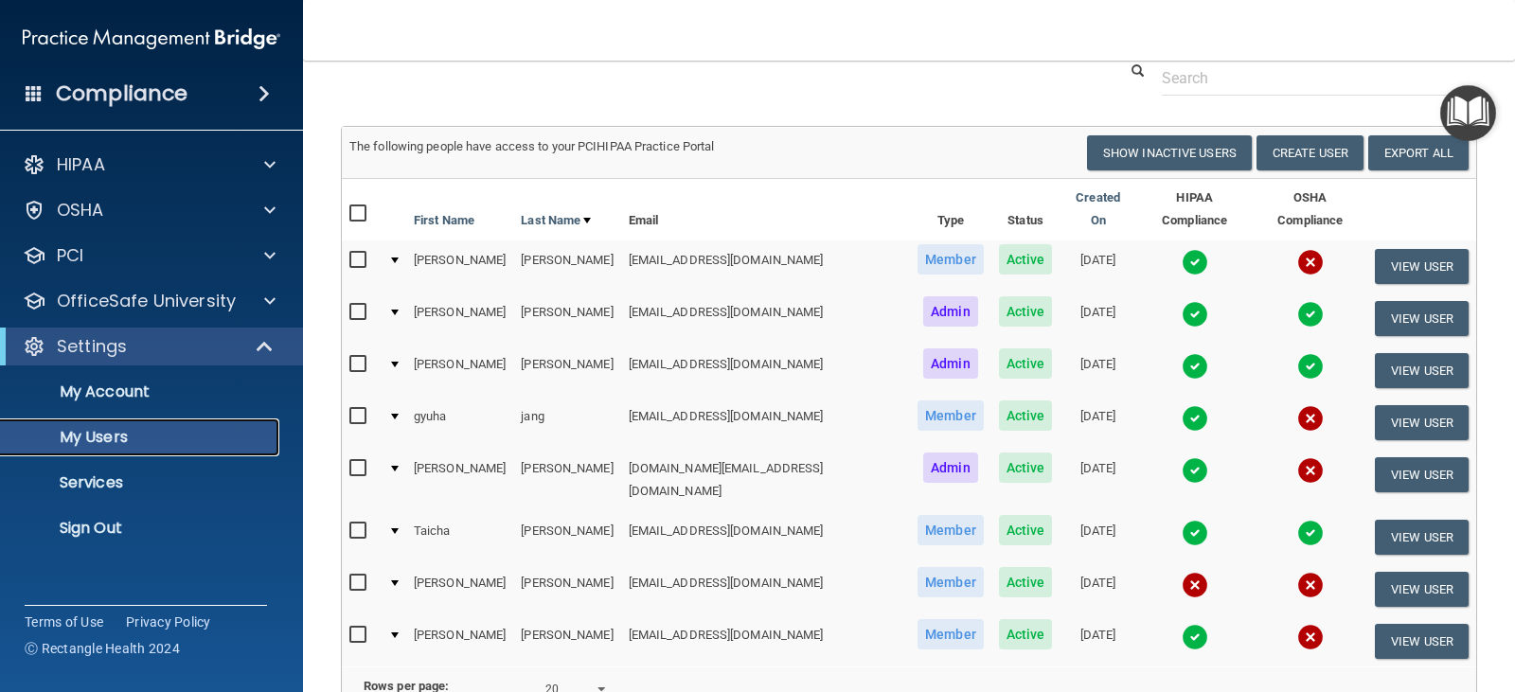
scroll to position [61, 0]
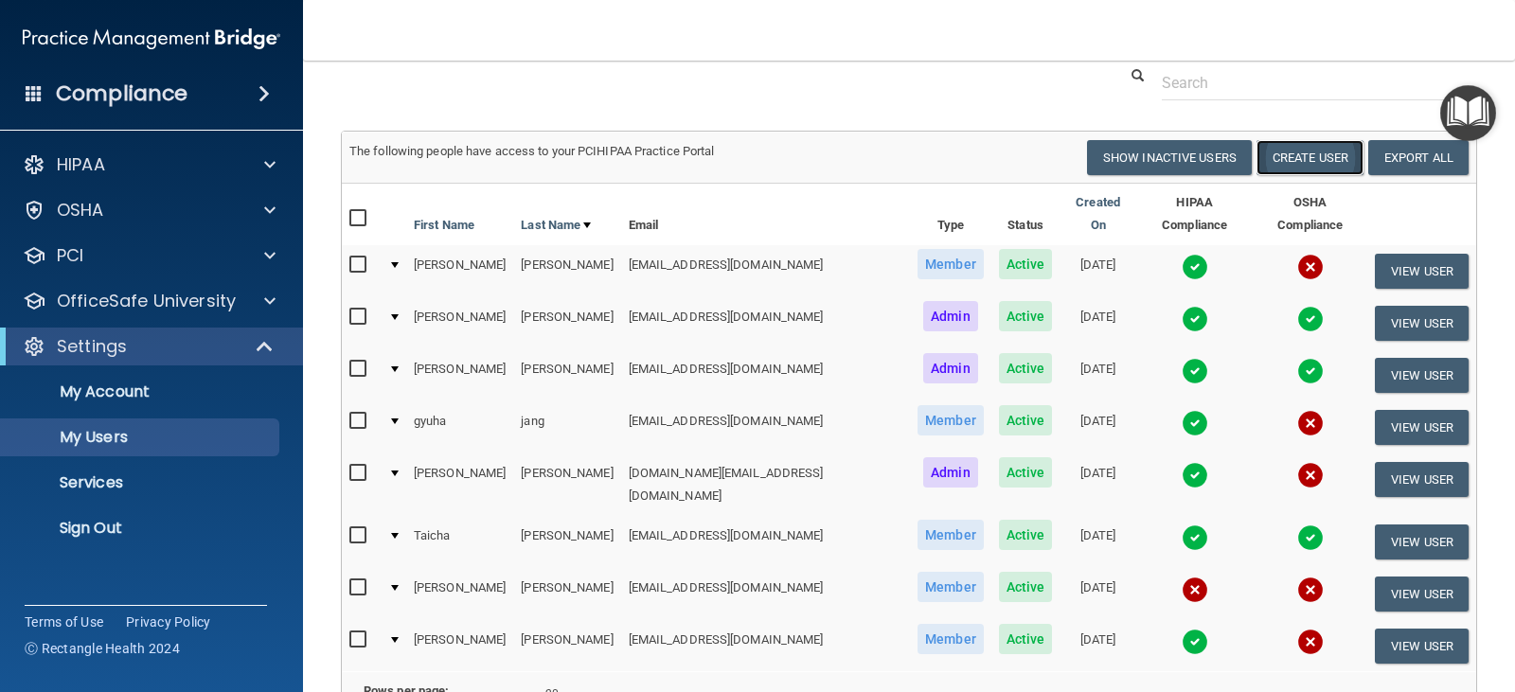
click at [1270, 164] on button "Create User" at bounding box center [1310, 157] width 107 height 35
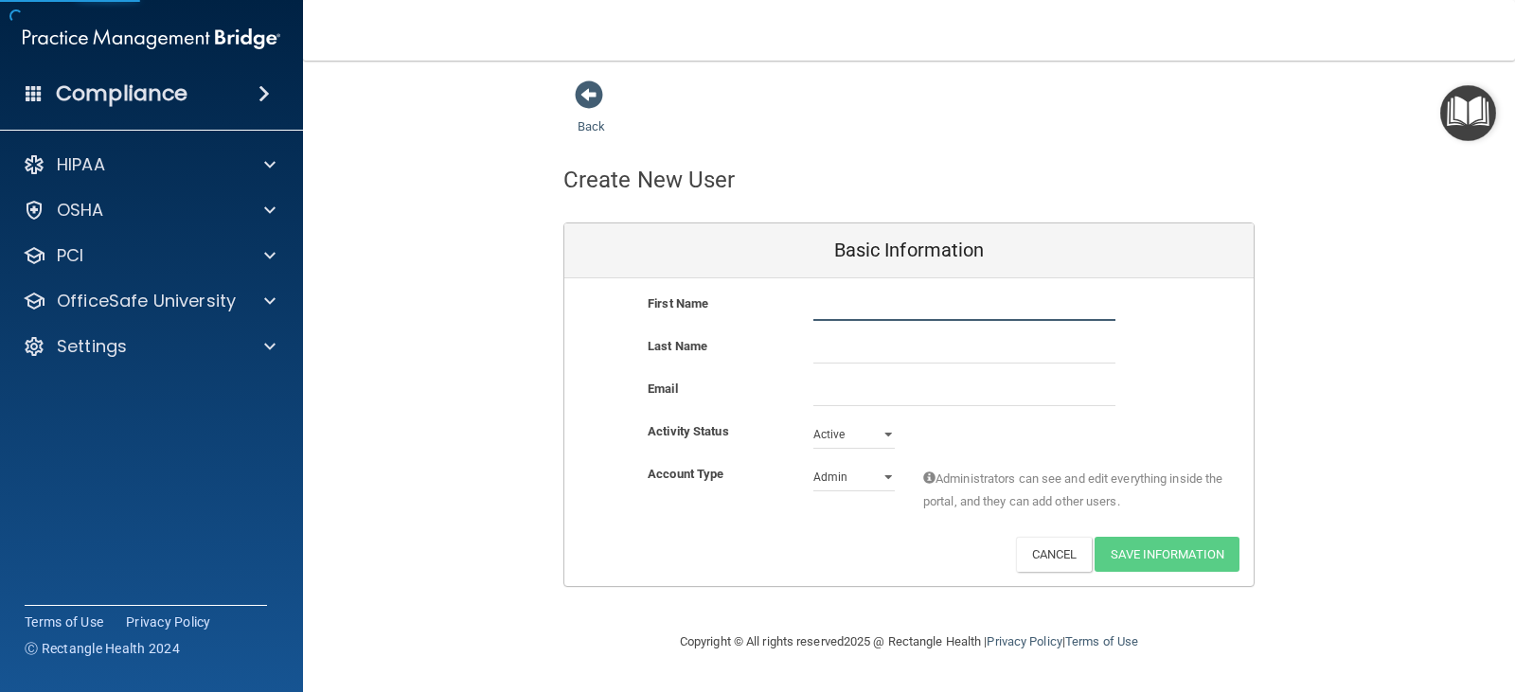
click at [936, 303] on input "text" at bounding box center [964, 307] width 302 height 28
type input "Nawar"
click at [897, 346] on input "text" at bounding box center [964, 349] width 302 height 28
type input "Issac"
click at [836, 389] on input "email" at bounding box center [964, 392] width 302 height 28
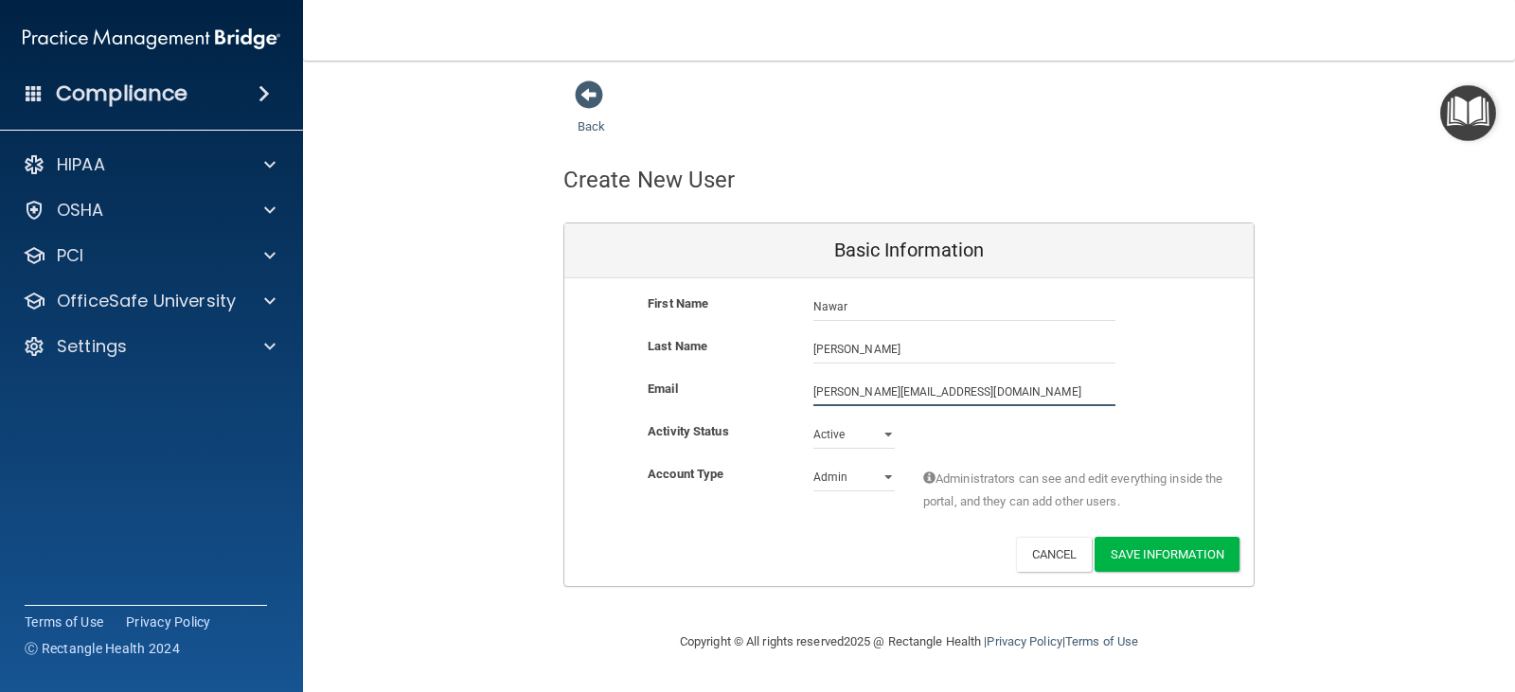
type input "dr.n.issac@gmail.com"
click at [866, 475] on select "Admin Member" at bounding box center [853, 481] width 81 height 28
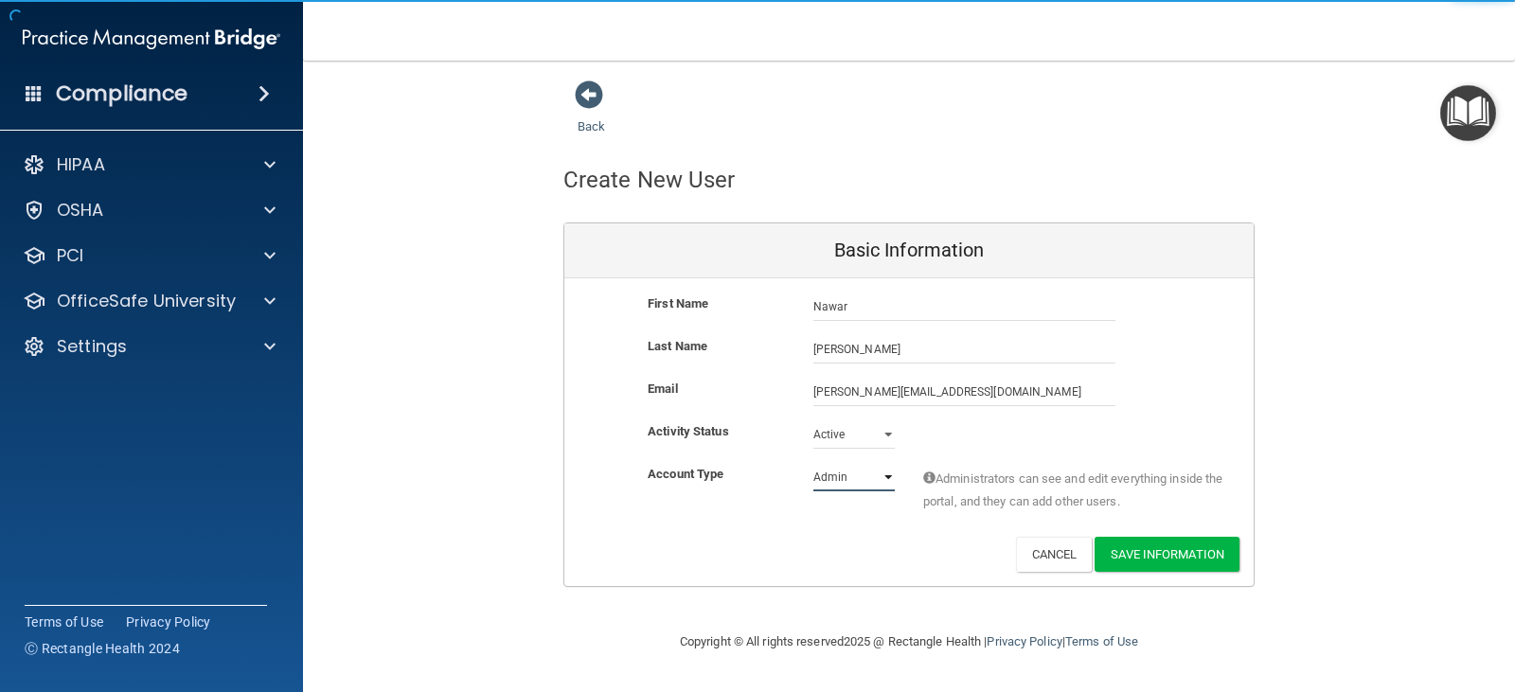
select select "practice_member"
click at [813, 463] on select "Admin Member" at bounding box center [853, 477] width 81 height 28
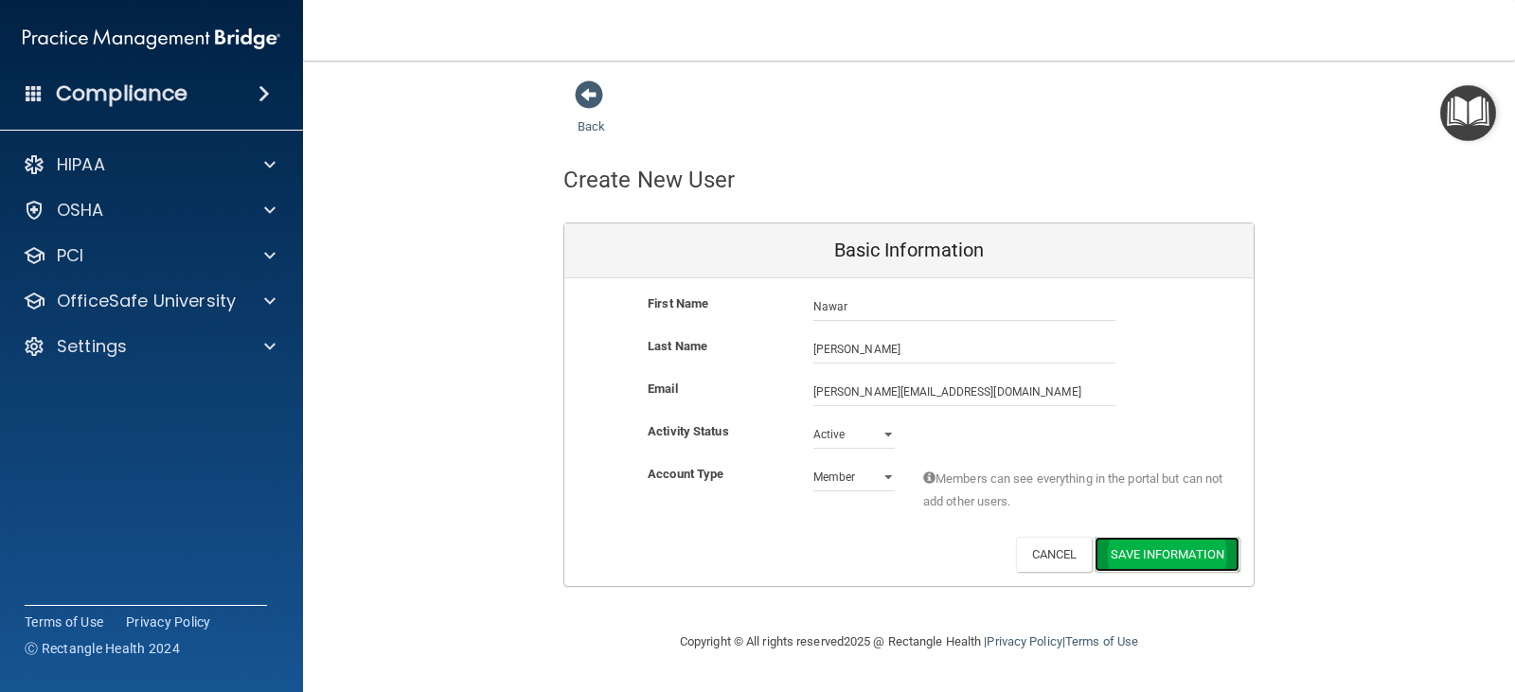
click at [1135, 552] on button "Save Information" at bounding box center [1167, 554] width 145 height 35
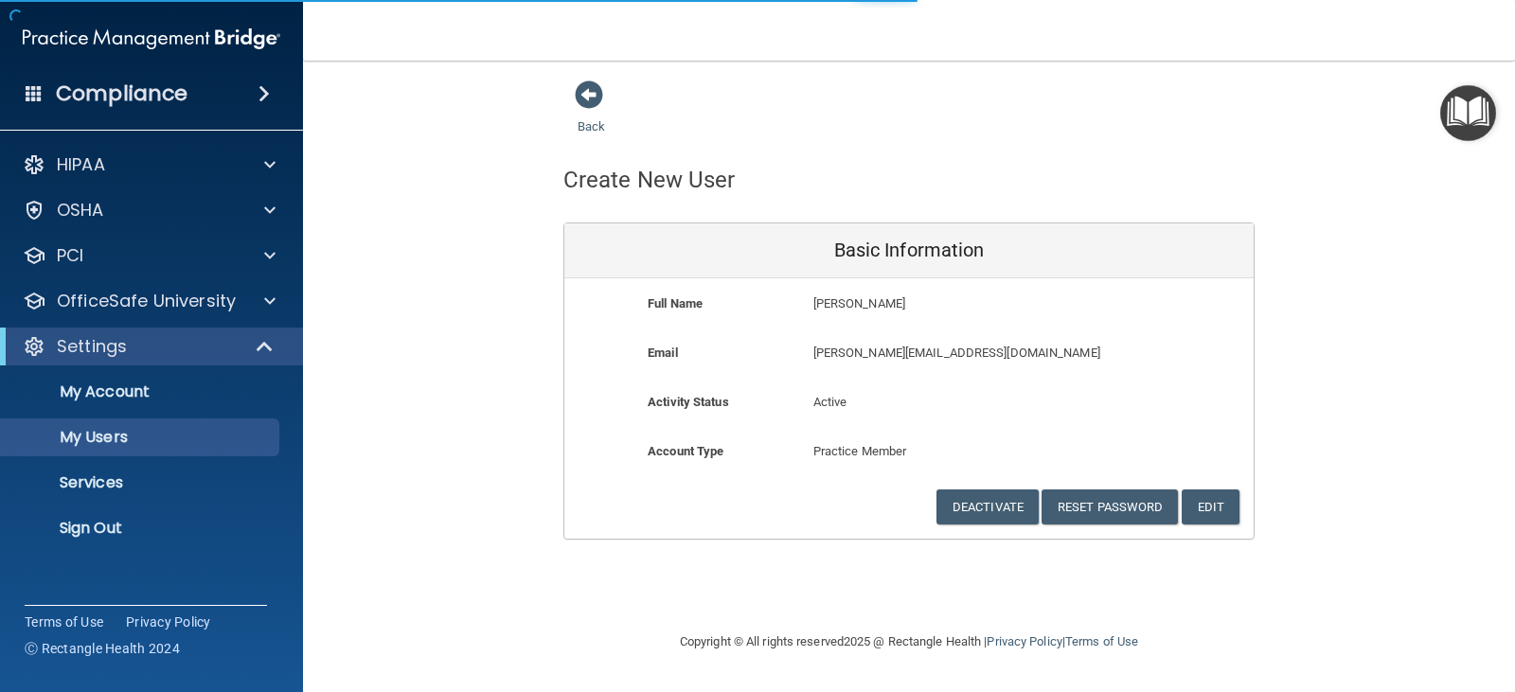
select select "20"
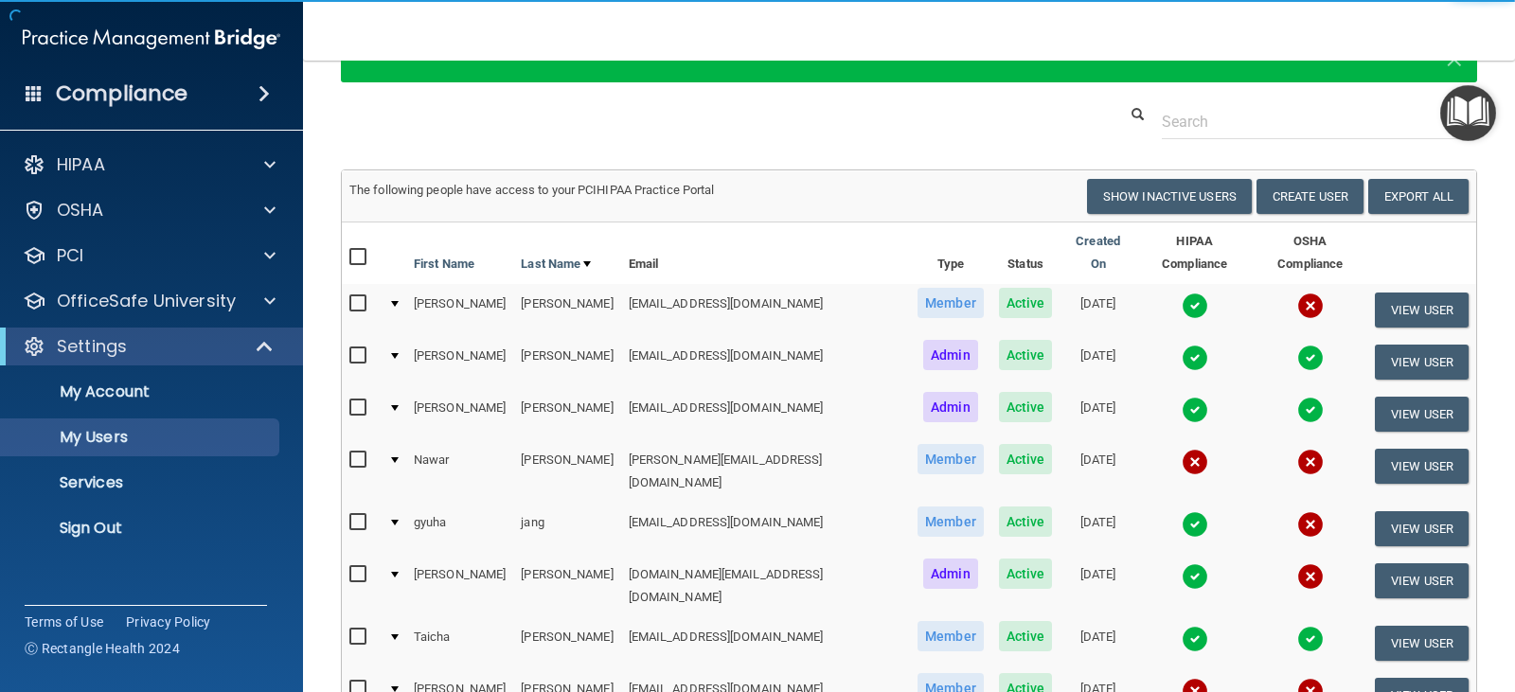
scroll to position [189, 0]
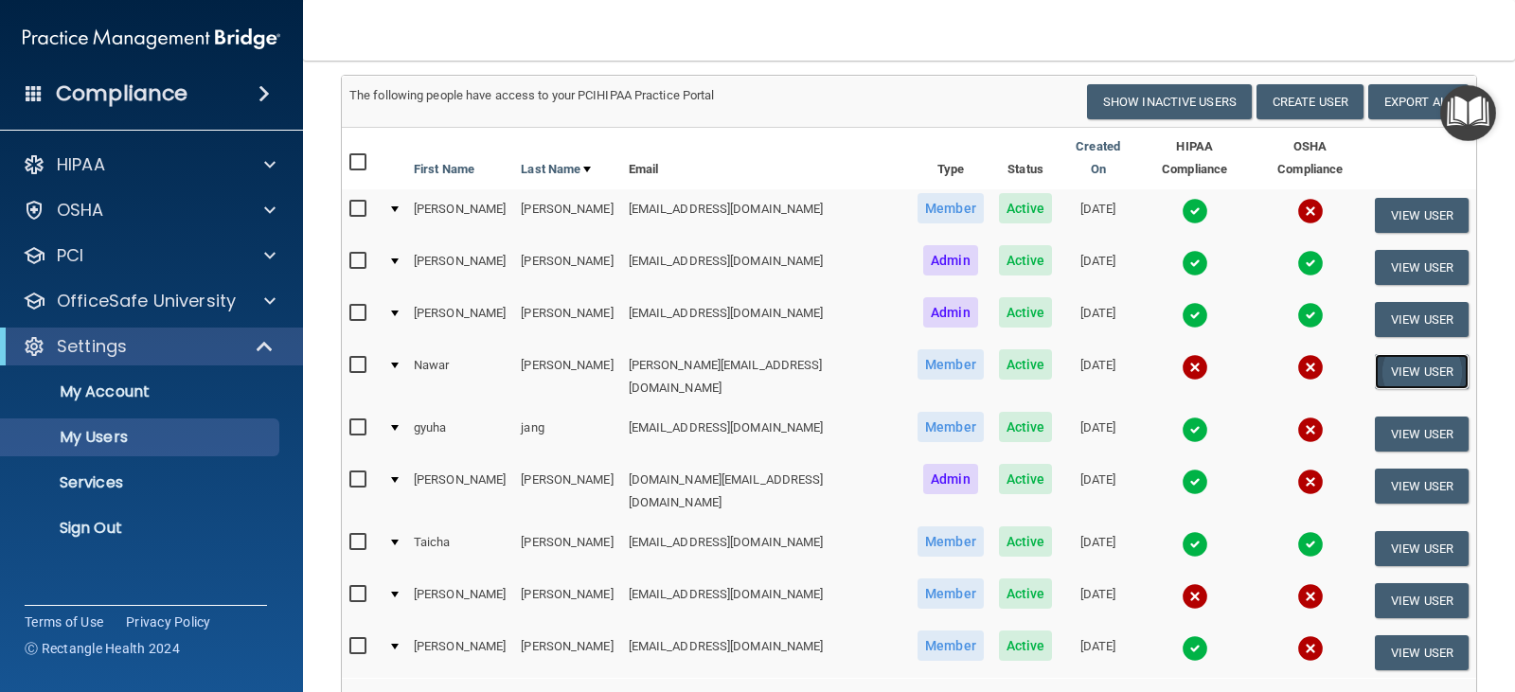
click at [1401, 360] on button "View User" at bounding box center [1422, 371] width 94 height 35
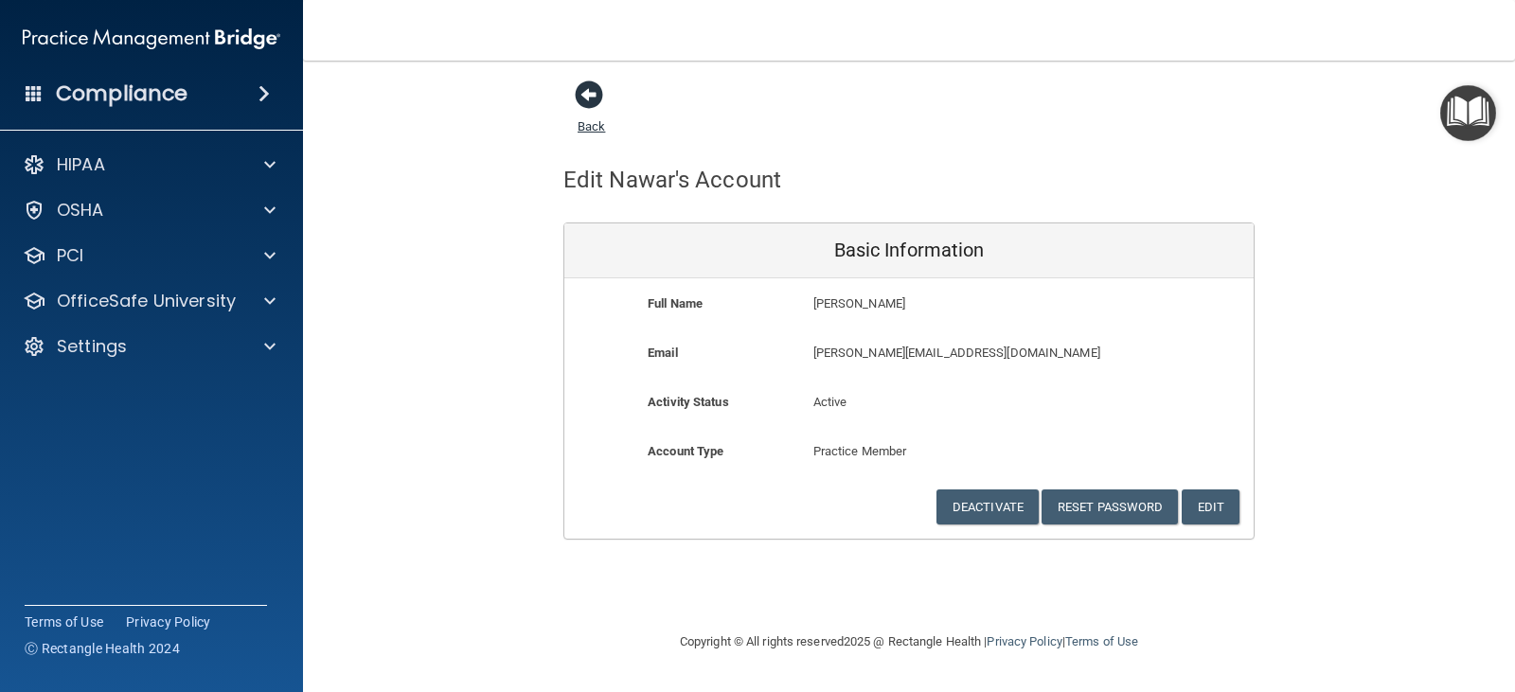
click at [587, 102] on span at bounding box center [589, 94] width 28 height 28
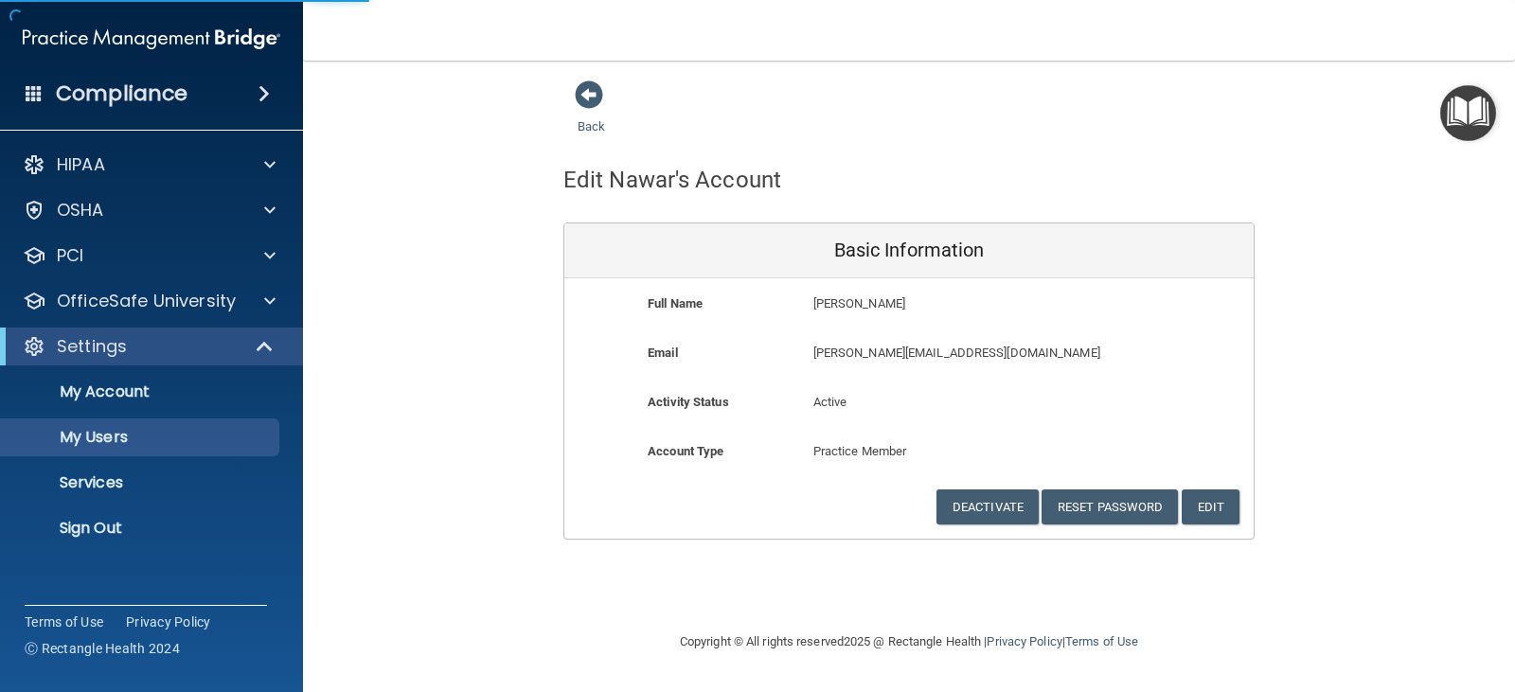
select select "20"
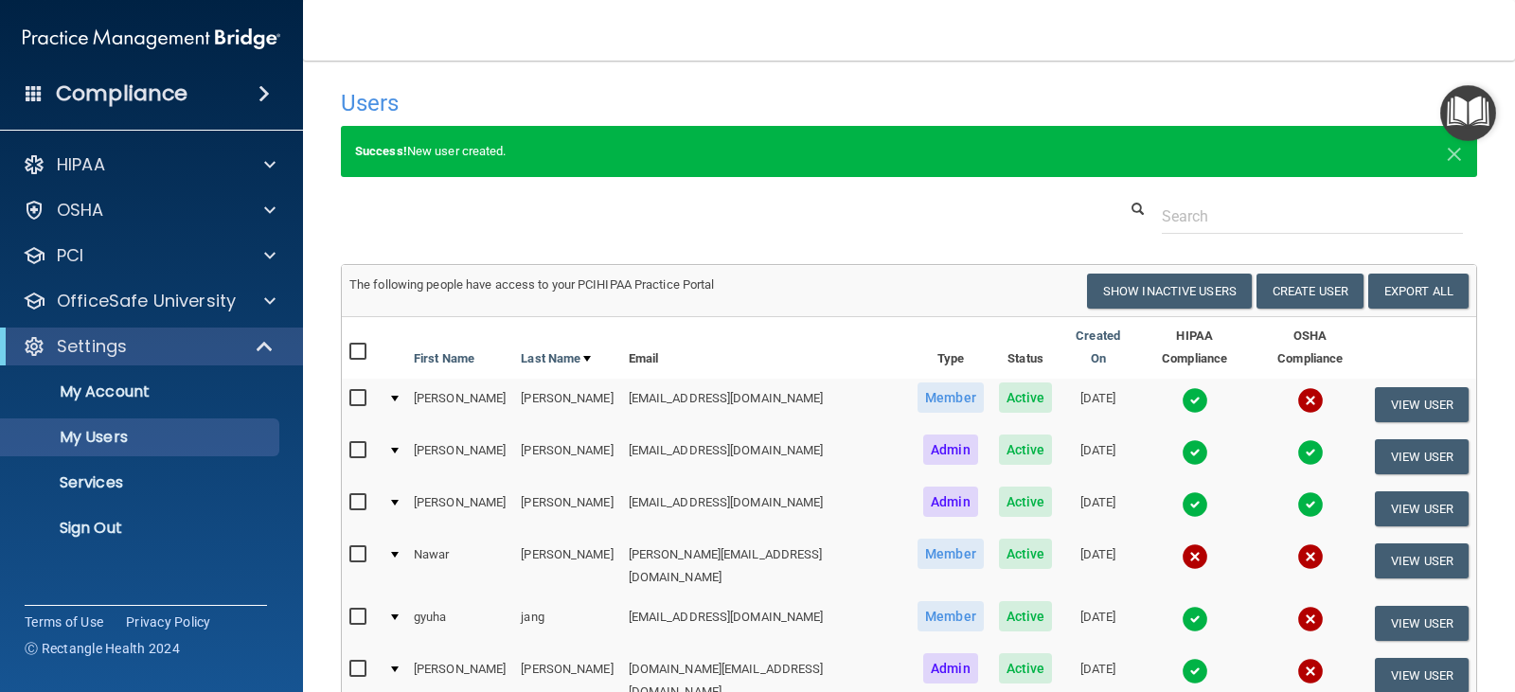
scroll to position [95, 0]
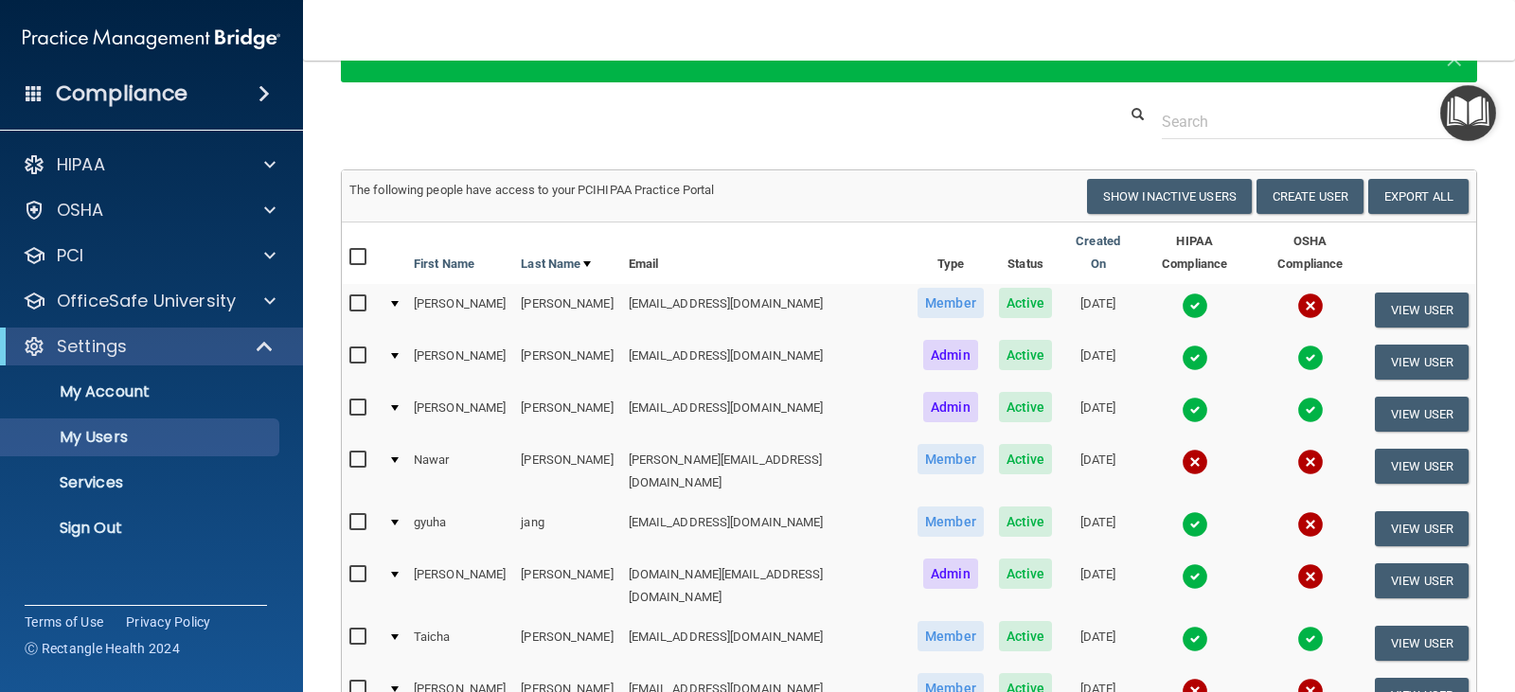
click at [352, 453] on input "checkbox" at bounding box center [360, 460] width 22 height 15
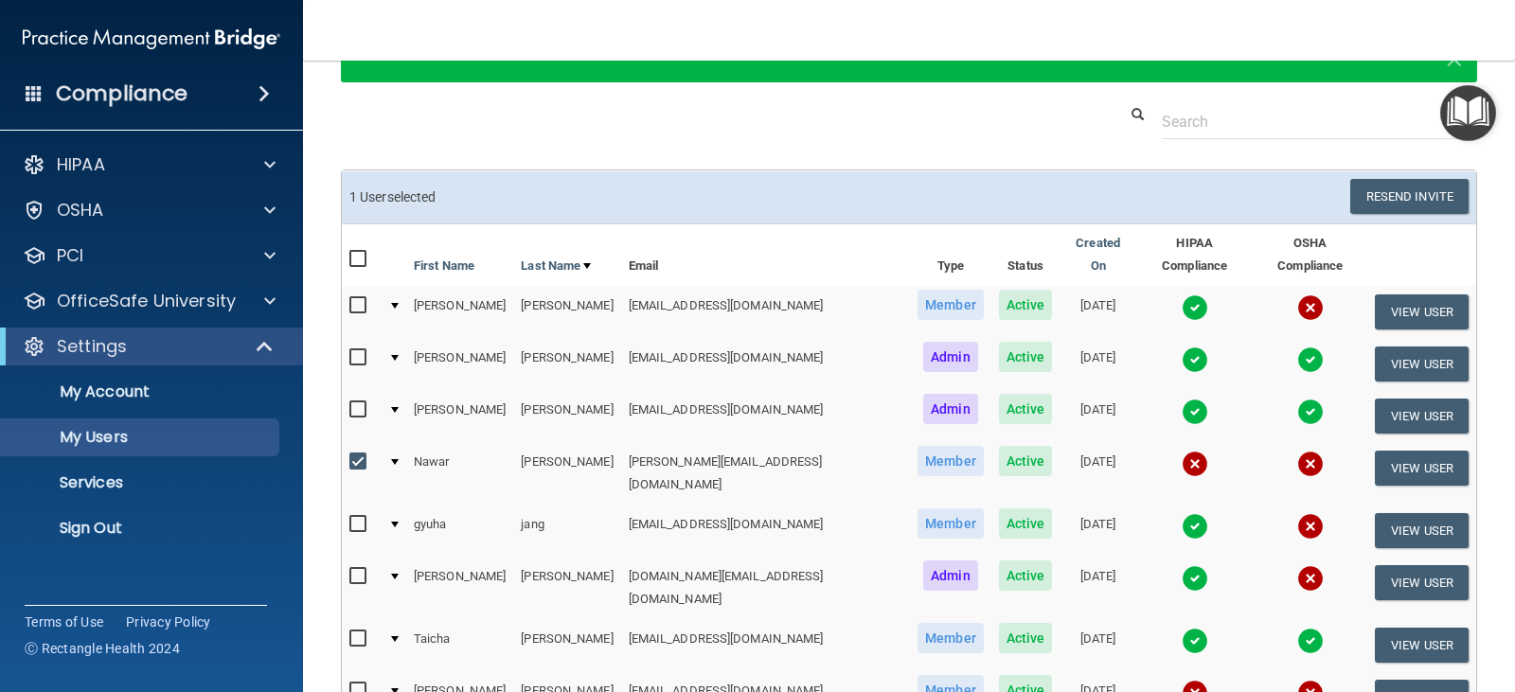
click at [359, 455] on input "checkbox" at bounding box center [360, 462] width 22 height 15
checkbox input "false"
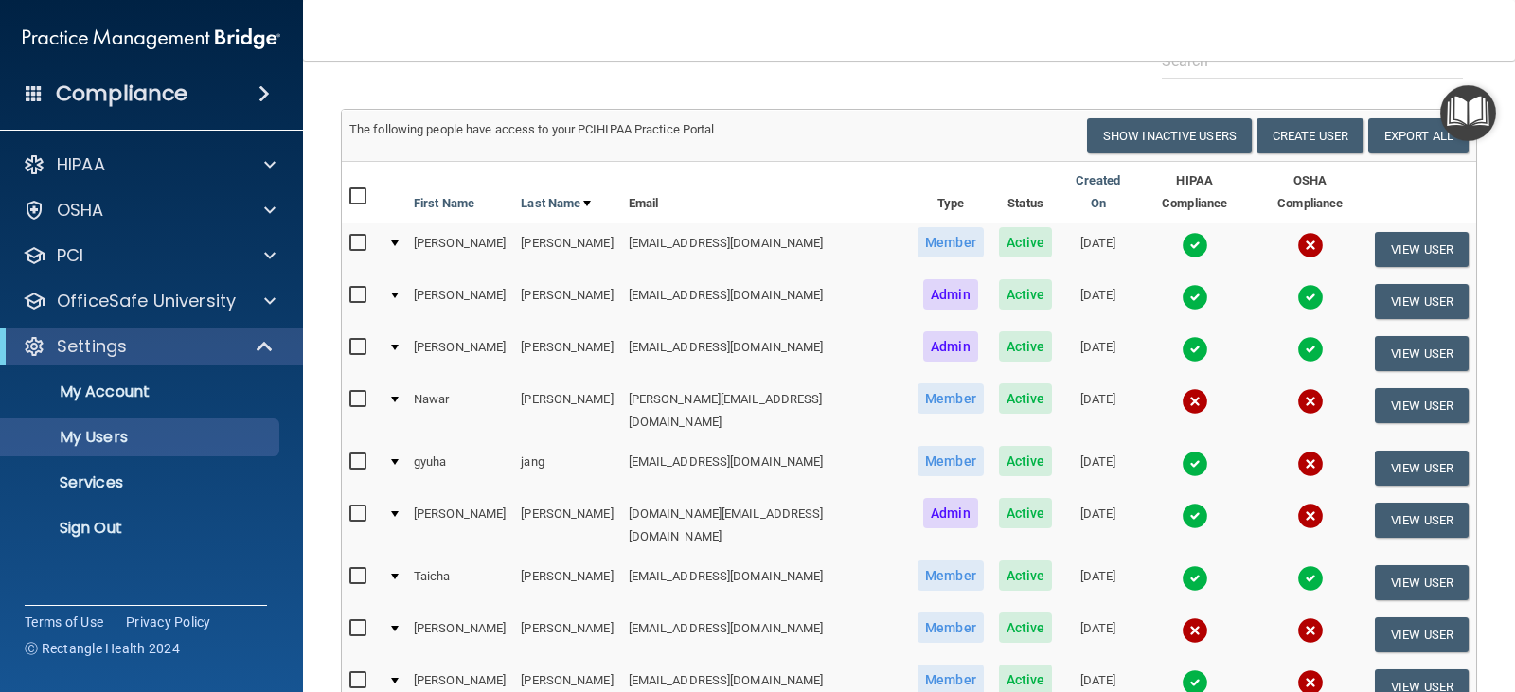
scroll to position [189, 0]
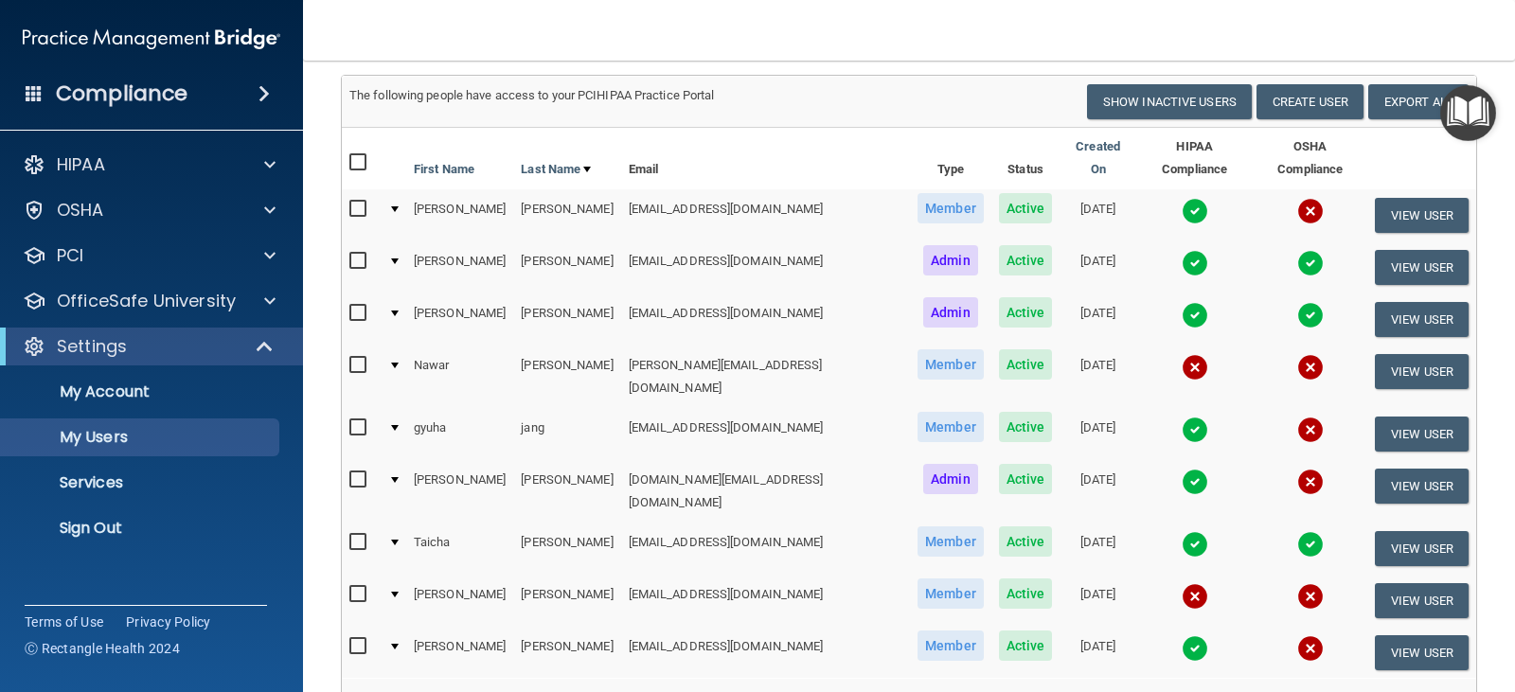
click at [359, 587] on input "checkbox" at bounding box center [360, 594] width 22 height 15
checkbox input "true"
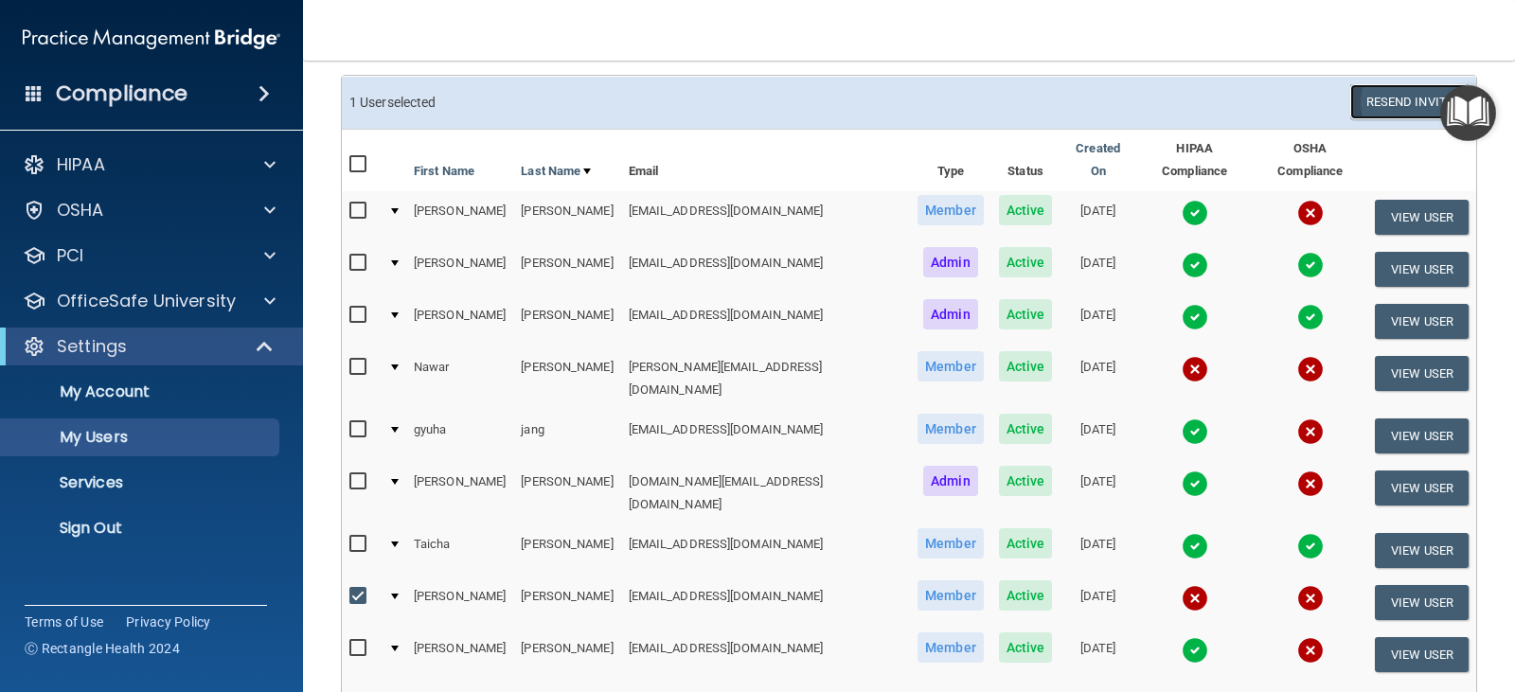
click at [1379, 96] on button "Resend Invite" at bounding box center [1409, 101] width 118 height 35
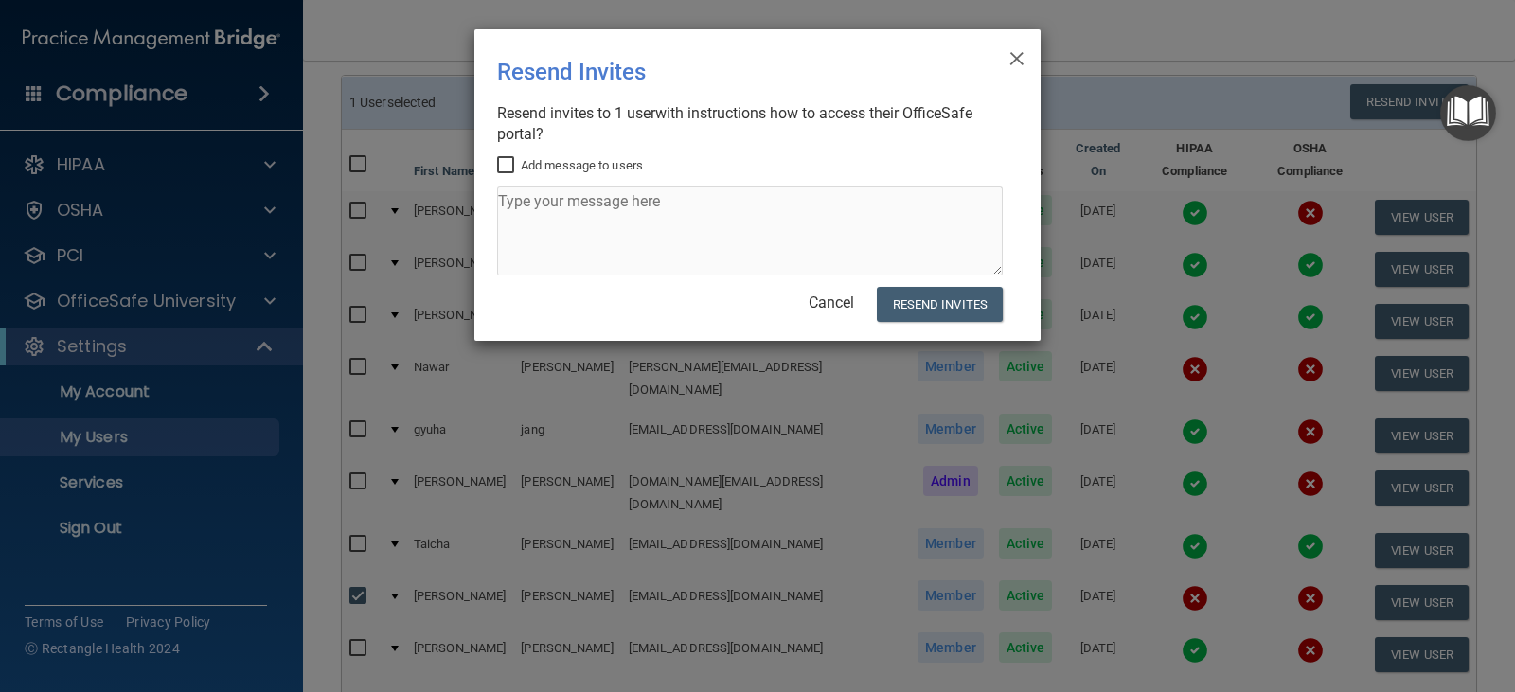
click at [506, 161] on input "Add message to users" at bounding box center [508, 165] width 22 height 15
click at [505, 161] on input "Add message to users" at bounding box center [508, 165] width 22 height 15
checkbox input "false"
click at [906, 301] on button "Resend Invites" at bounding box center [940, 304] width 126 height 35
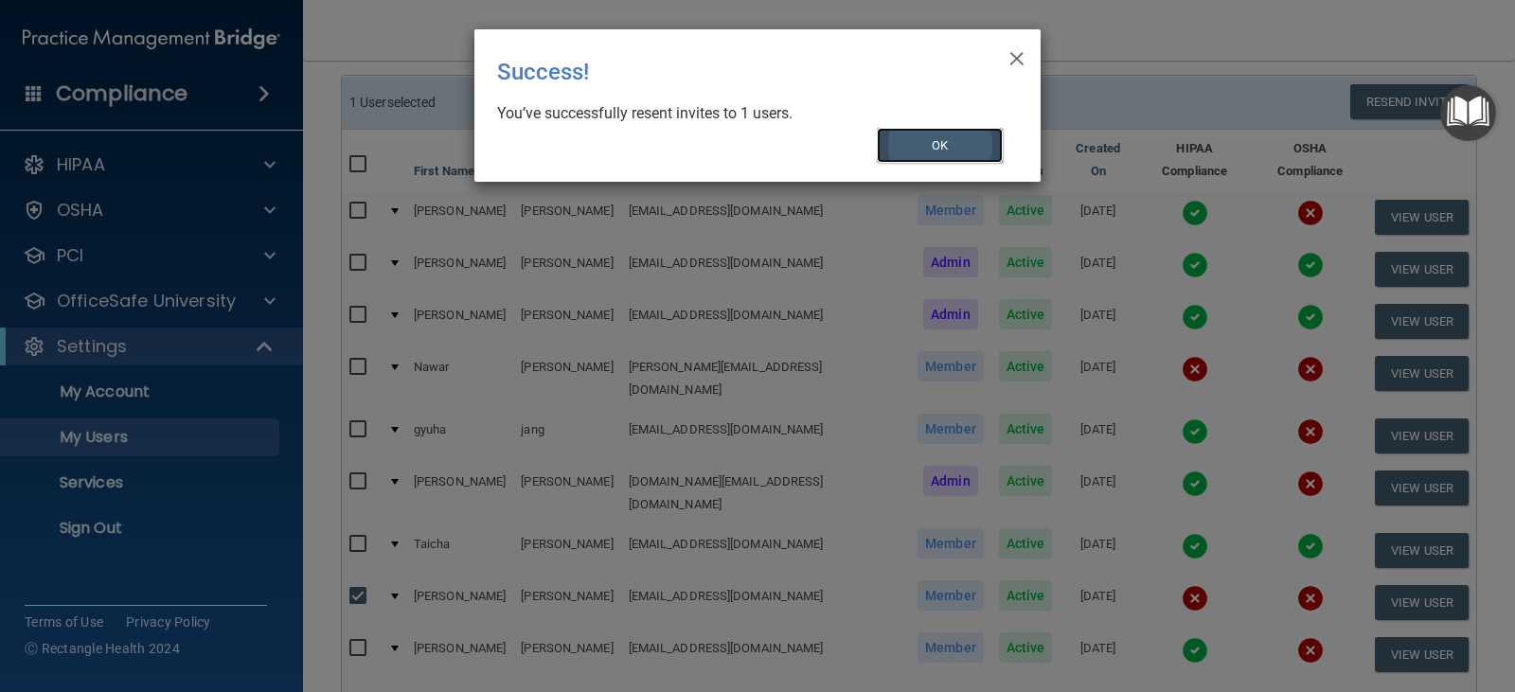
click at [919, 147] on button "OK" at bounding box center [940, 145] width 127 height 35
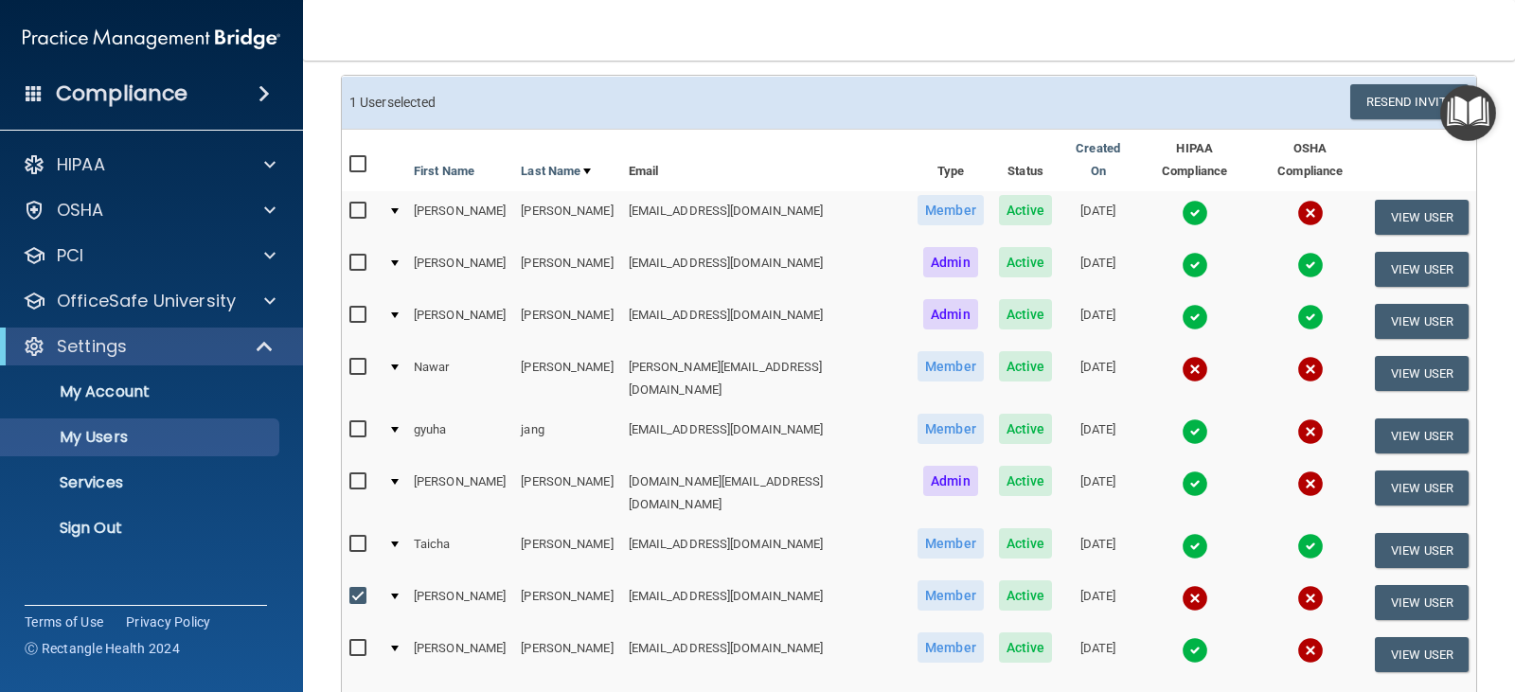
click at [358, 589] on input "checkbox" at bounding box center [360, 596] width 22 height 15
checkbox input "false"
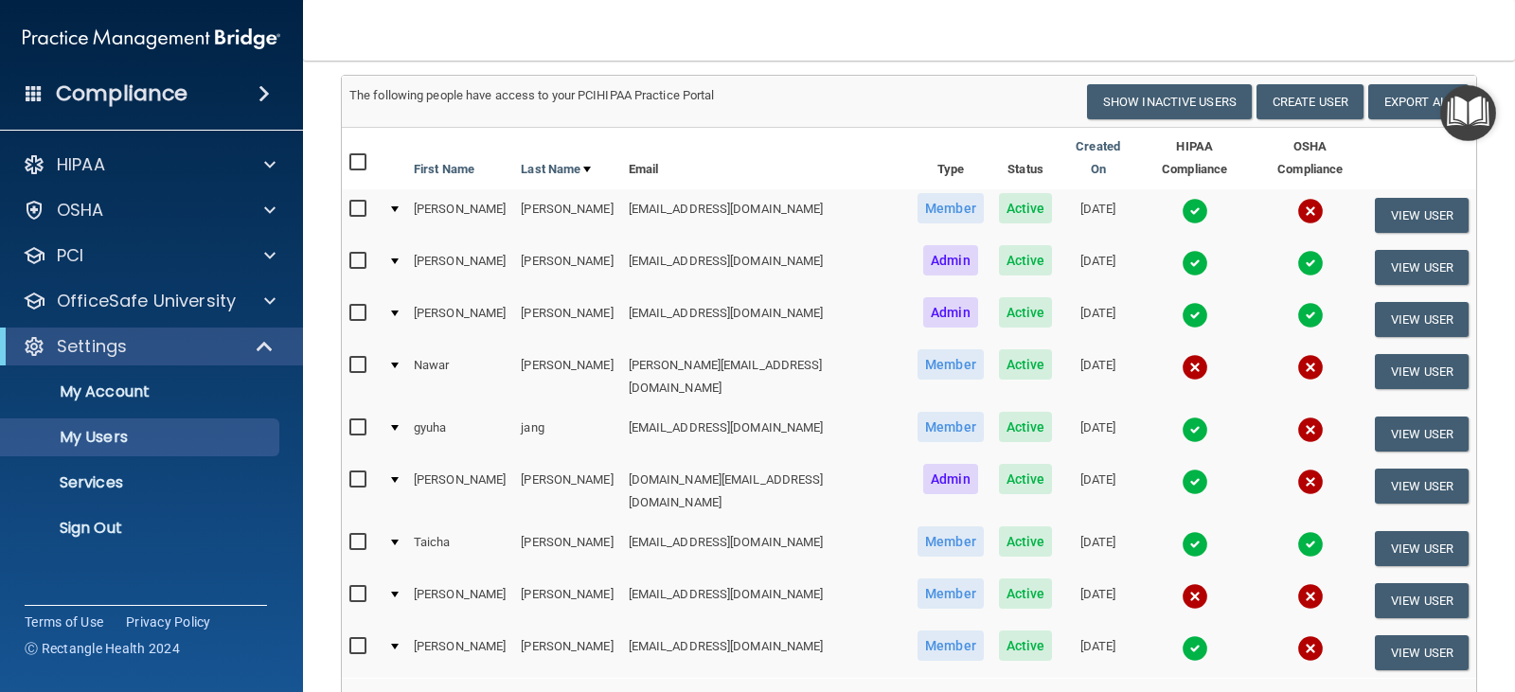
click at [352, 202] on input "checkbox" at bounding box center [360, 209] width 22 height 15
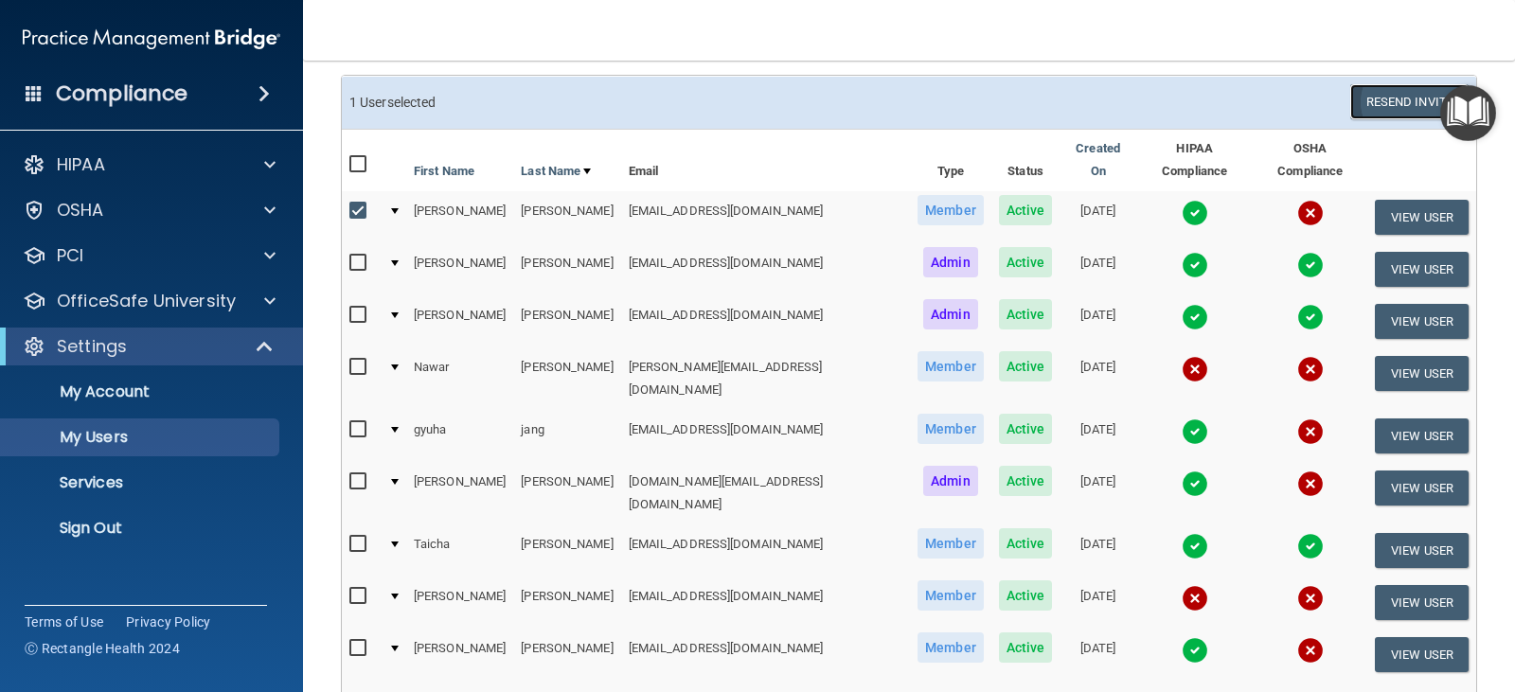
click at [1374, 101] on button "Resend Invite" at bounding box center [1409, 101] width 118 height 35
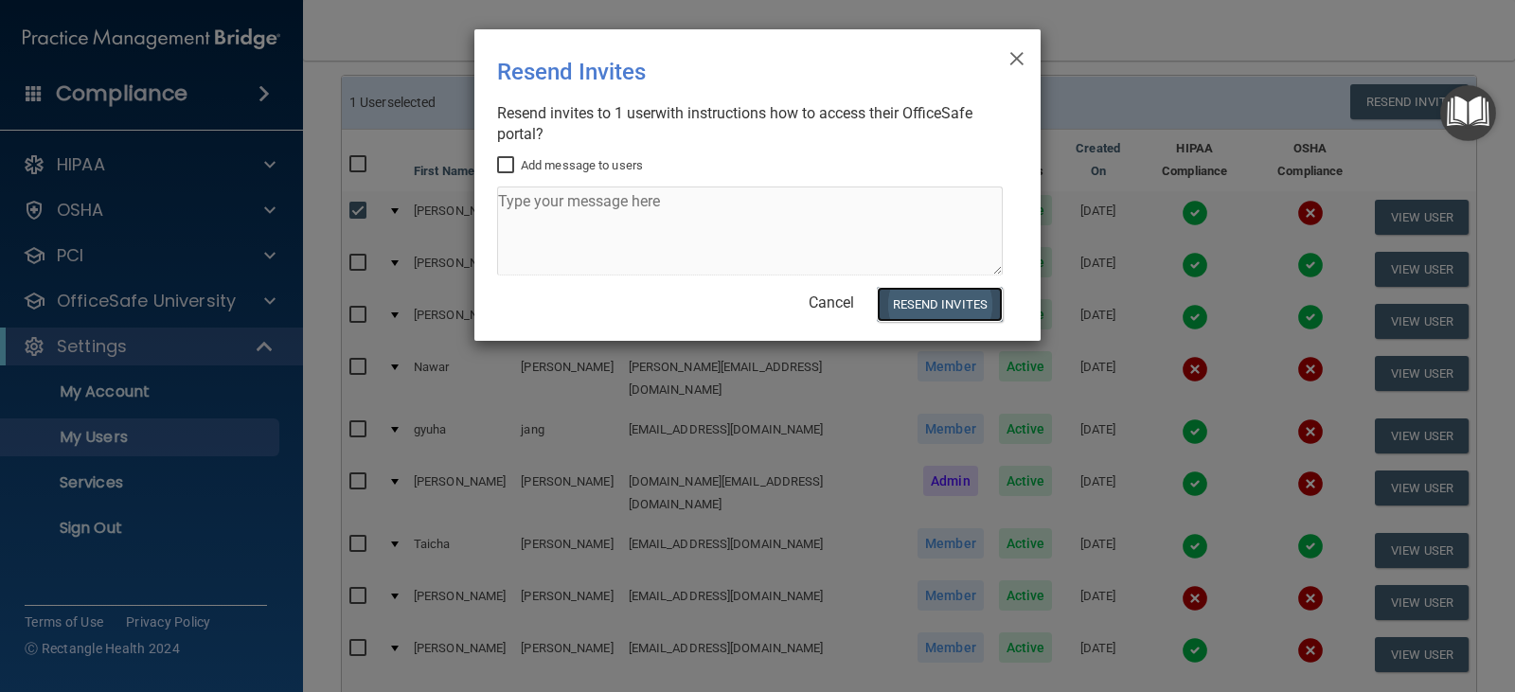
click at [910, 301] on button "Resend Invites" at bounding box center [940, 304] width 126 height 35
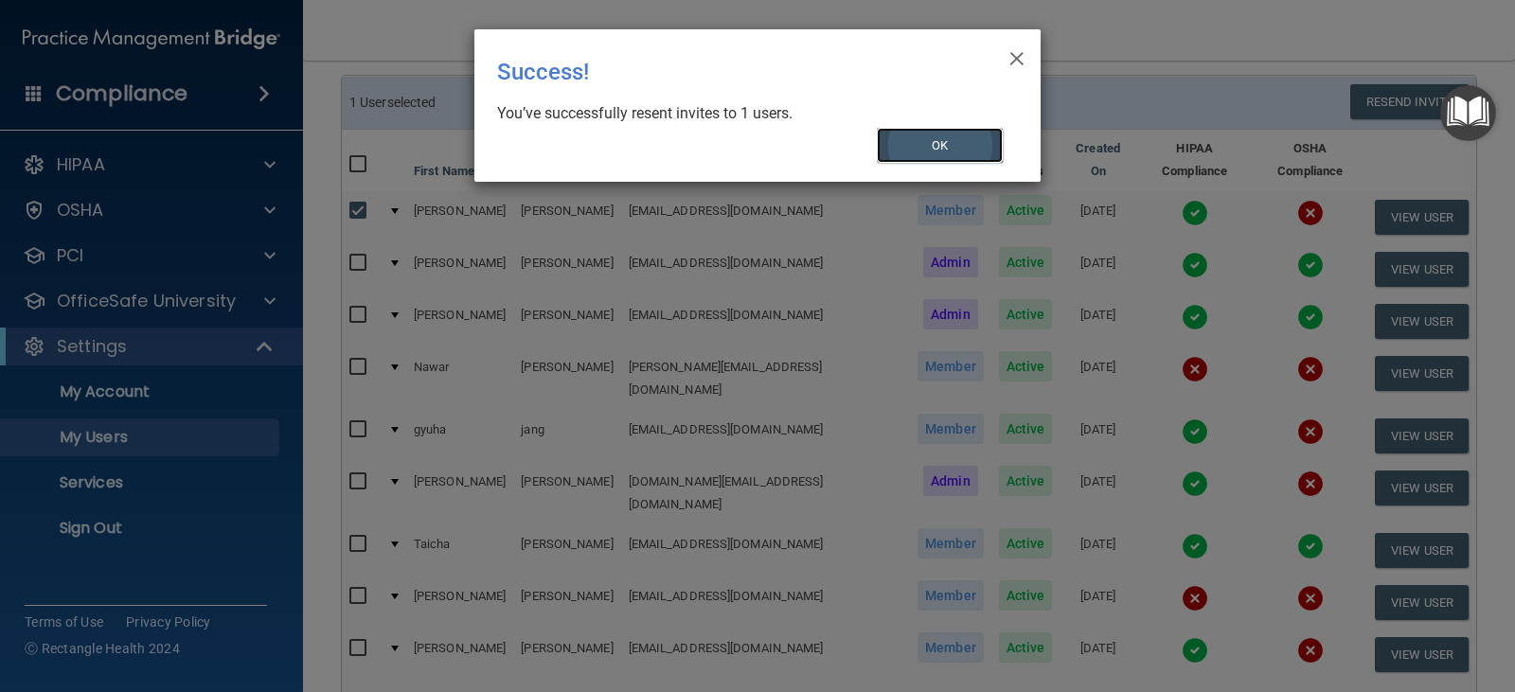
click at [903, 144] on button "OK" at bounding box center [940, 145] width 127 height 35
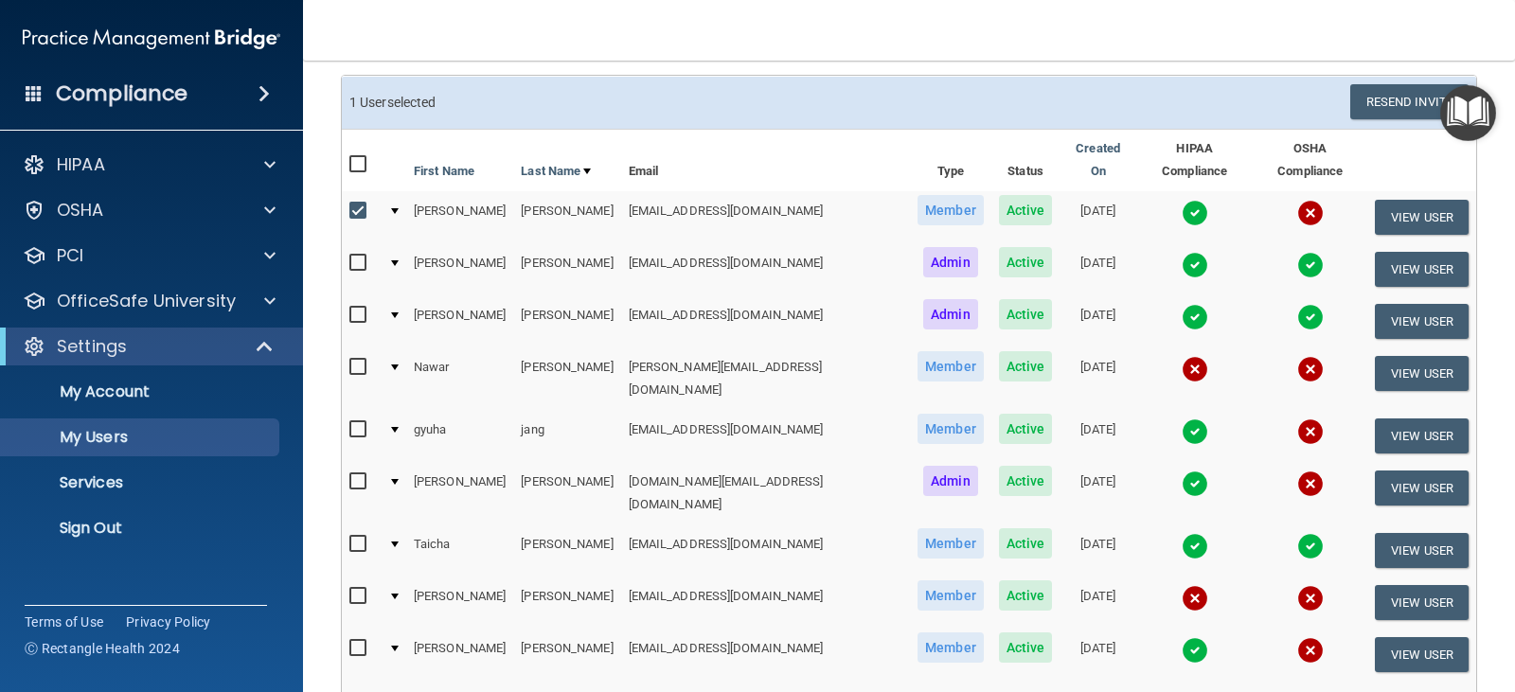
click at [356, 204] on input "checkbox" at bounding box center [360, 211] width 22 height 15
checkbox input "false"
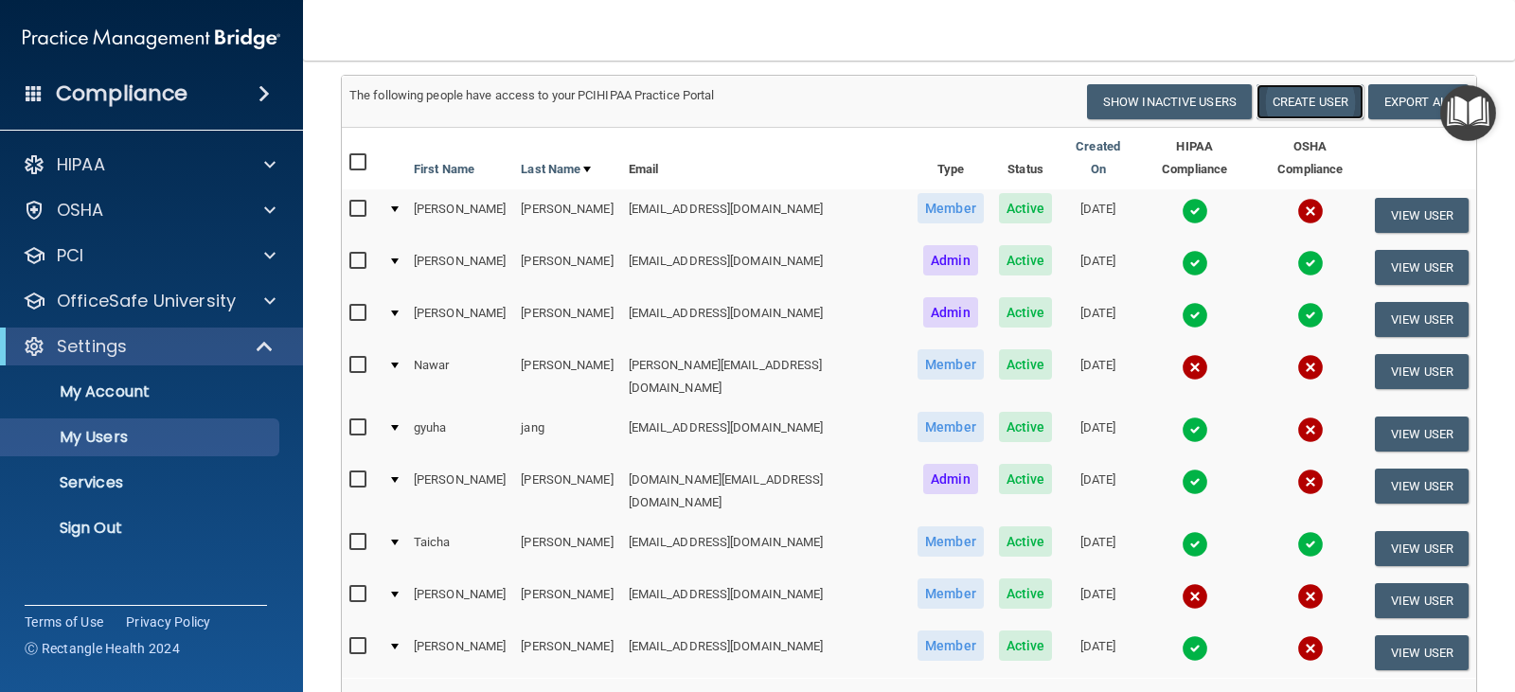
click at [1268, 103] on button "Create User" at bounding box center [1310, 101] width 107 height 35
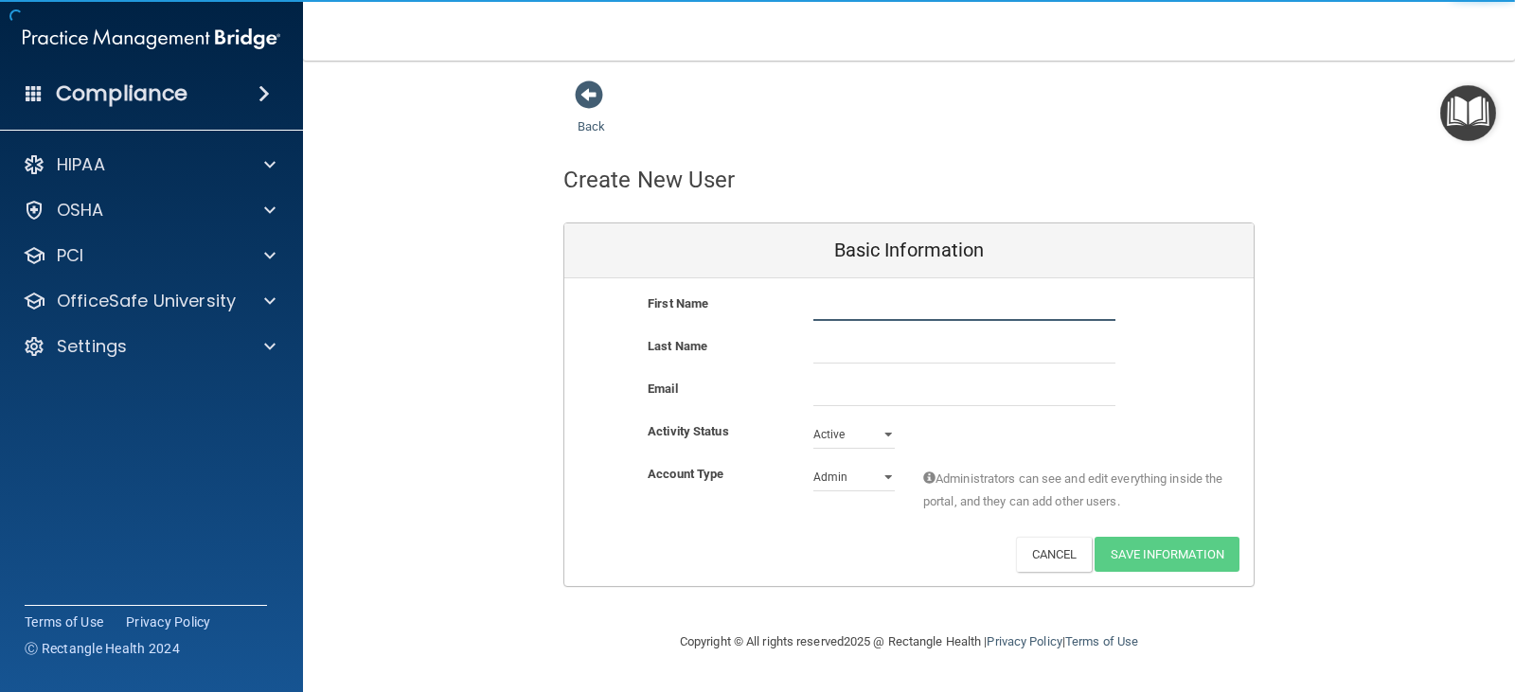
click at [832, 304] on input "text" at bounding box center [964, 307] width 302 height 28
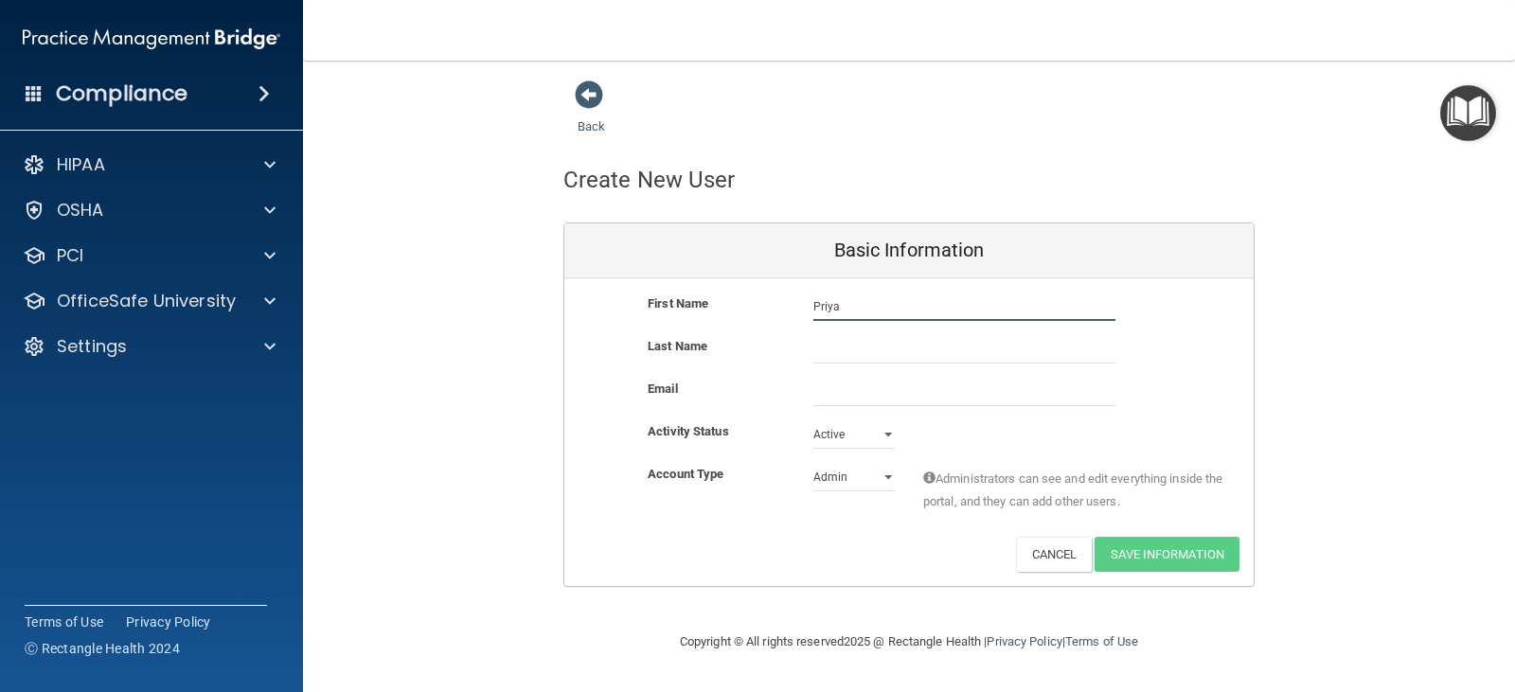
type input "Priya"
click at [837, 345] on input "text" at bounding box center [964, 349] width 302 height 28
type input "Cheruvathur"
click at [834, 399] on input "email" at bounding box center [964, 392] width 302 height 28
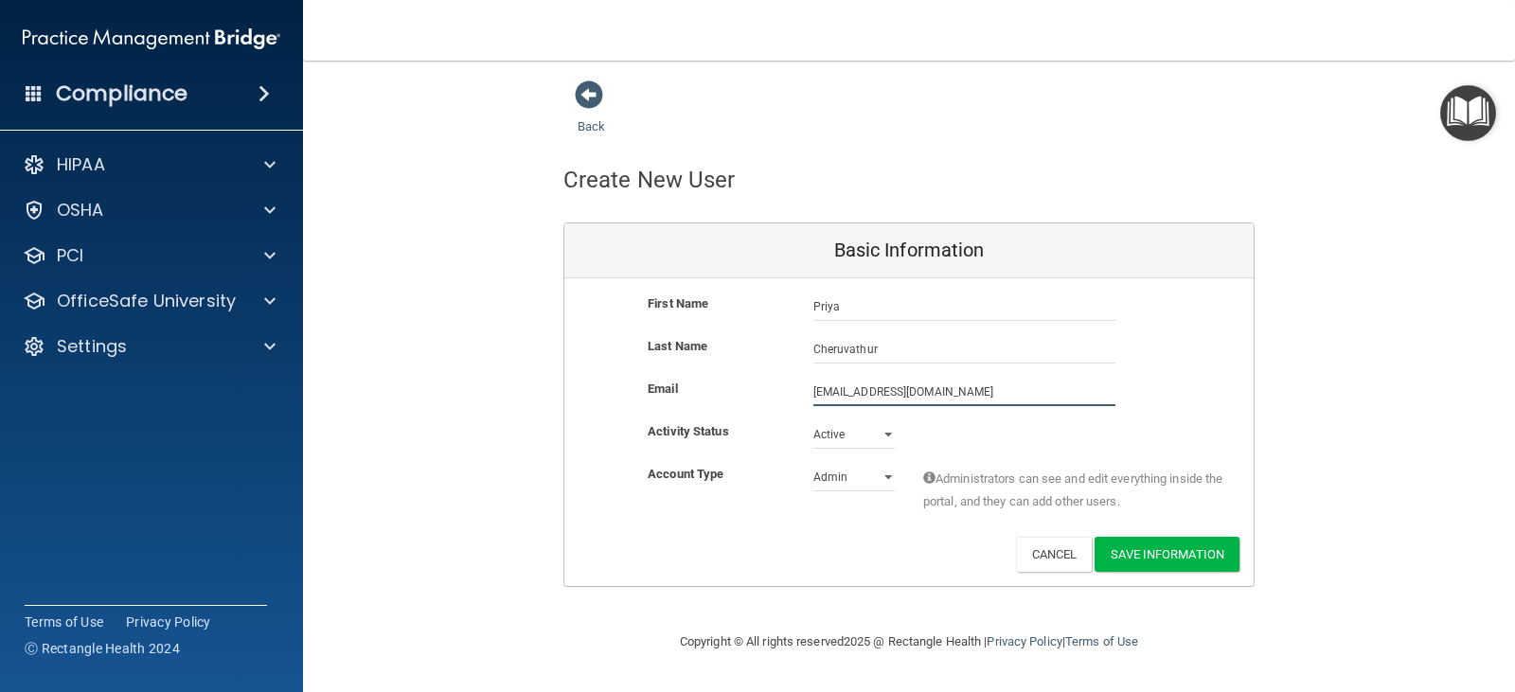
type input "dr.priyacheruvathur@gmail.com"
click at [860, 477] on select "Admin Member" at bounding box center [853, 477] width 81 height 28
select select "practice_member"
click at [813, 463] on select "Admin Member" at bounding box center [853, 477] width 81 height 28
click at [1149, 551] on button "Save Information" at bounding box center [1167, 554] width 145 height 35
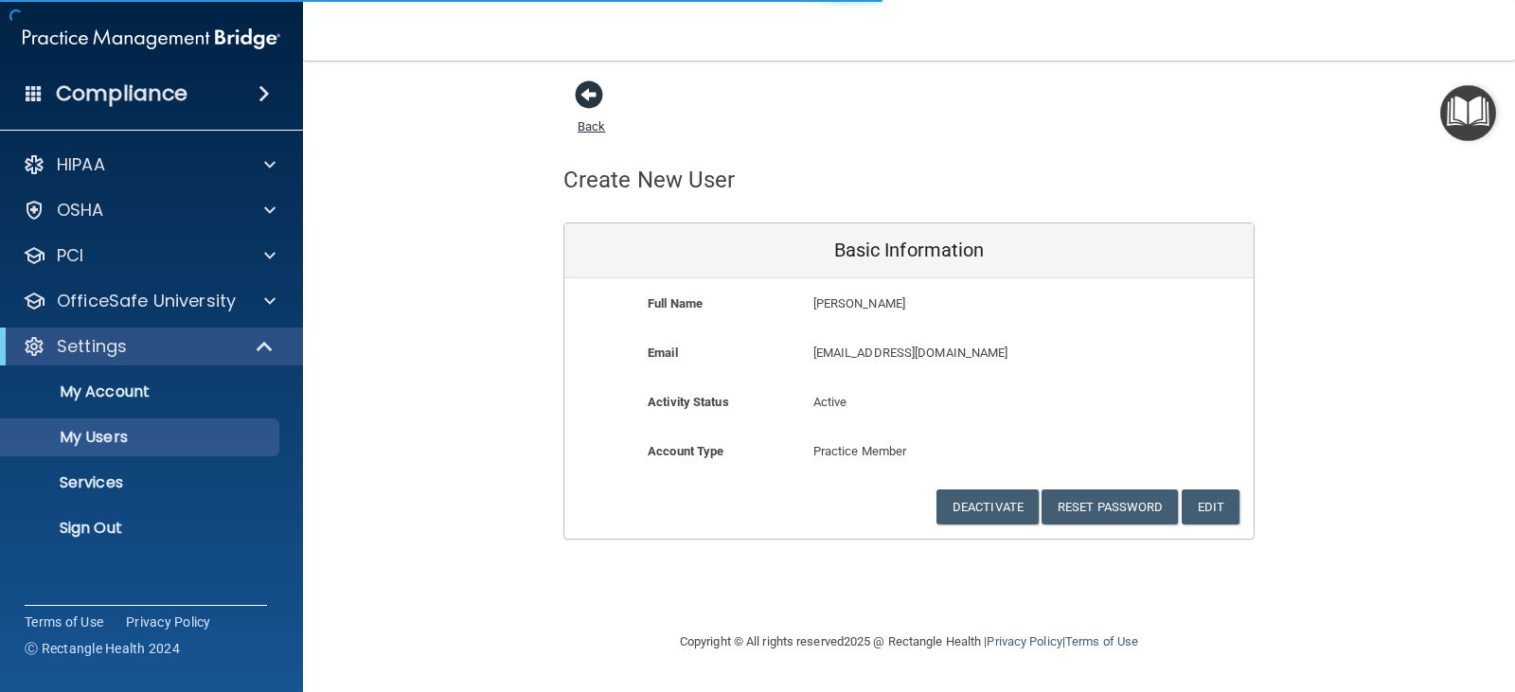
select select "20"
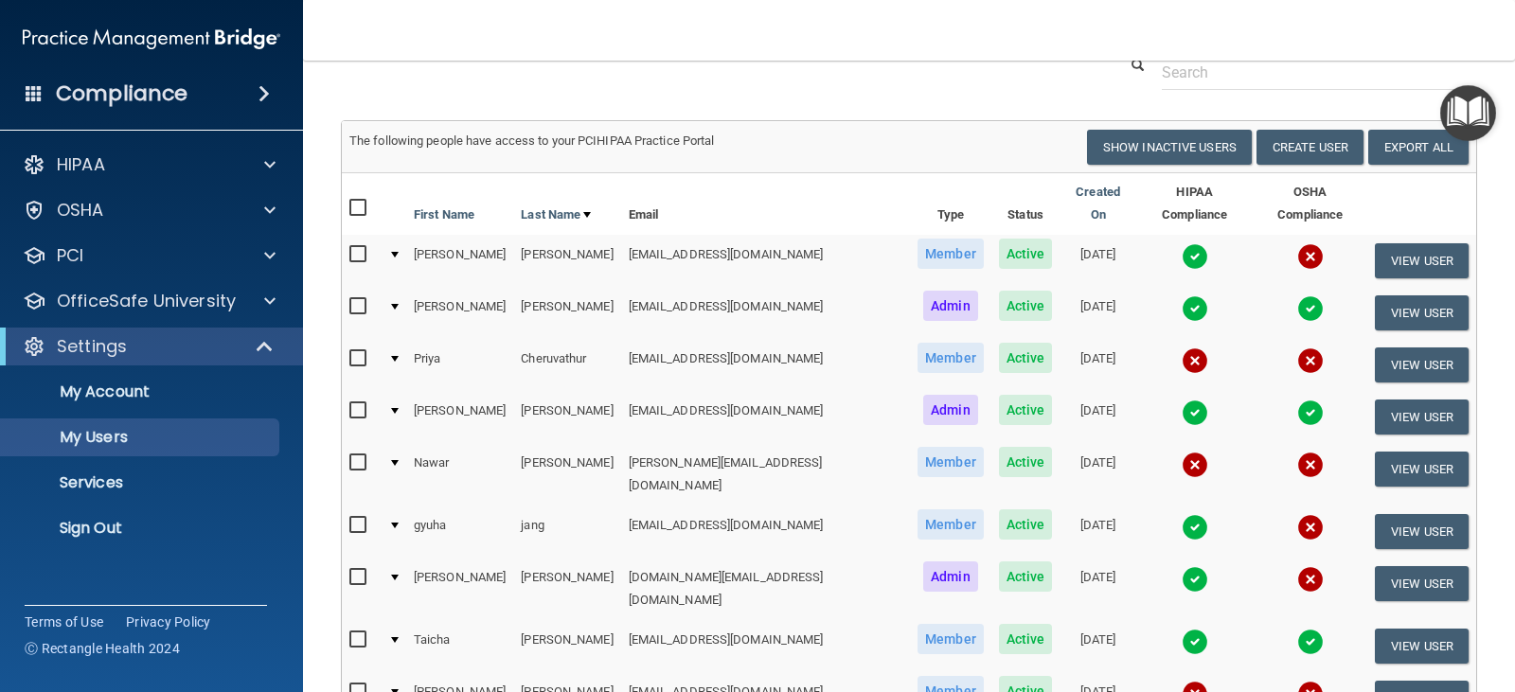
scroll to position [189, 0]
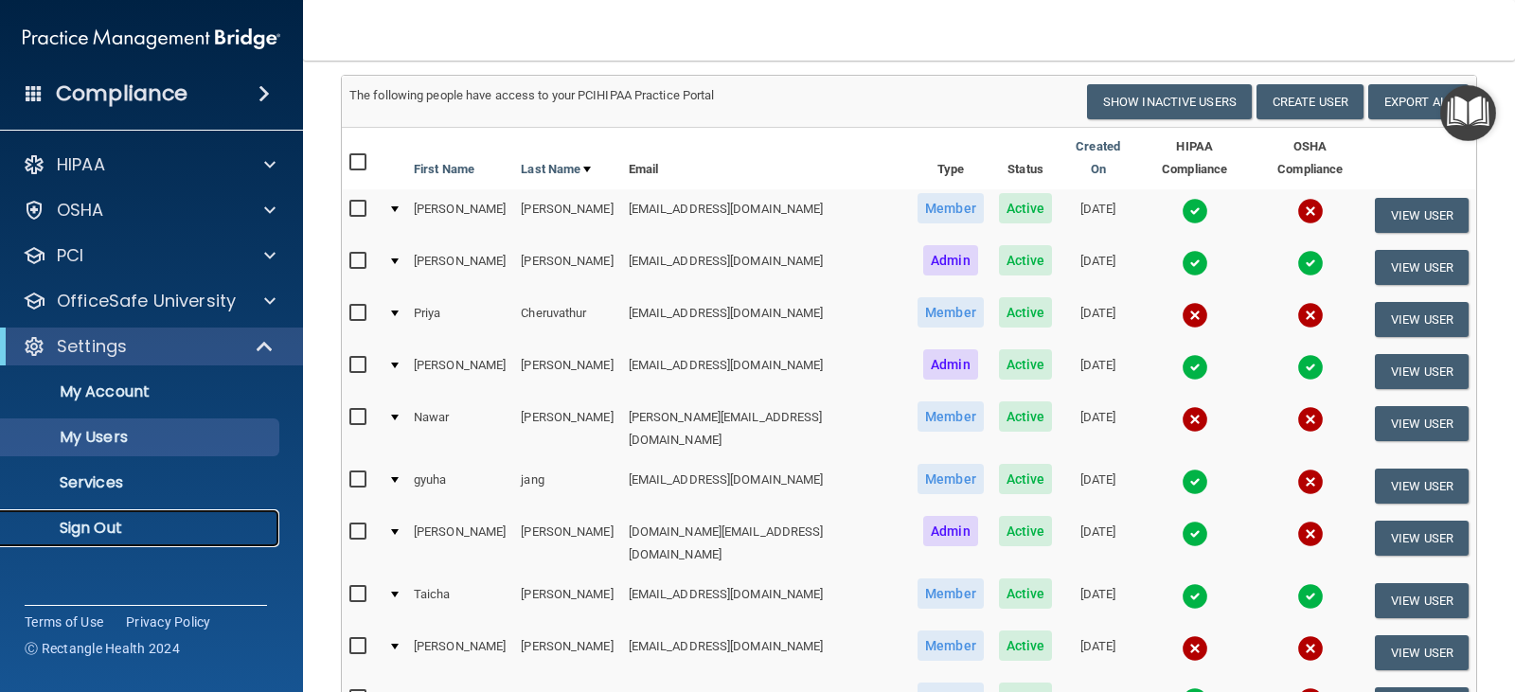
click at [87, 530] on p "Sign Out" at bounding box center [141, 528] width 259 height 19
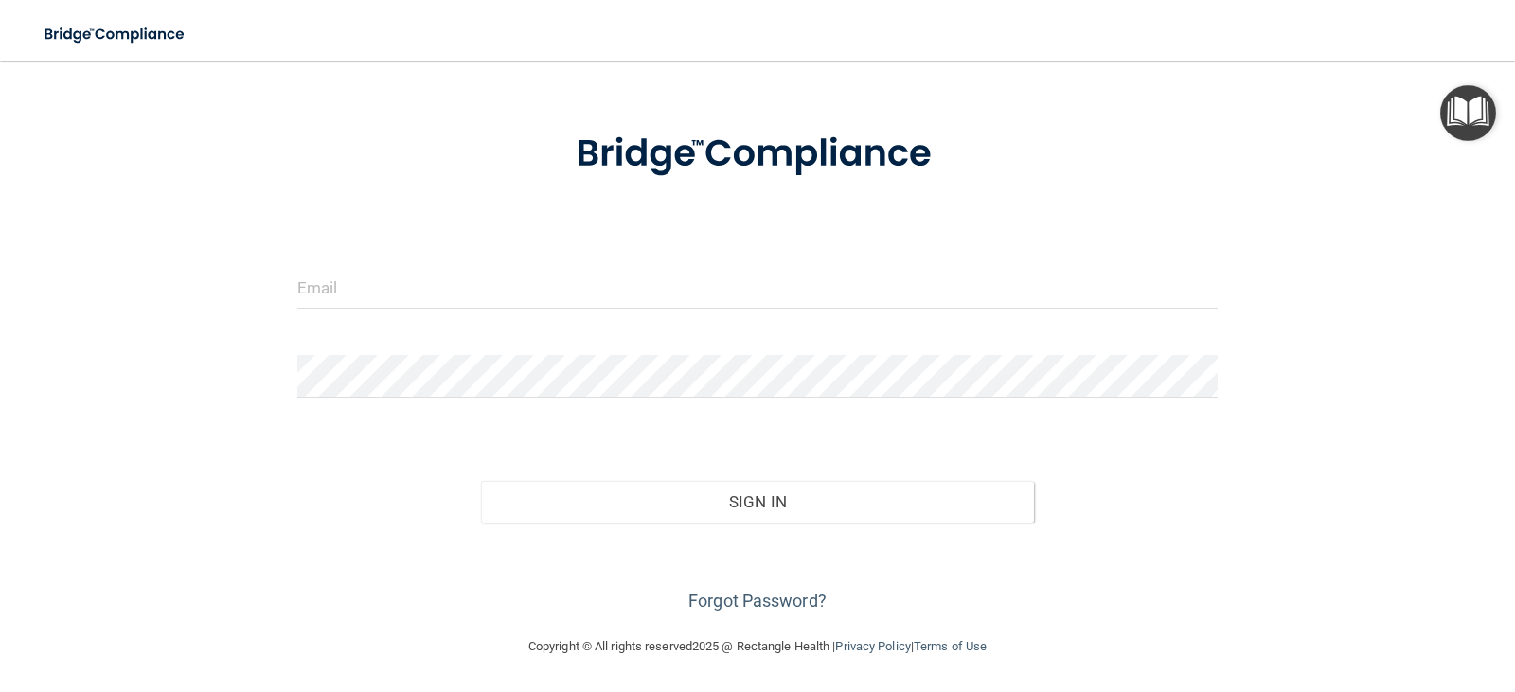
scroll to position [69, 0]
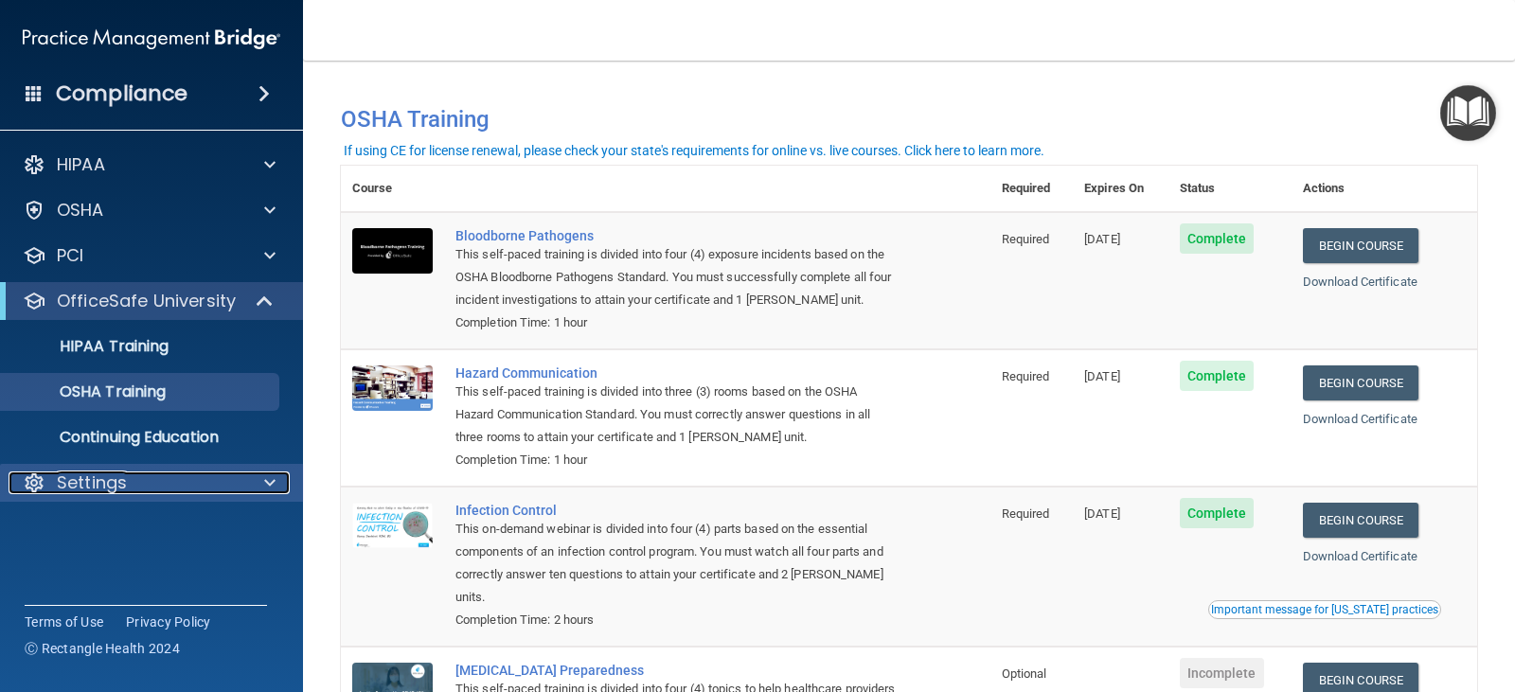
click at [268, 480] on span at bounding box center [269, 483] width 11 height 23
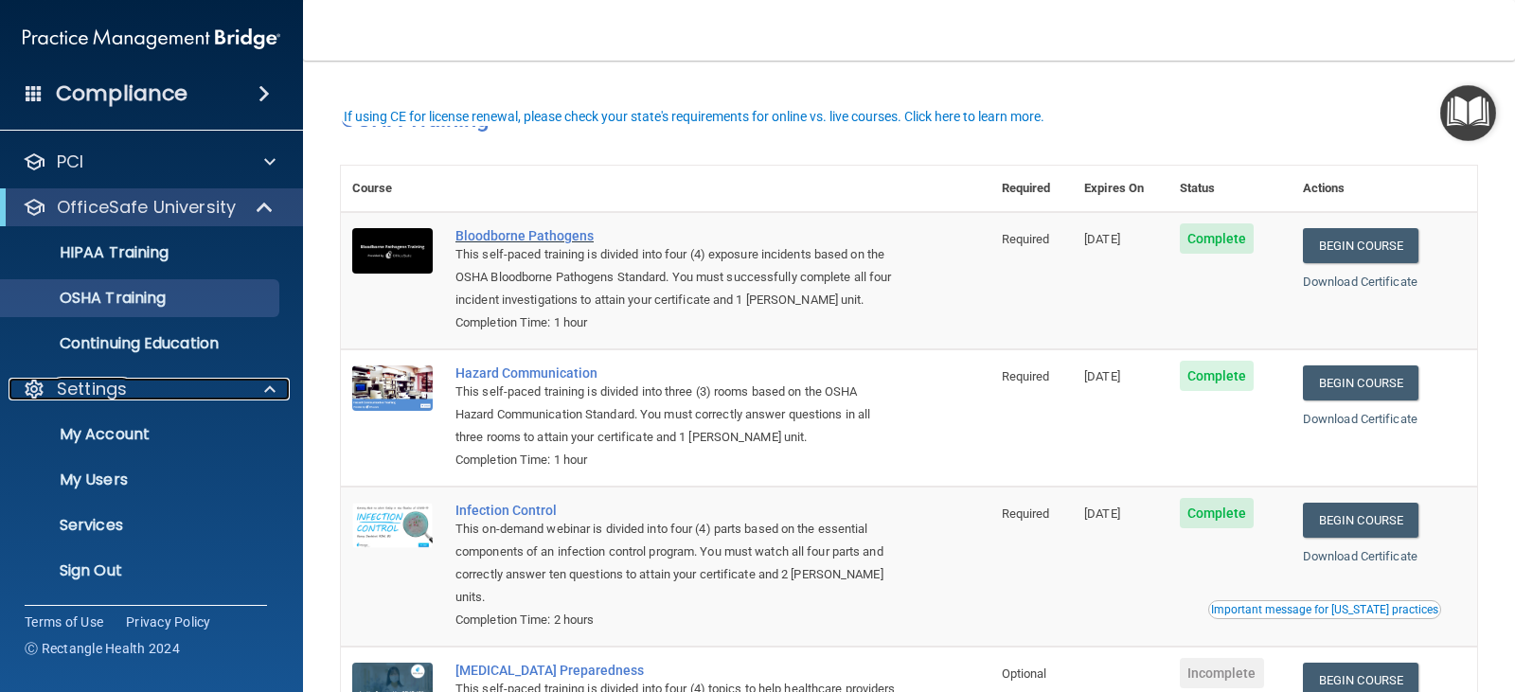
scroll to position [95, 0]
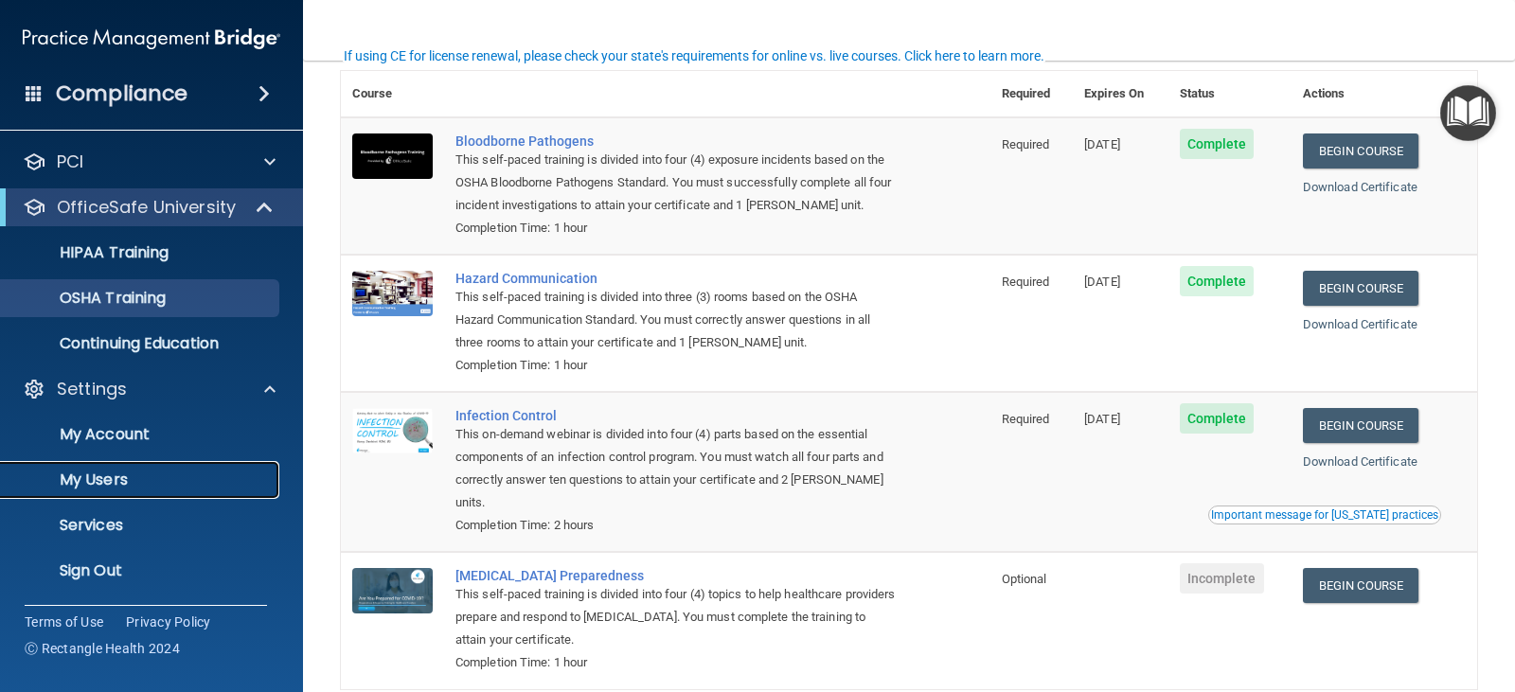
click at [98, 478] on p "My Users" at bounding box center [141, 480] width 259 height 19
